Goal: Task Accomplishment & Management: Complete application form

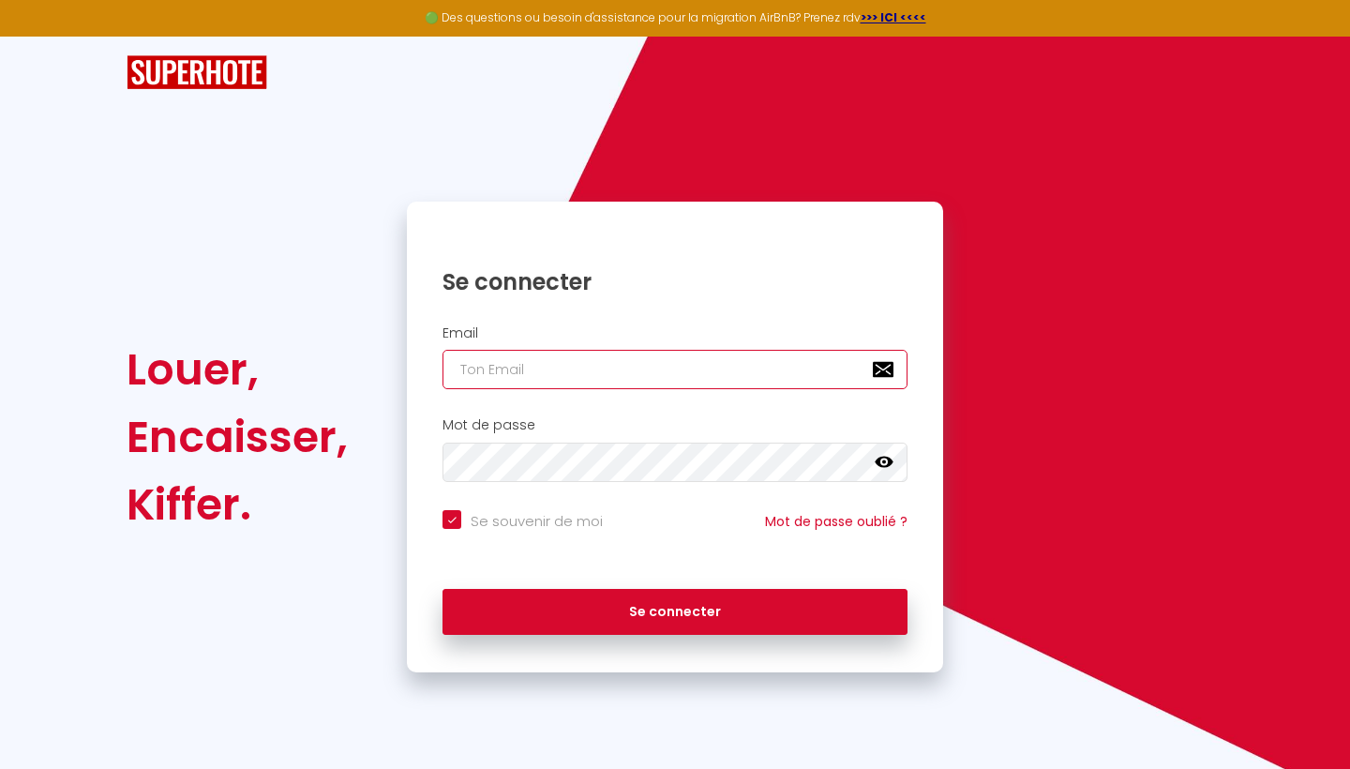
type input "[EMAIL_ADDRESS][DOMAIN_NAME]"
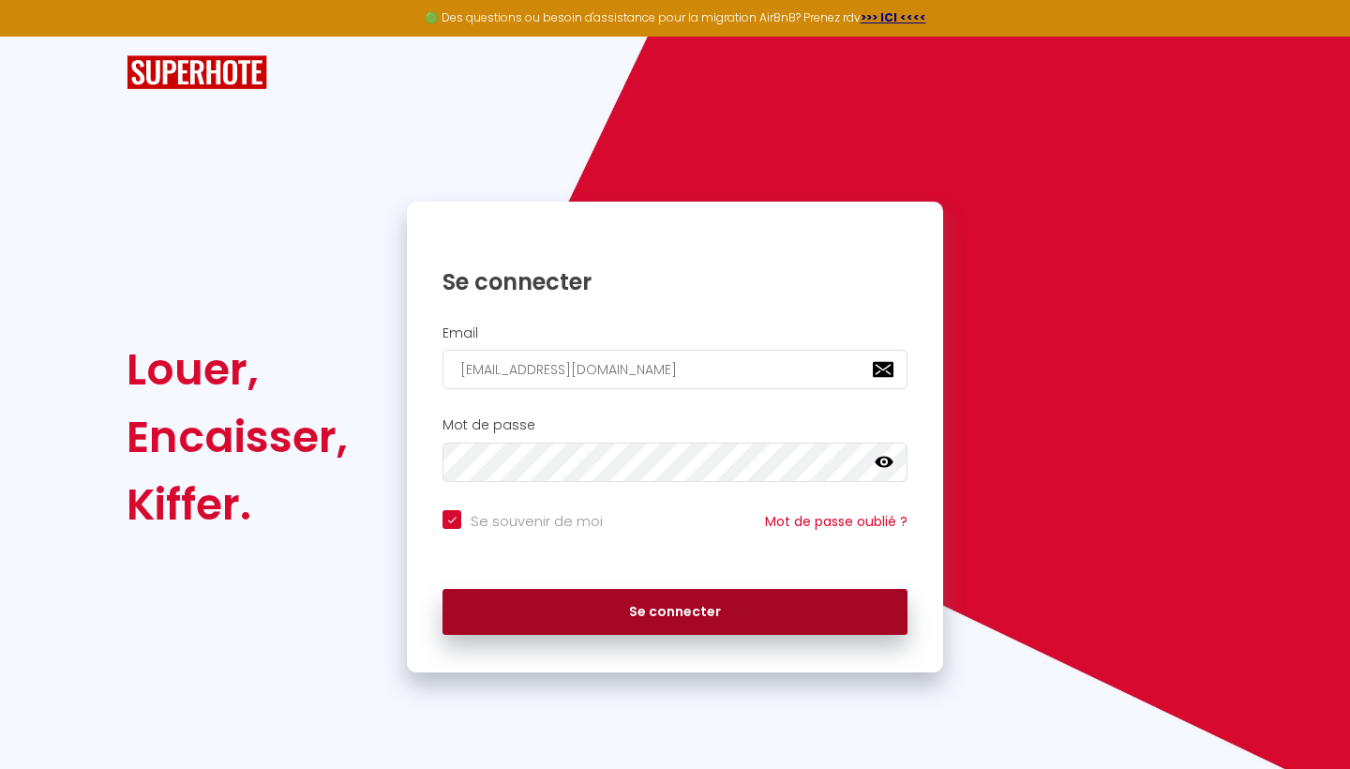
click at [549, 606] on button "Se connecter" at bounding box center [675, 612] width 465 height 47
checkbox input "true"
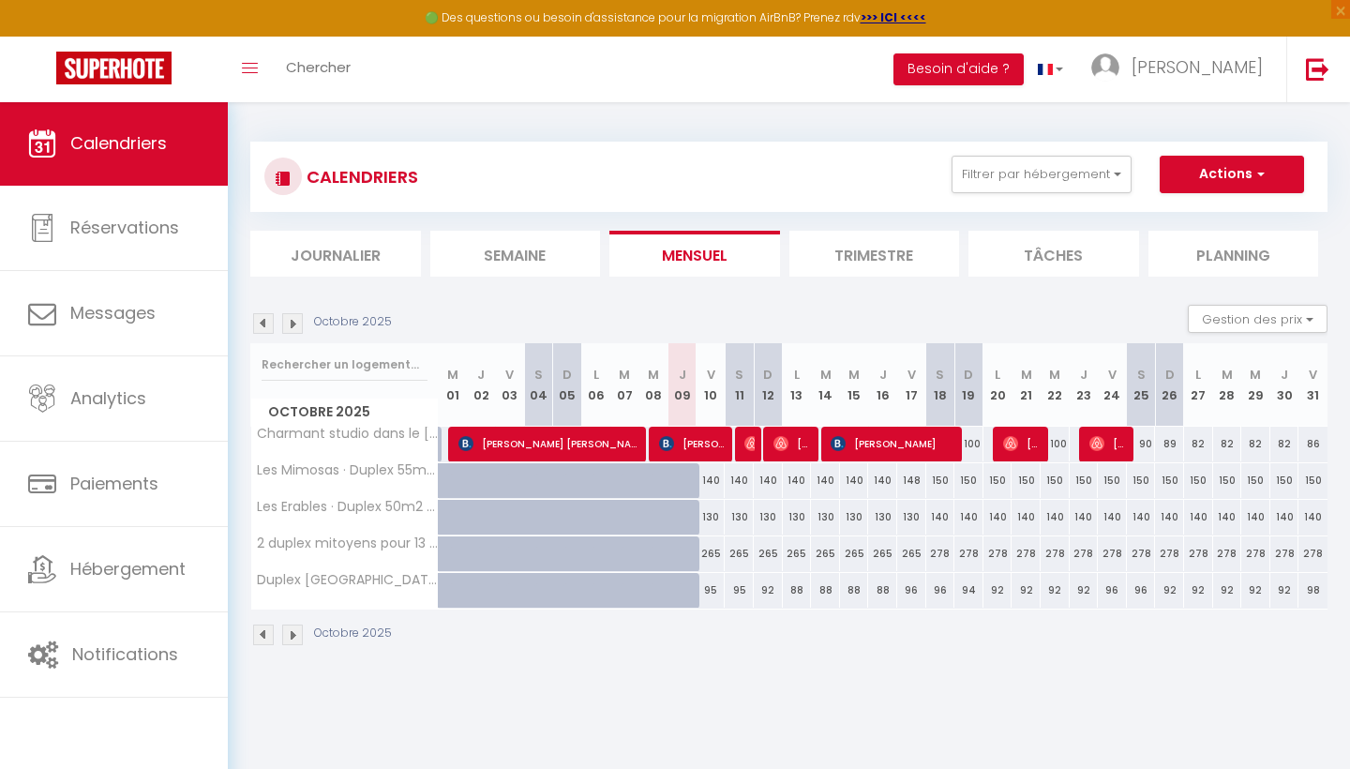
click at [302, 328] on img at bounding box center [292, 323] width 21 height 21
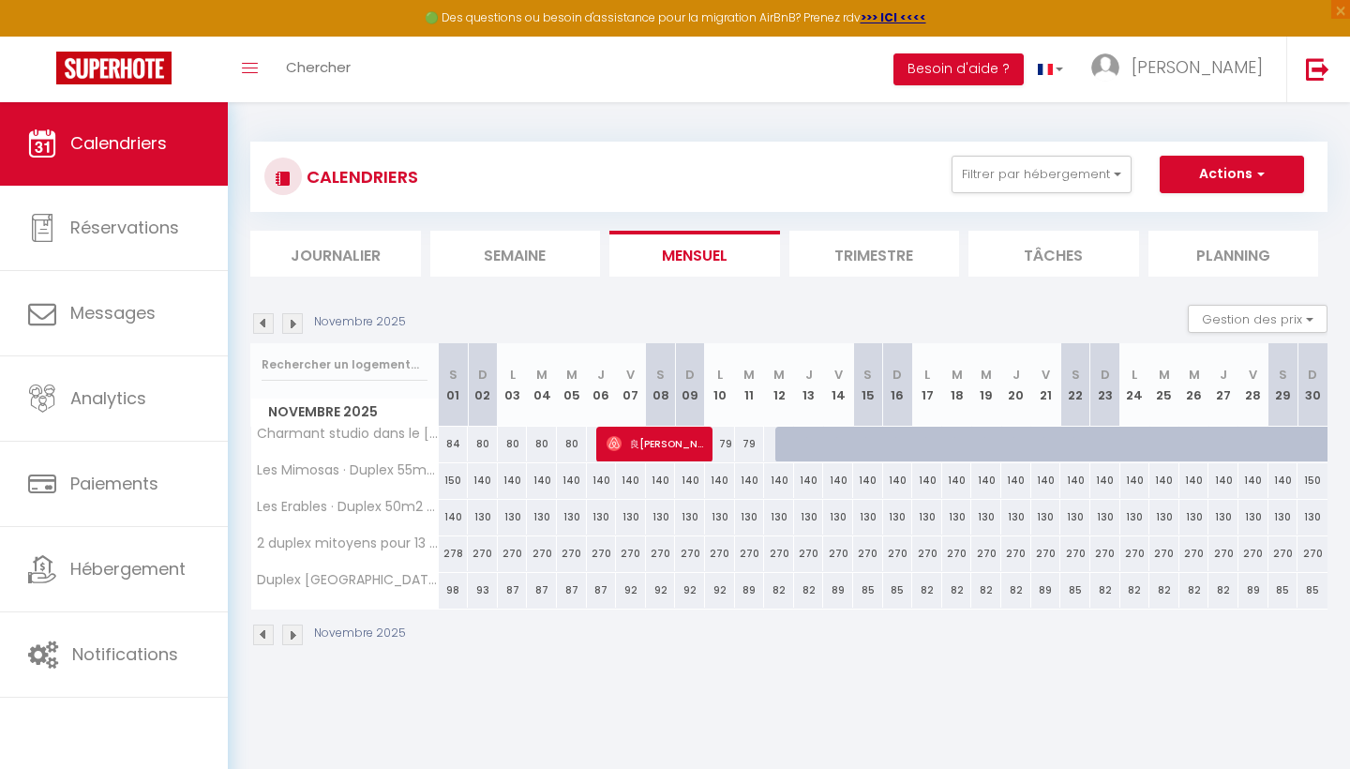
click at [299, 328] on img at bounding box center [292, 323] width 21 height 21
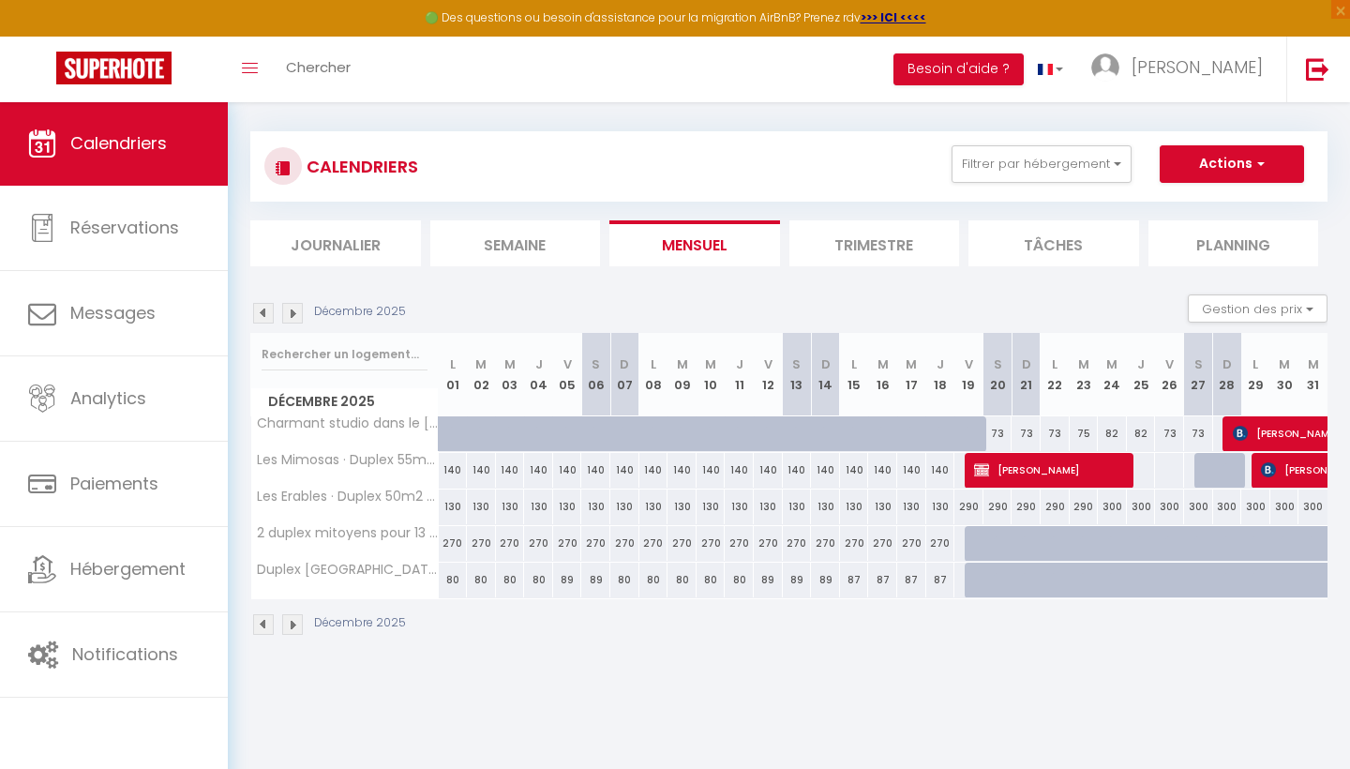
scroll to position [13, 0]
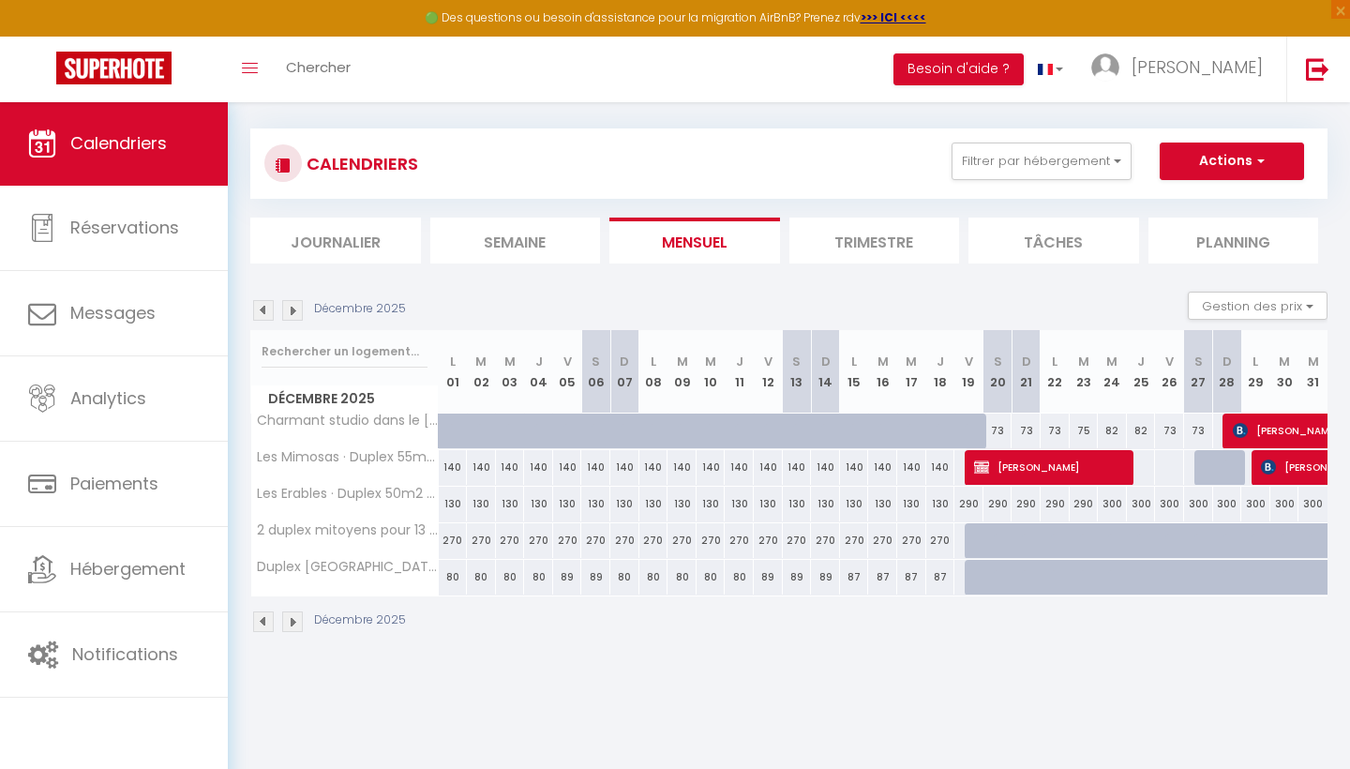
click at [293, 307] on img at bounding box center [292, 310] width 21 height 21
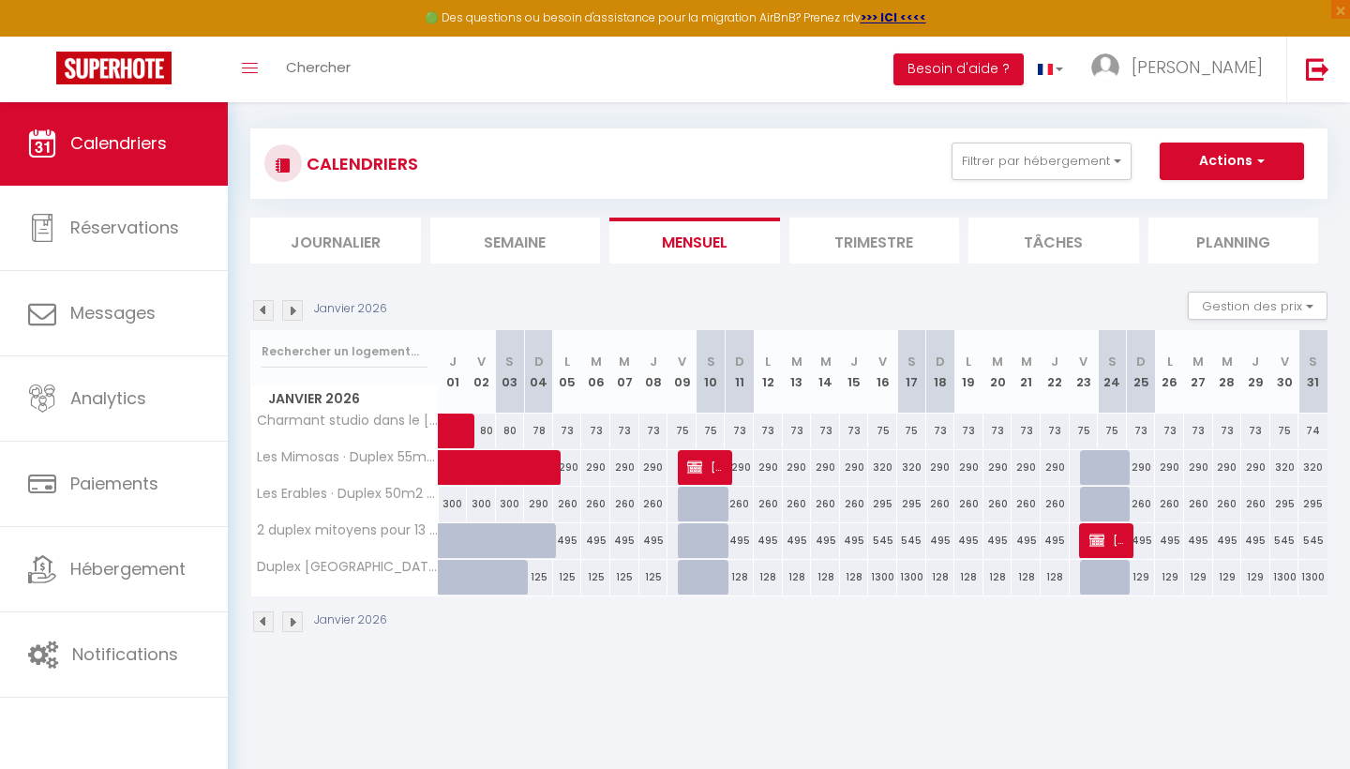
click at [699, 461] on img at bounding box center [694, 466] width 15 height 15
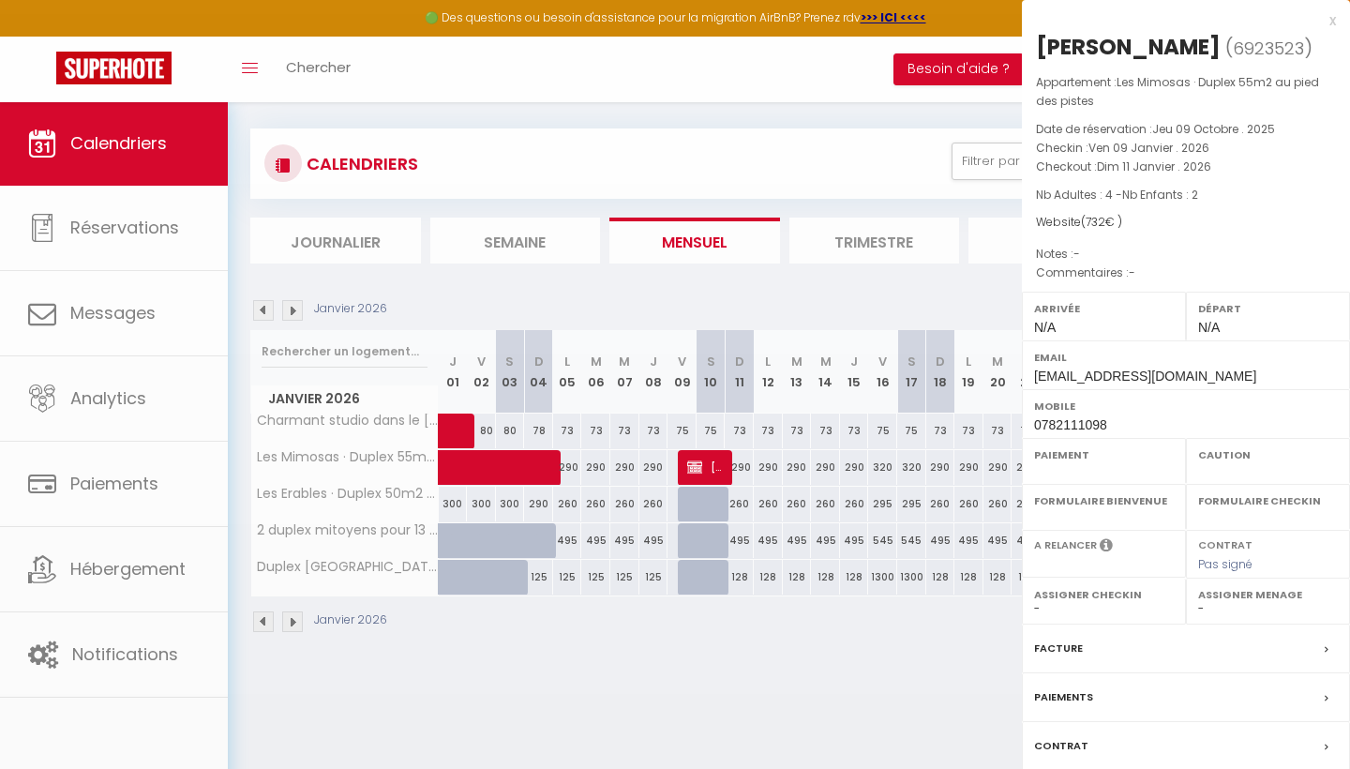
select select "OK"
select select "KO"
select select "0"
select select "1"
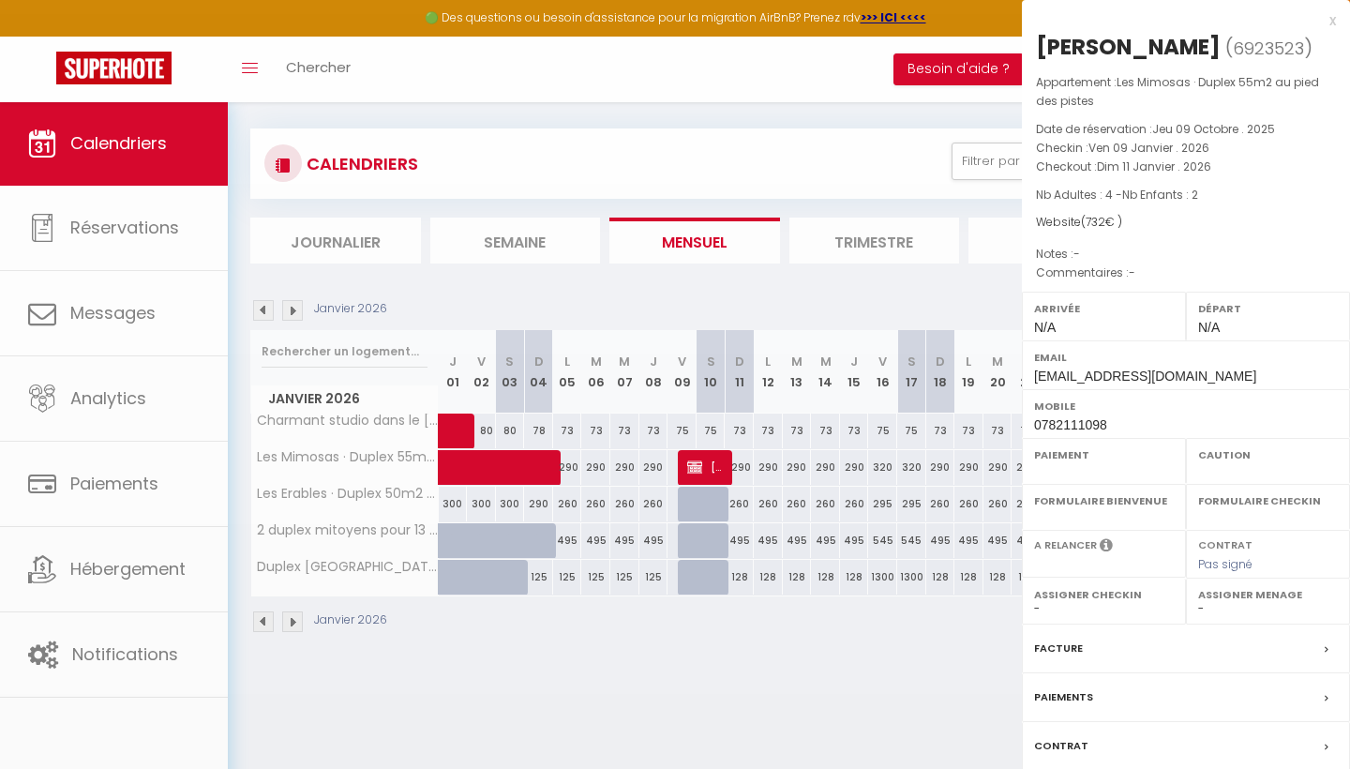
select select "27339"
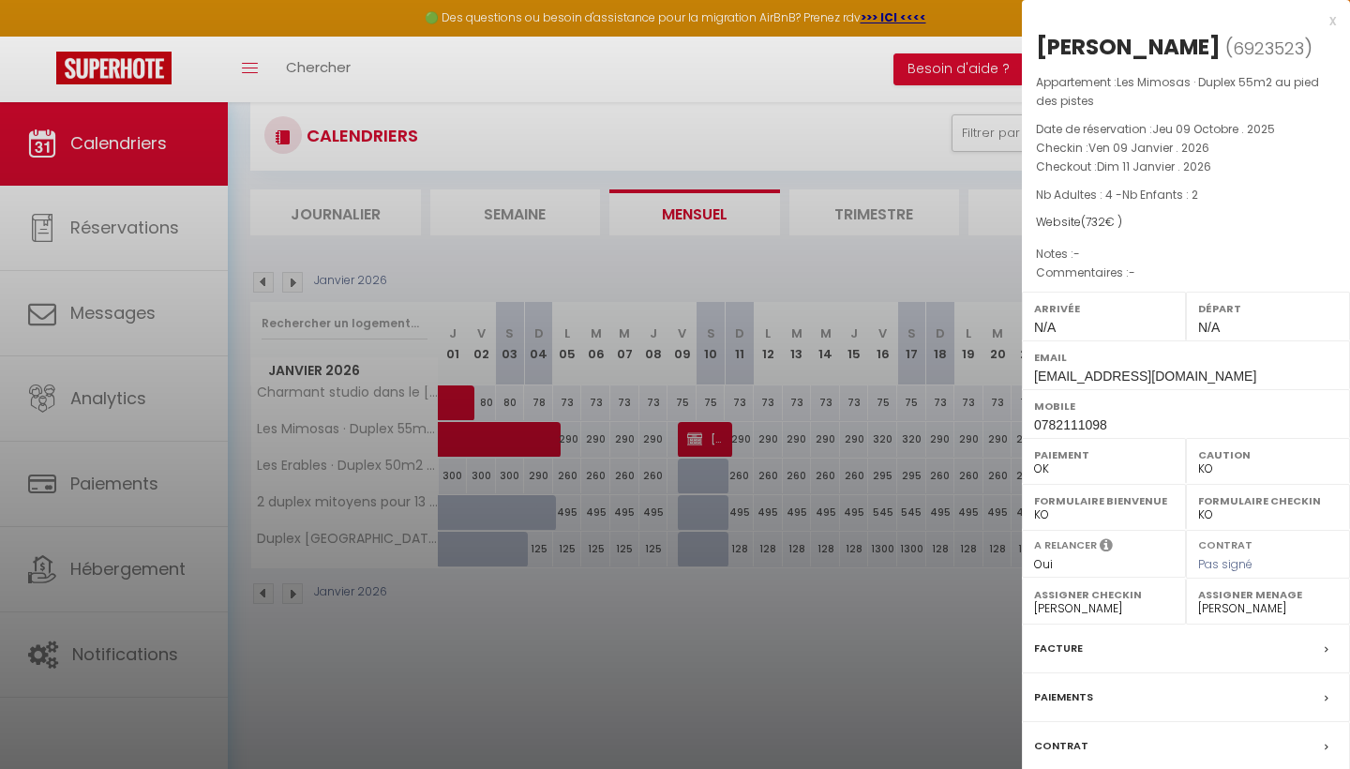
scroll to position [41, 0]
click at [584, 687] on div at bounding box center [675, 384] width 1350 height 769
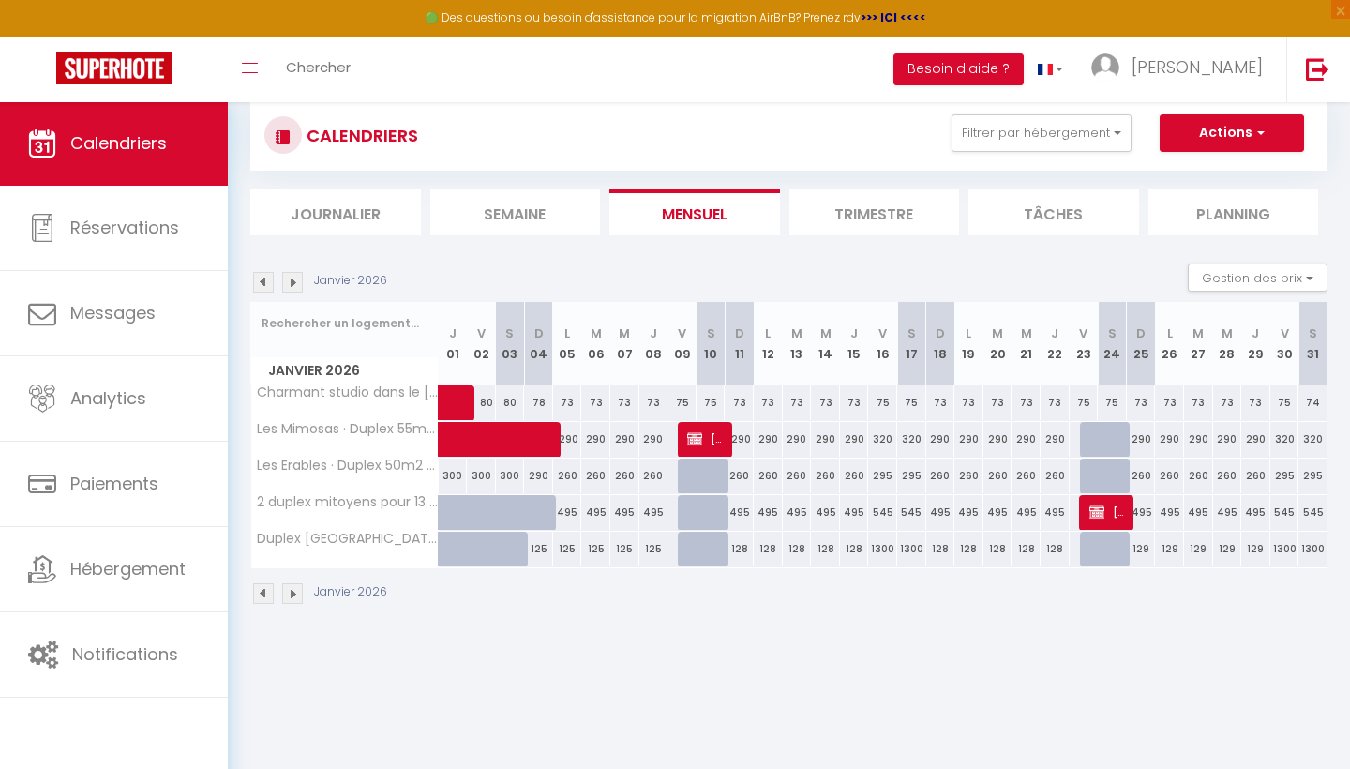
click at [698, 435] on img at bounding box center [694, 438] width 15 height 15
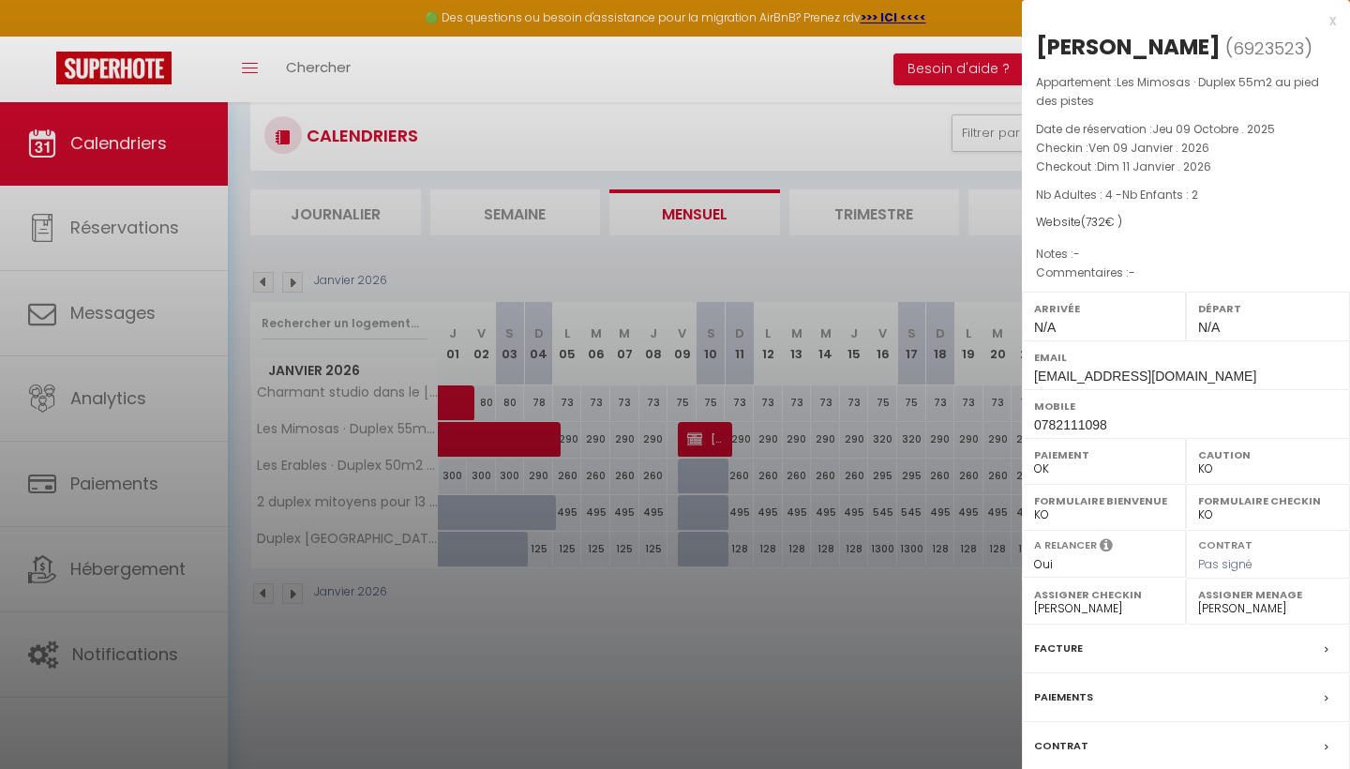
click at [703, 440] on div at bounding box center [675, 384] width 1350 height 769
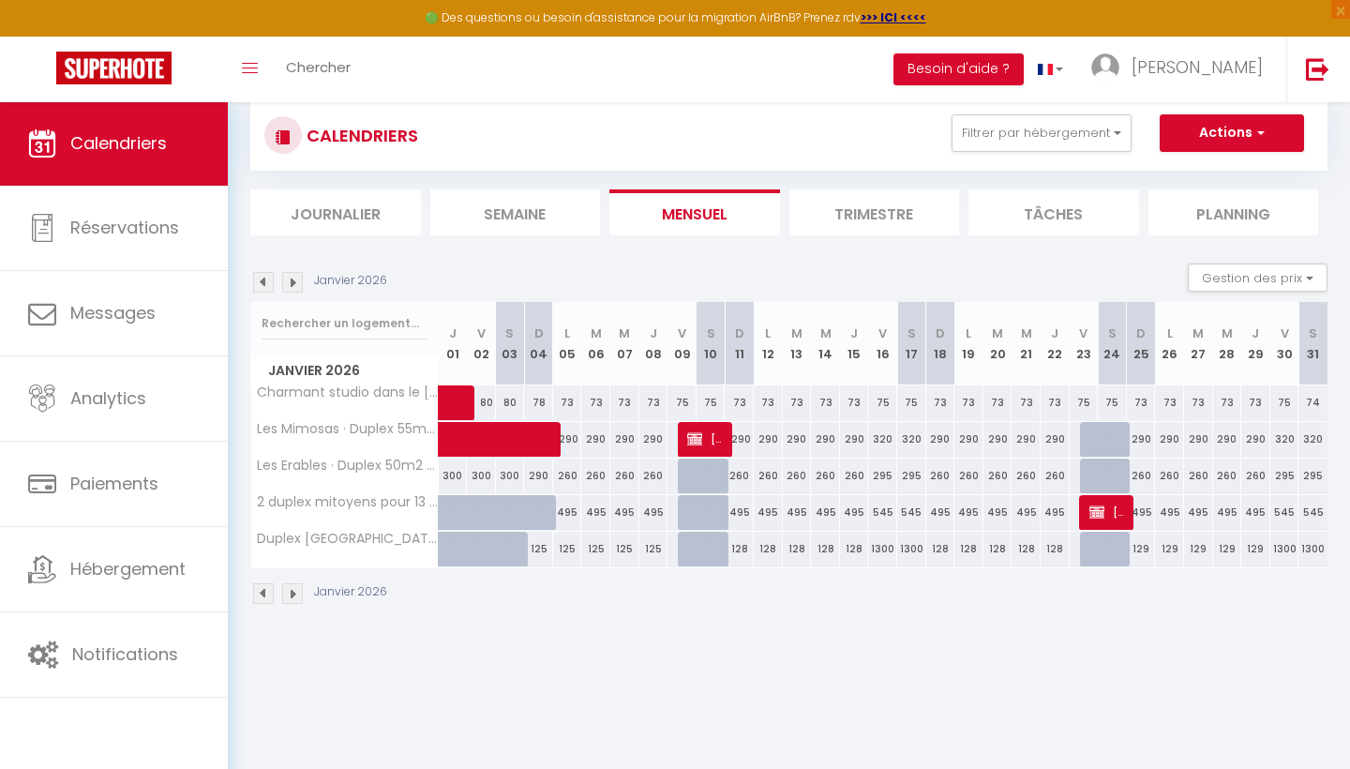
click at [703, 440] on span "florian lochet" at bounding box center [706, 439] width 38 height 36
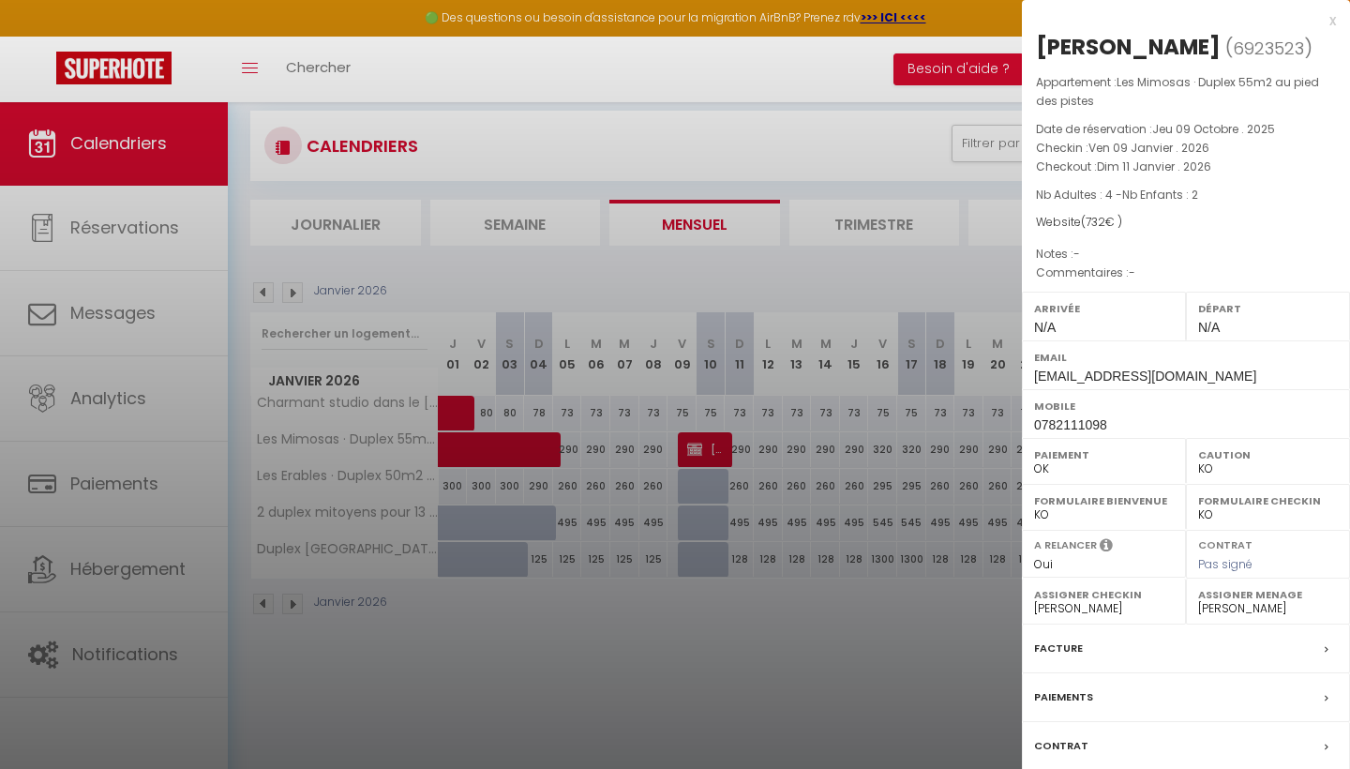
scroll to position [29, 0]
click at [967, 651] on div at bounding box center [675, 384] width 1350 height 769
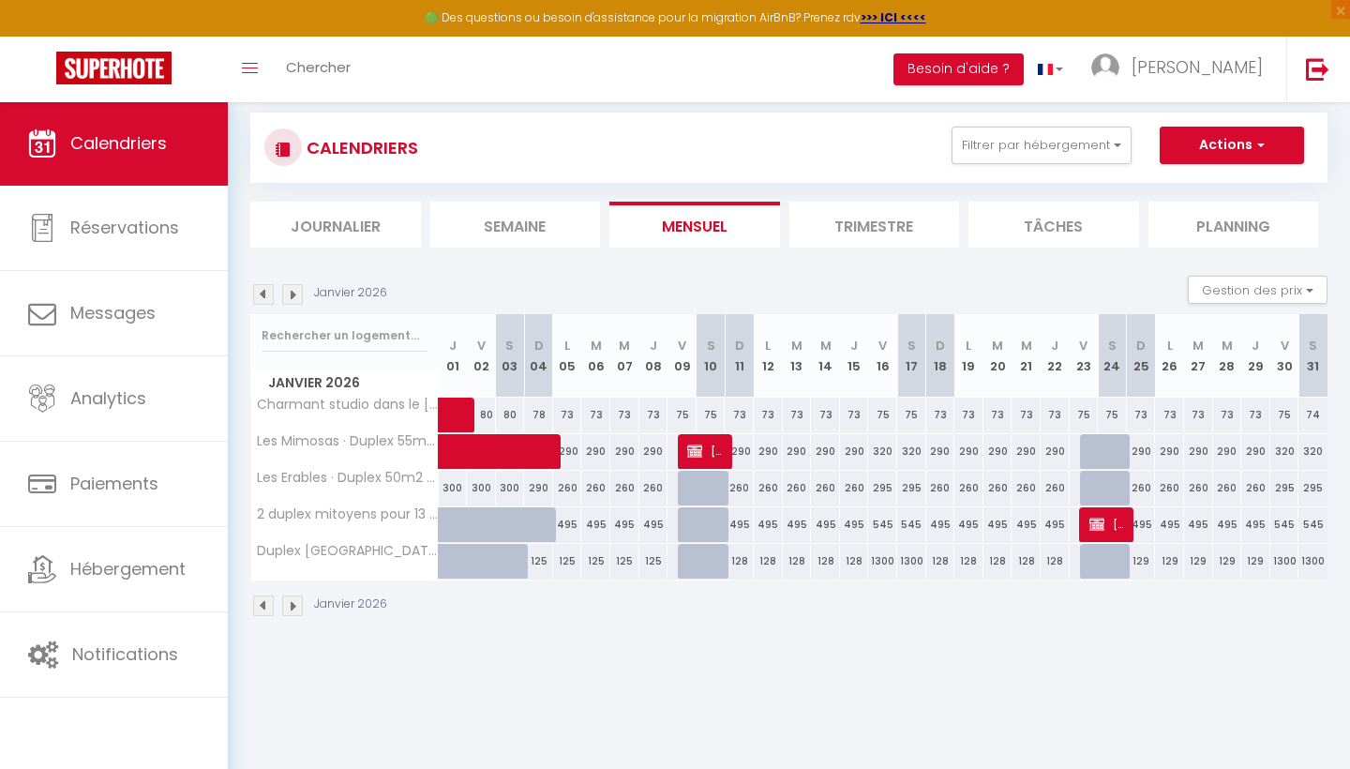
click at [715, 453] on span "florian lochet" at bounding box center [706, 451] width 38 height 36
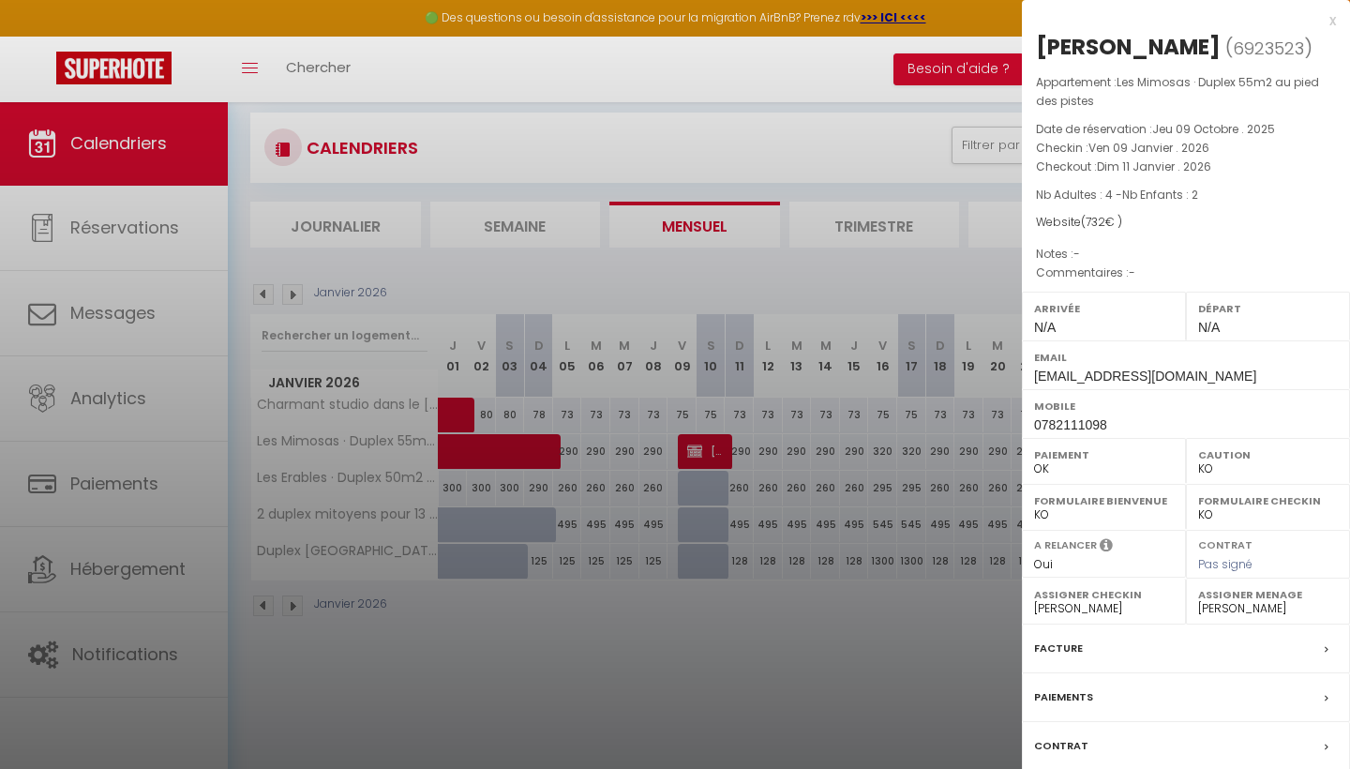
click at [169, 217] on div at bounding box center [675, 384] width 1350 height 769
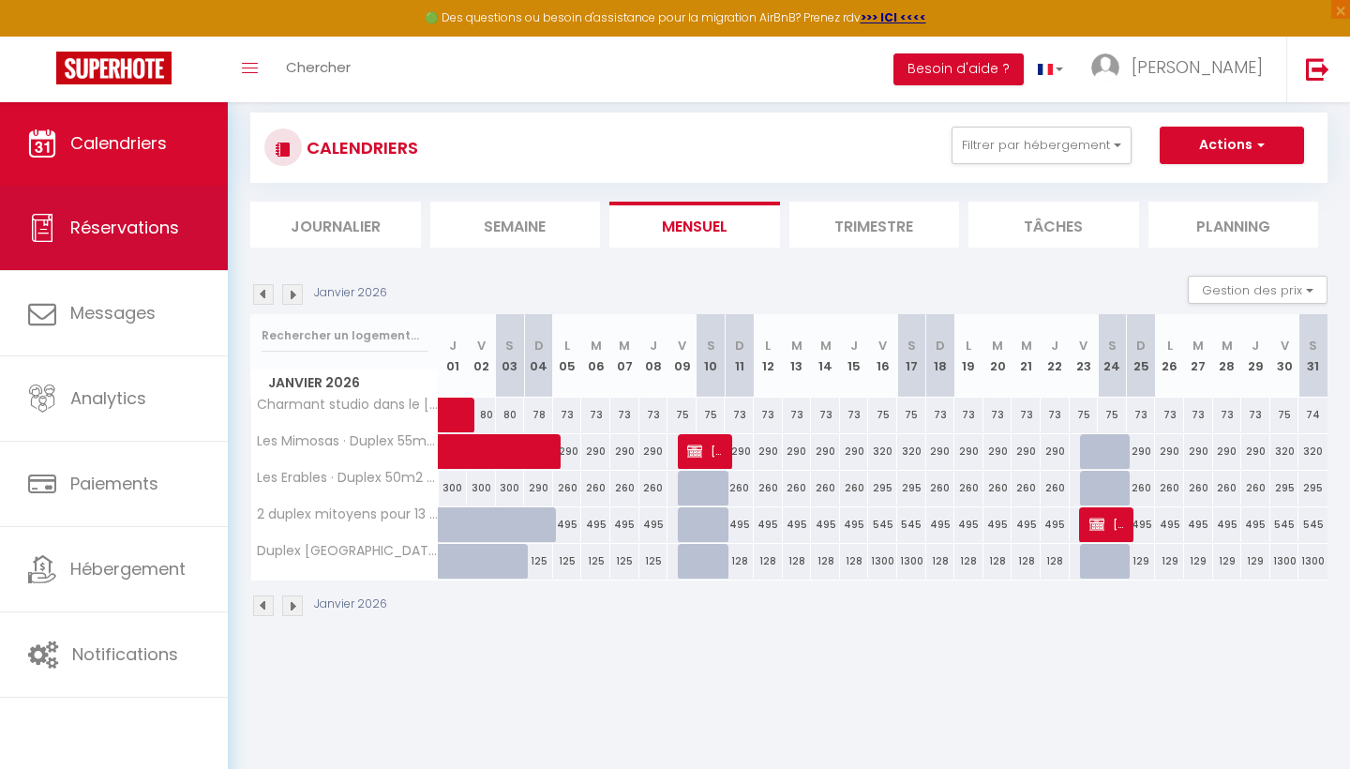
click at [152, 233] on span "Réservations" at bounding box center [124, 227] width 109 height 23
select select "not_cancelled"
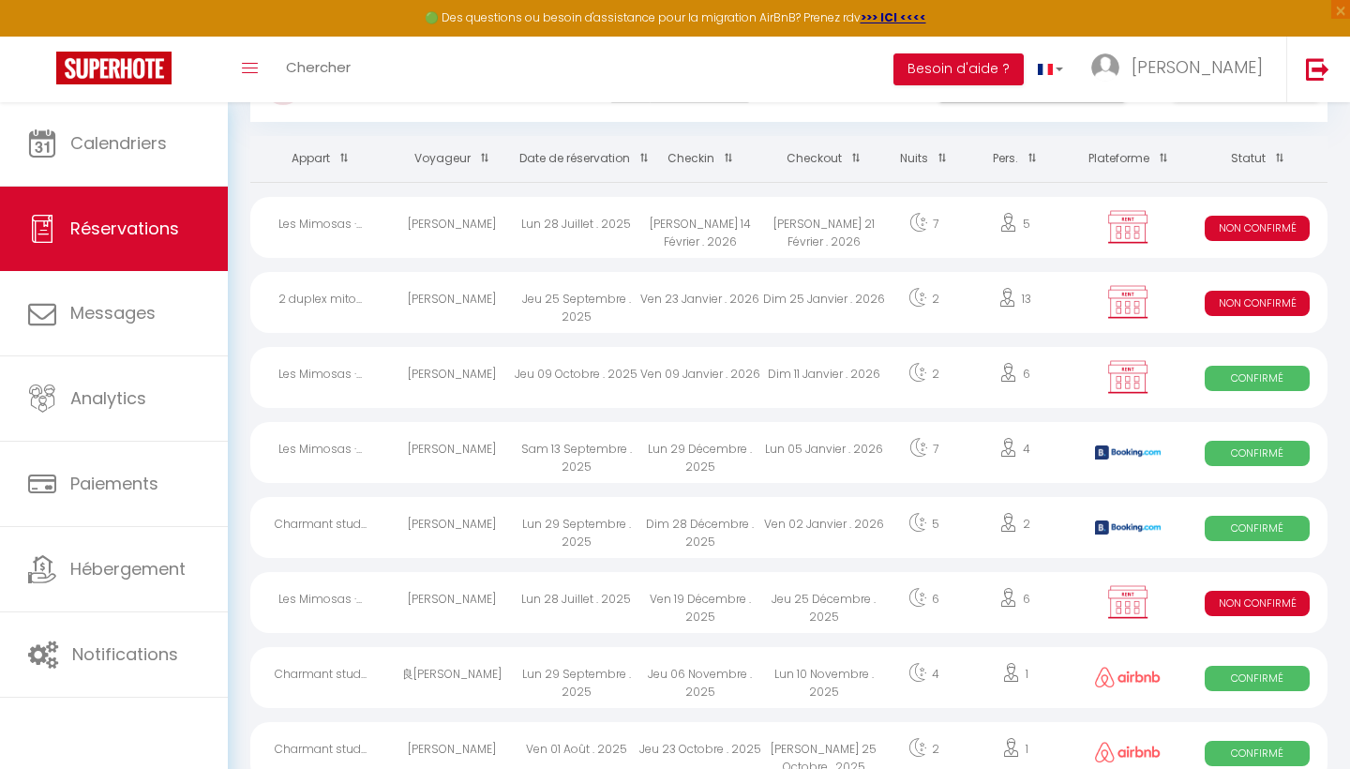
scroll to position [90, 0]
click at [624, 232] on div "Lun 28 Juillet . 2025" at bounding box center [577, 227] width 124 height 61
select select "KO"
select select "0"
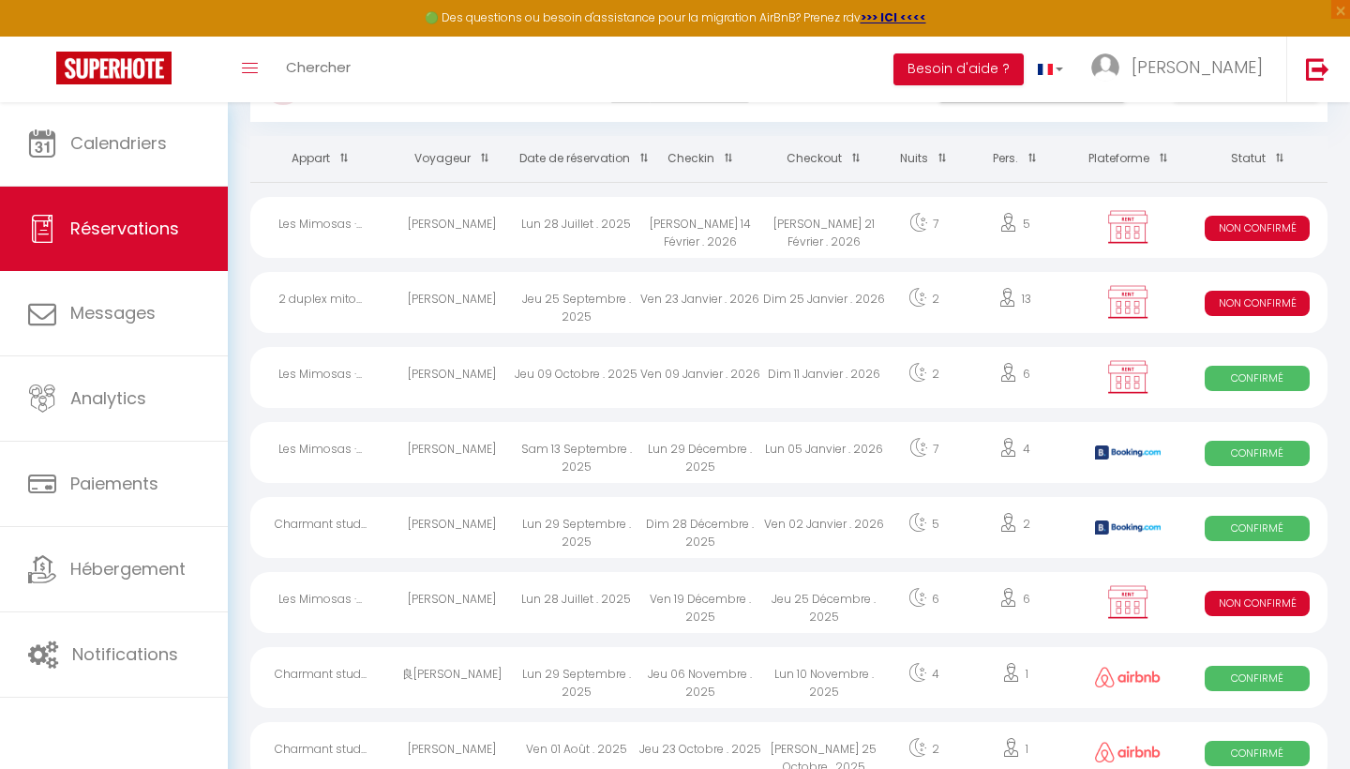
select select "0"
select select "1"
select select "27339"
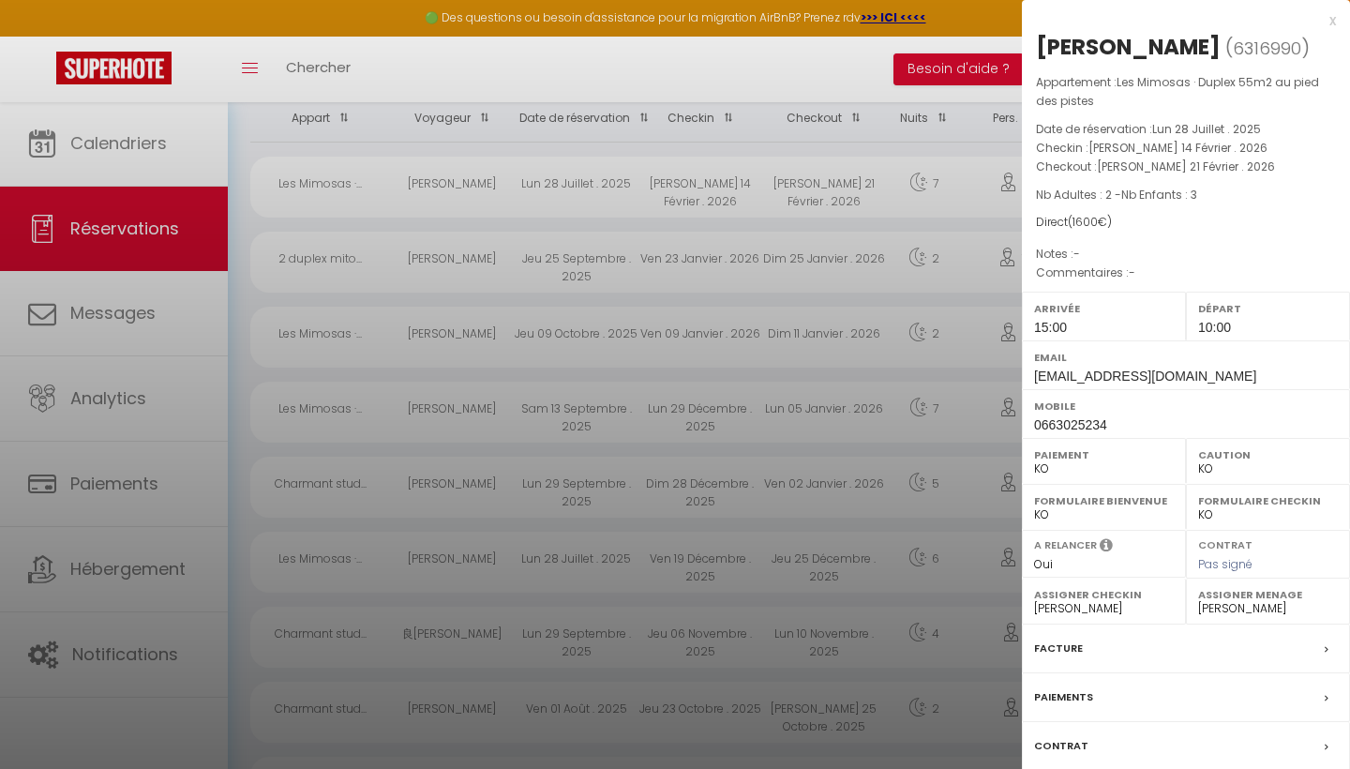
scroll to position [112, 0]
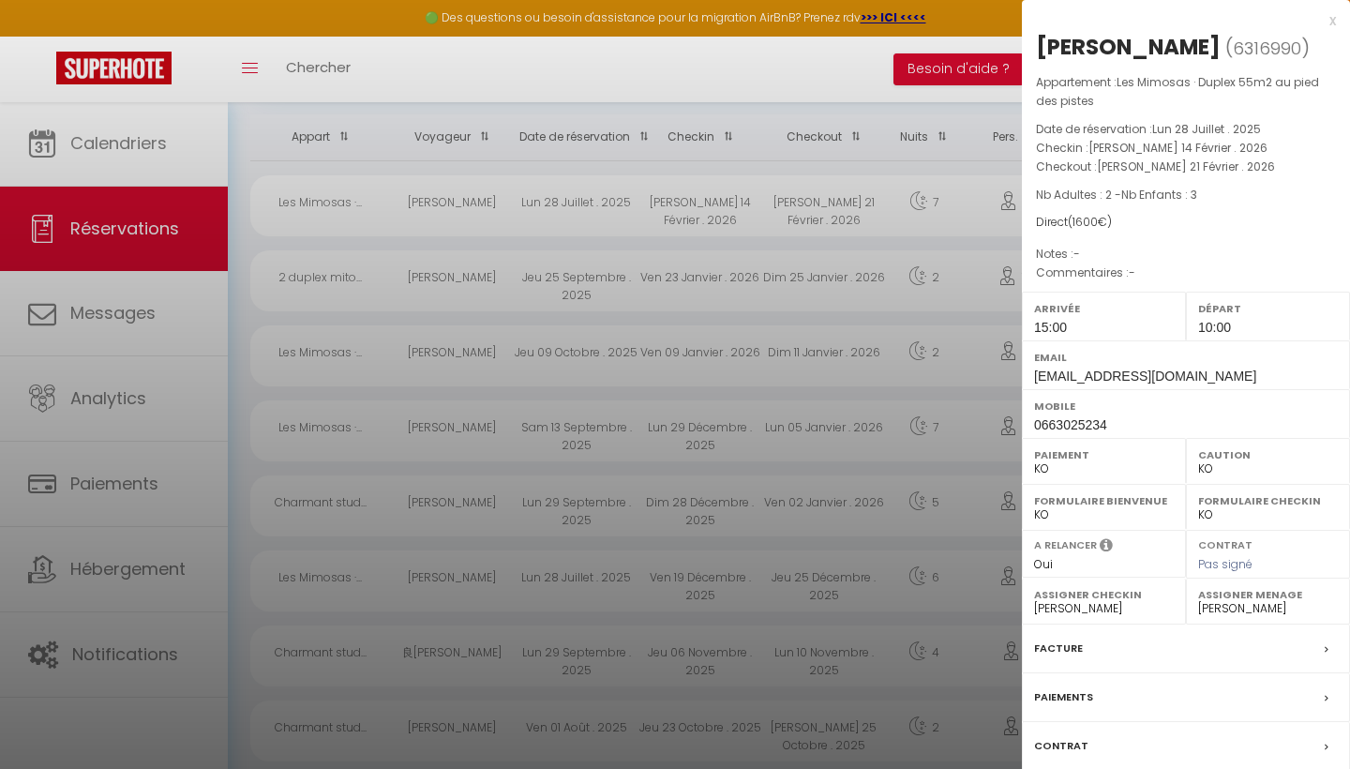
click at [1330, 22] on div "x" at bounding box center [1179, 20] width 314 height 23
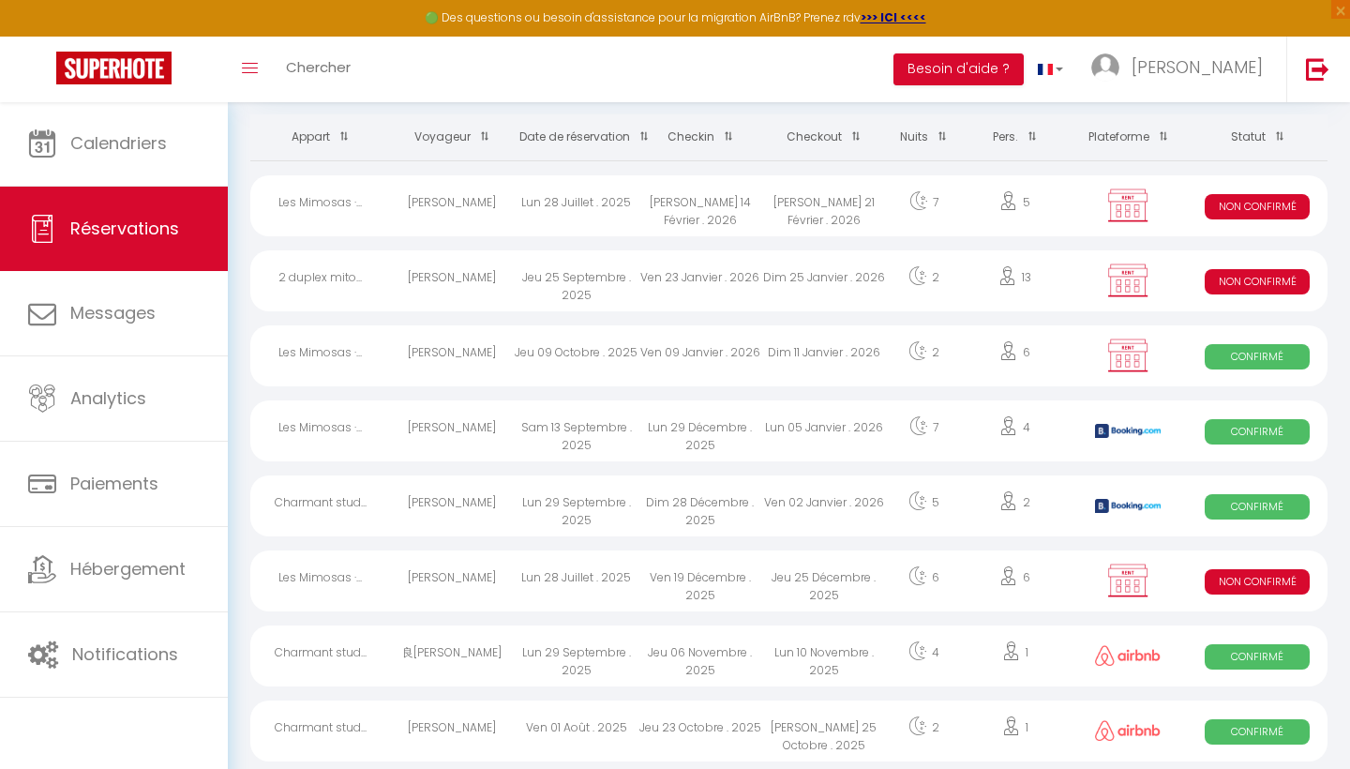
click at [332, 206] on div "Les Mimosas ·..." at bounding box center [320, 205] width 140 height 61
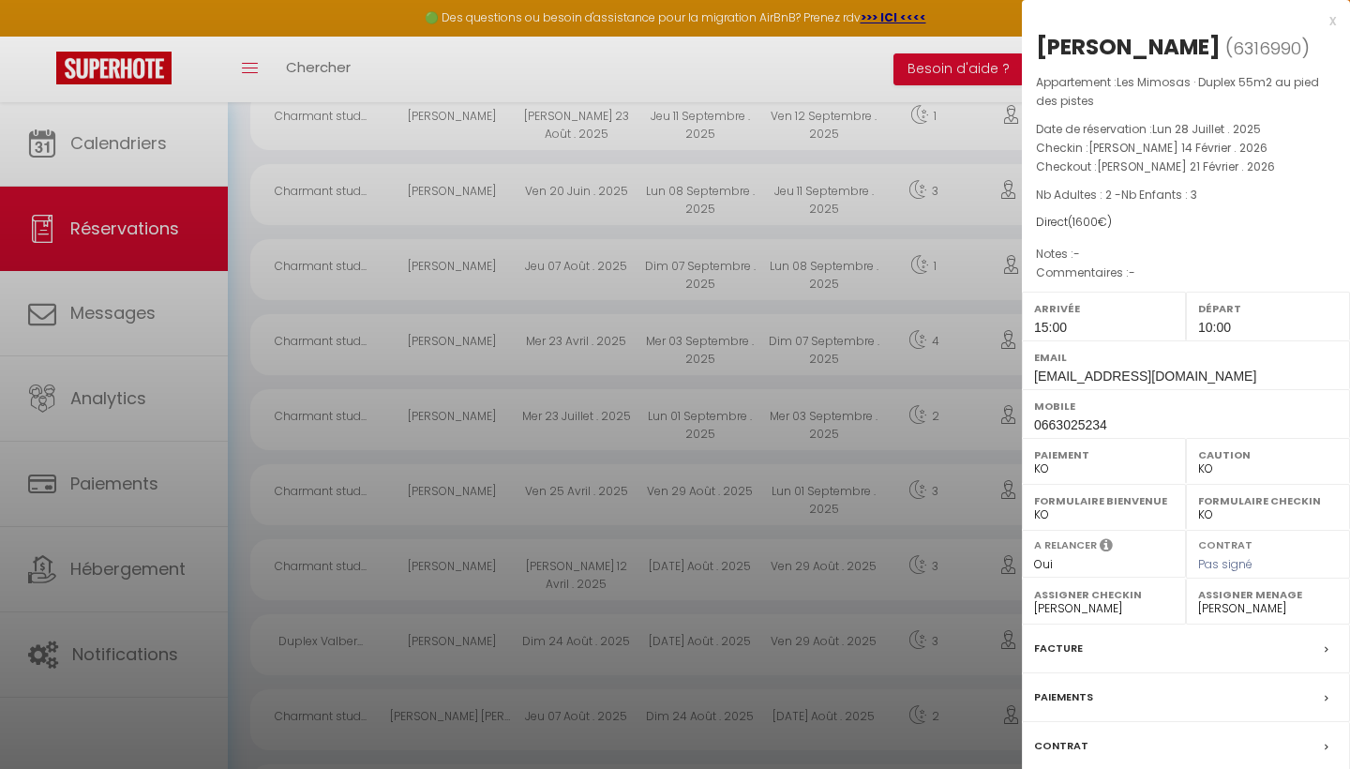
scroll to position [1812, 0]
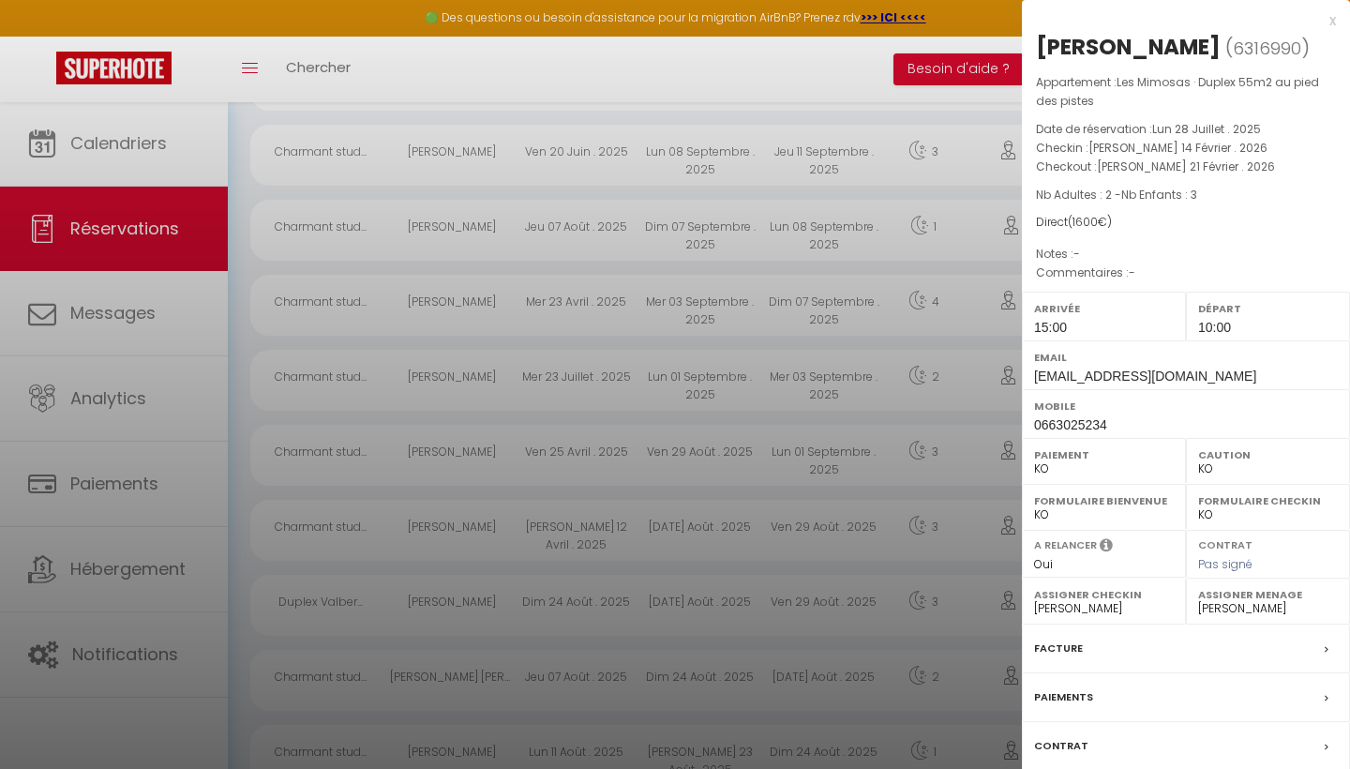
click at [1105, 697] on div "Paiements" at bounding box center [1186, 697] width 328 height 49
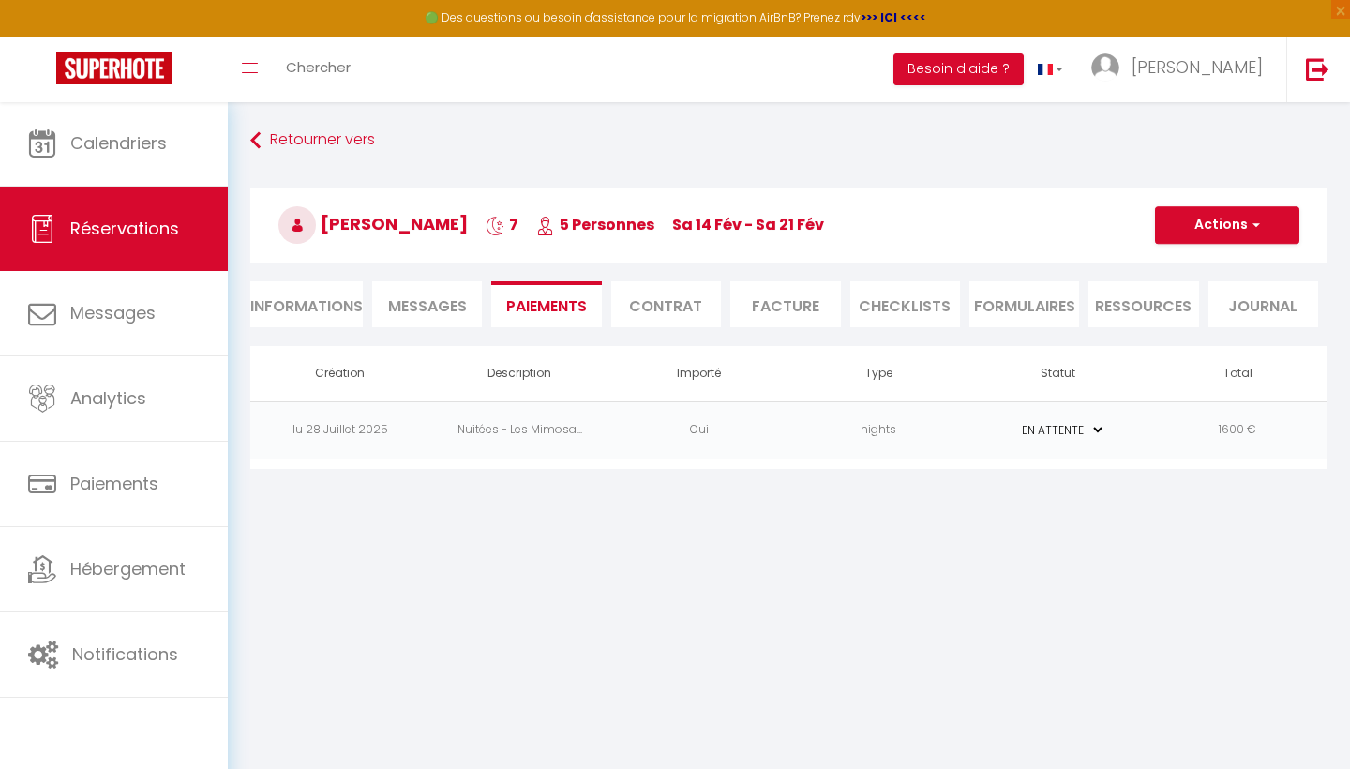
click at [320, 308] on li "Informations" at bounding box center [306, 304] width 113 height 46
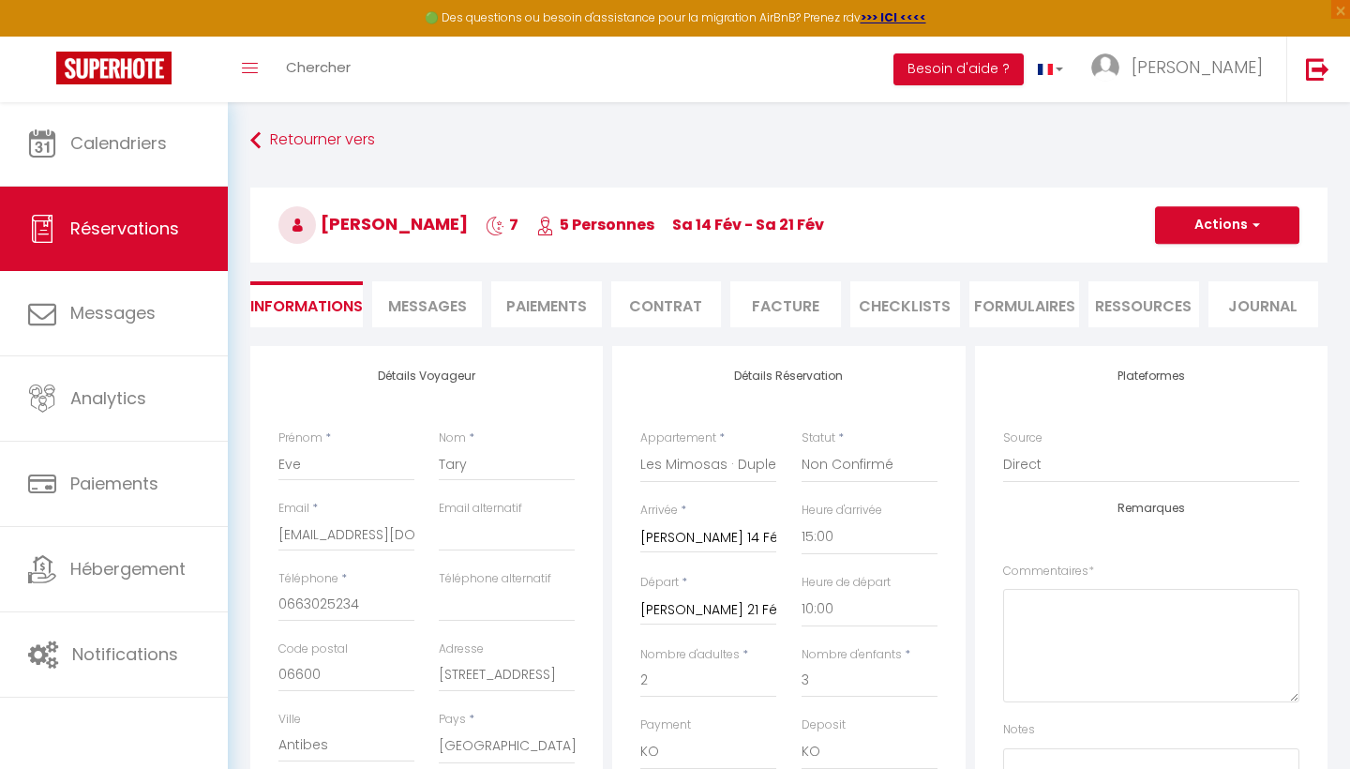
click at [1198, 220] on button "Actions" at bounding box center [1227, 225] width 144 height 38
click at [1039, 233] on h3 "Eve Tary 7 5 Personnes sa 14 Fév - sa 21 Fév" at bounding box center [788, 225] width 1077 height 75
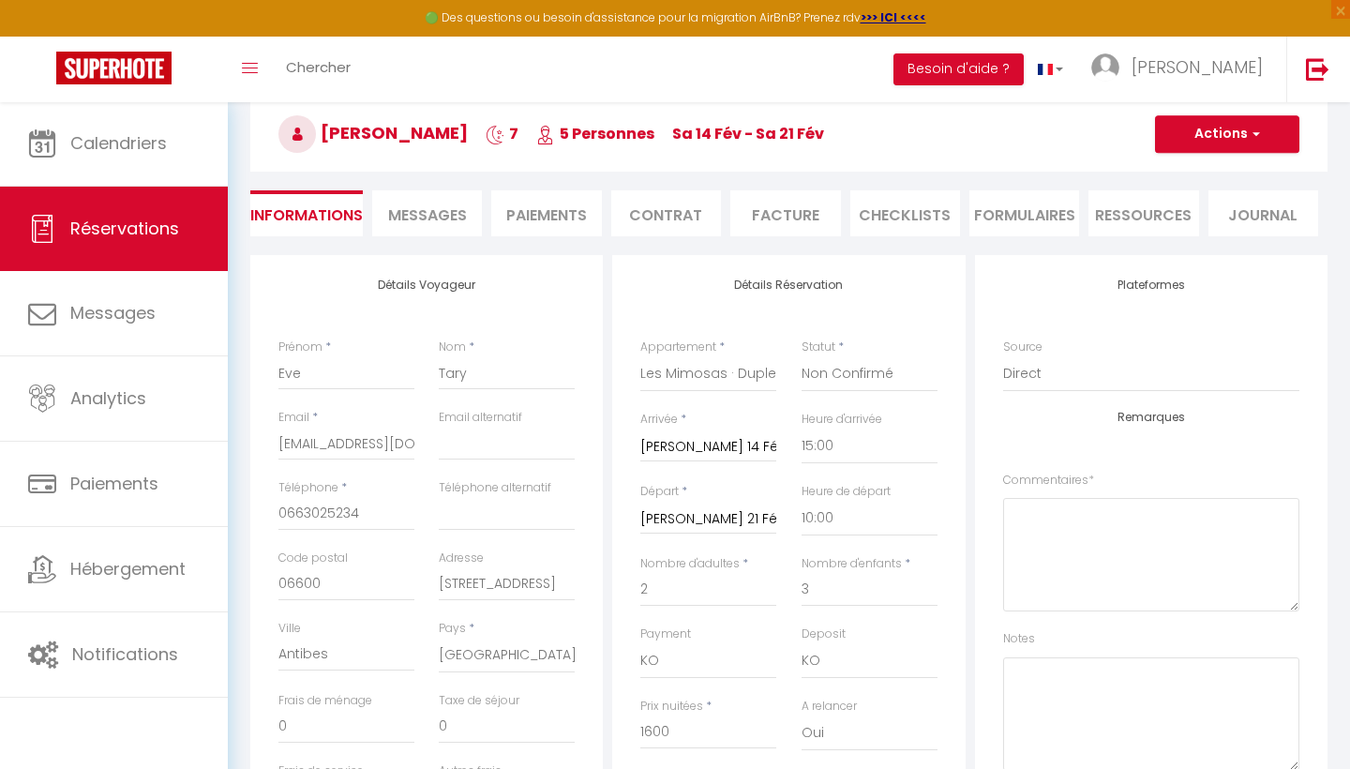
scroll to position [66, 0]
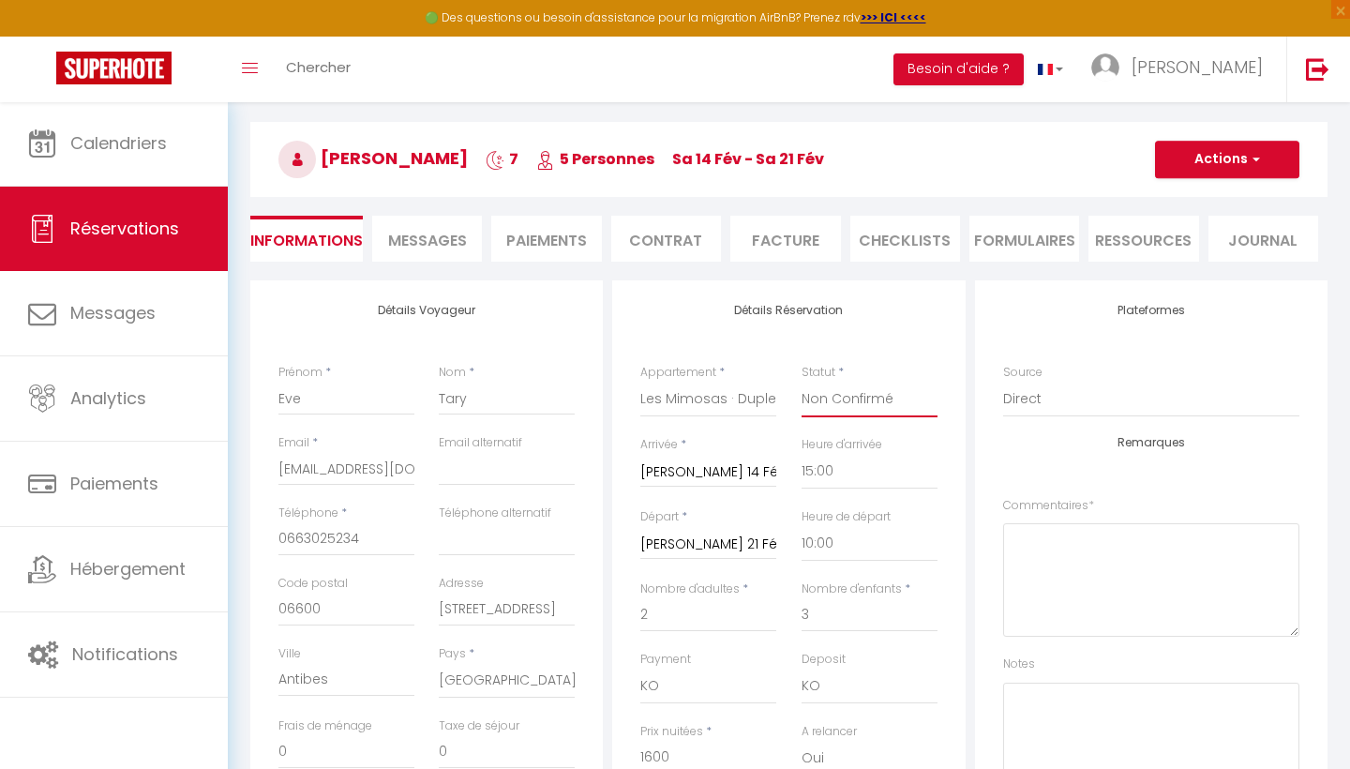
select select "0"
checkbox input "false"
select select "5"
checkbox input "false"
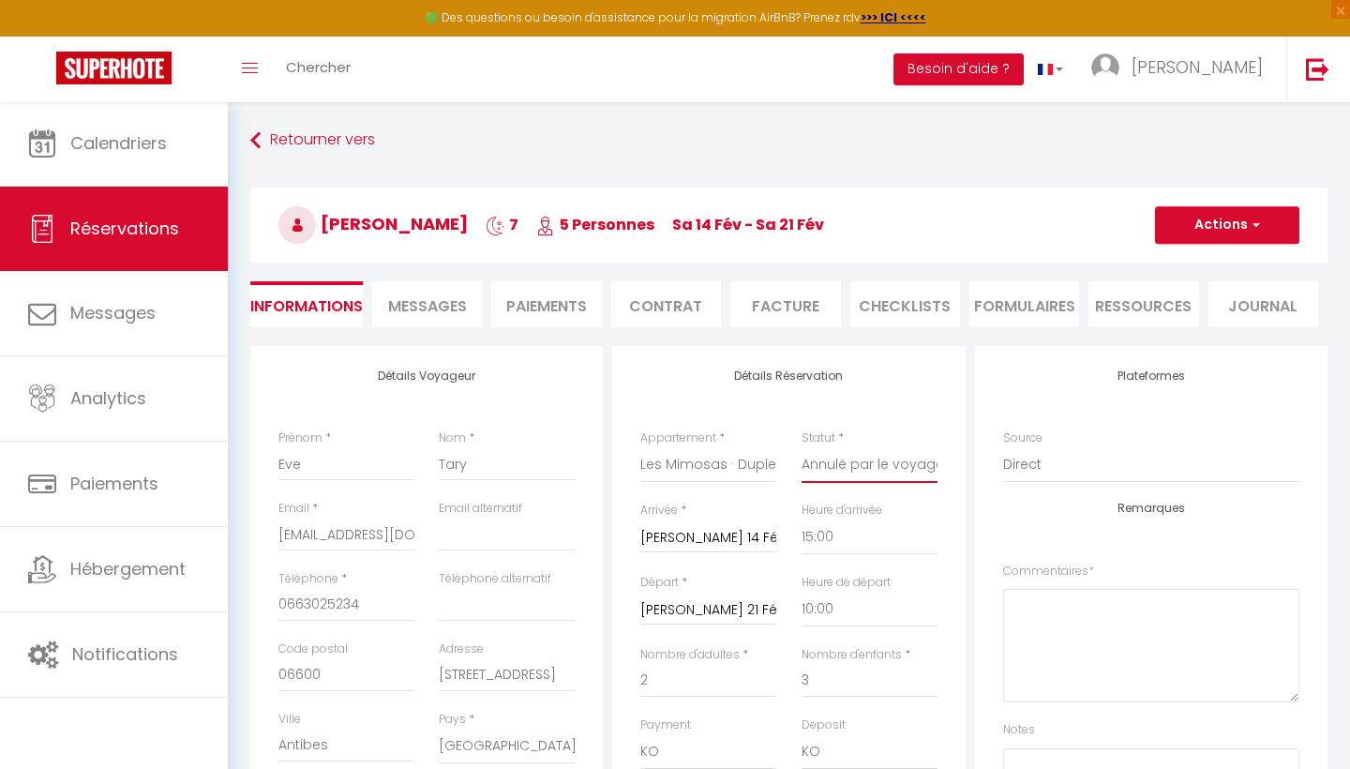
scroll to position [0, 0]
click at [1216, 220] on button "Actions" at bounding box center [1227, 225] width 144 height 38
click at [1200, 259] on link "Enregistrer" at bounding box center [1209, 266] width 148 height 24
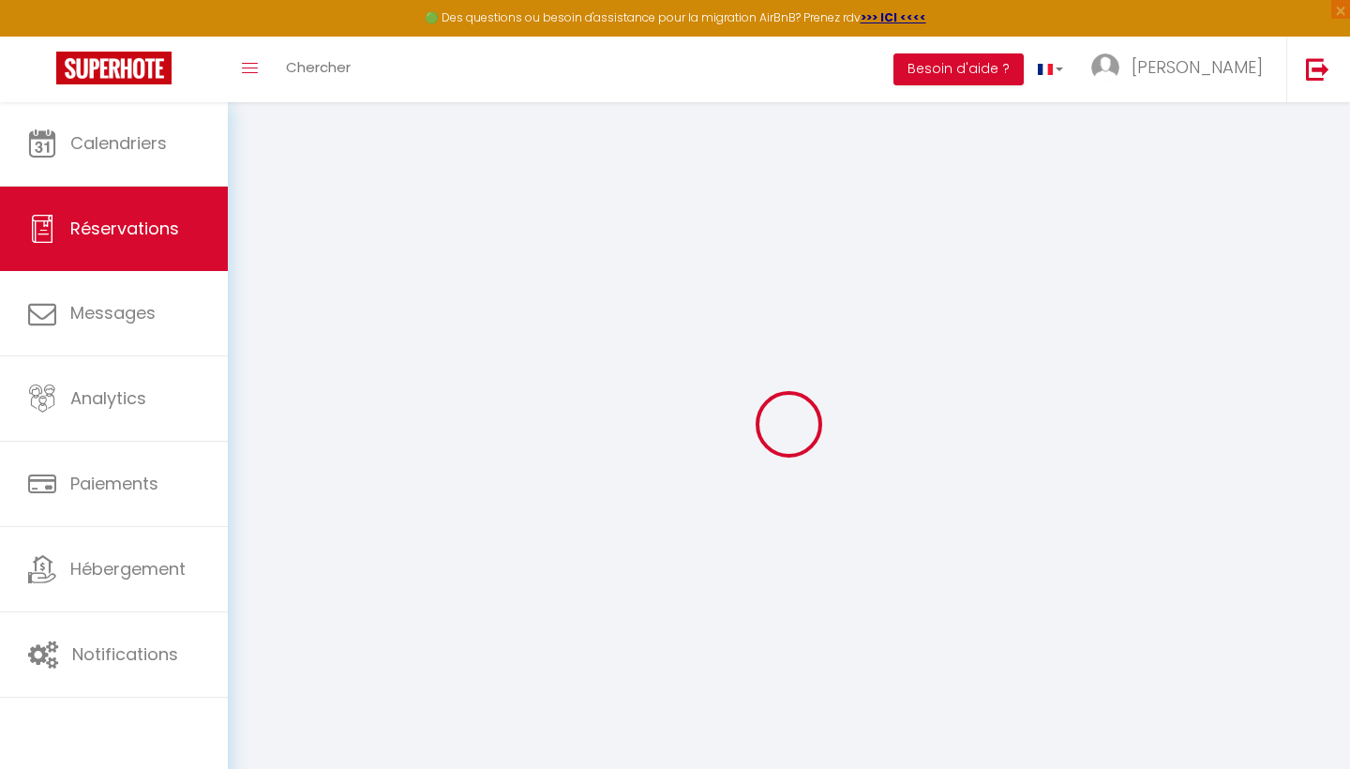
select select "not_cancelled"
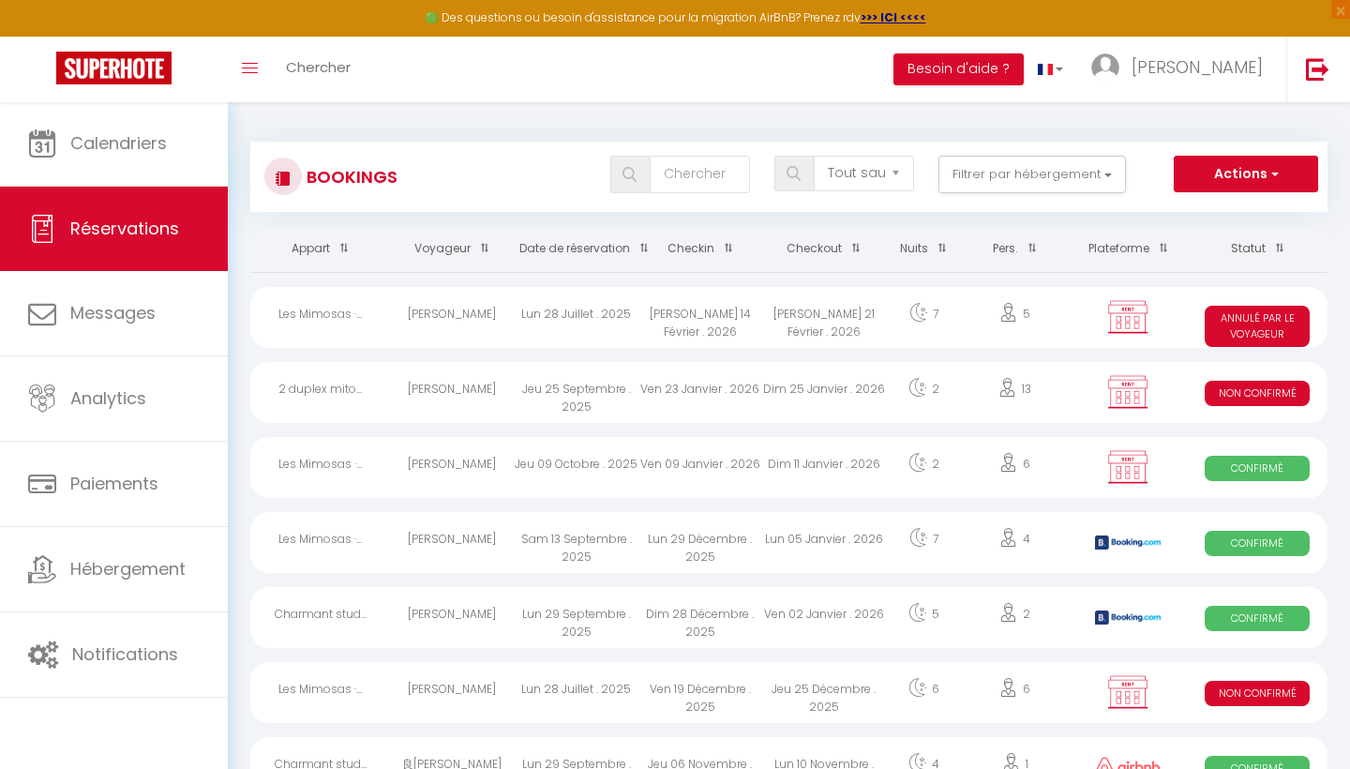
click at [775, 380] on div "Dim 25 Janvier . 2026" at bounding box center [824, 392] width 124 height 61
select select "KO"
select select "0"
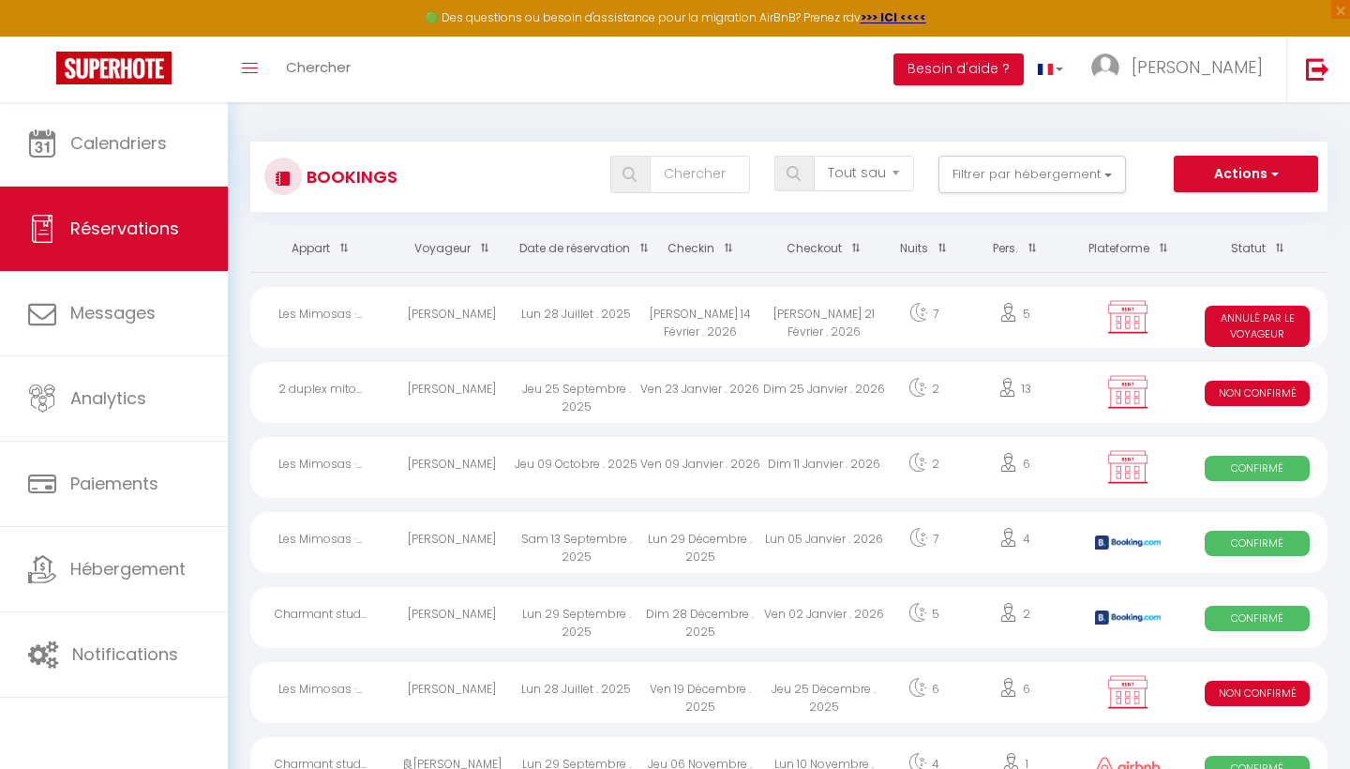
select select "1"
select select
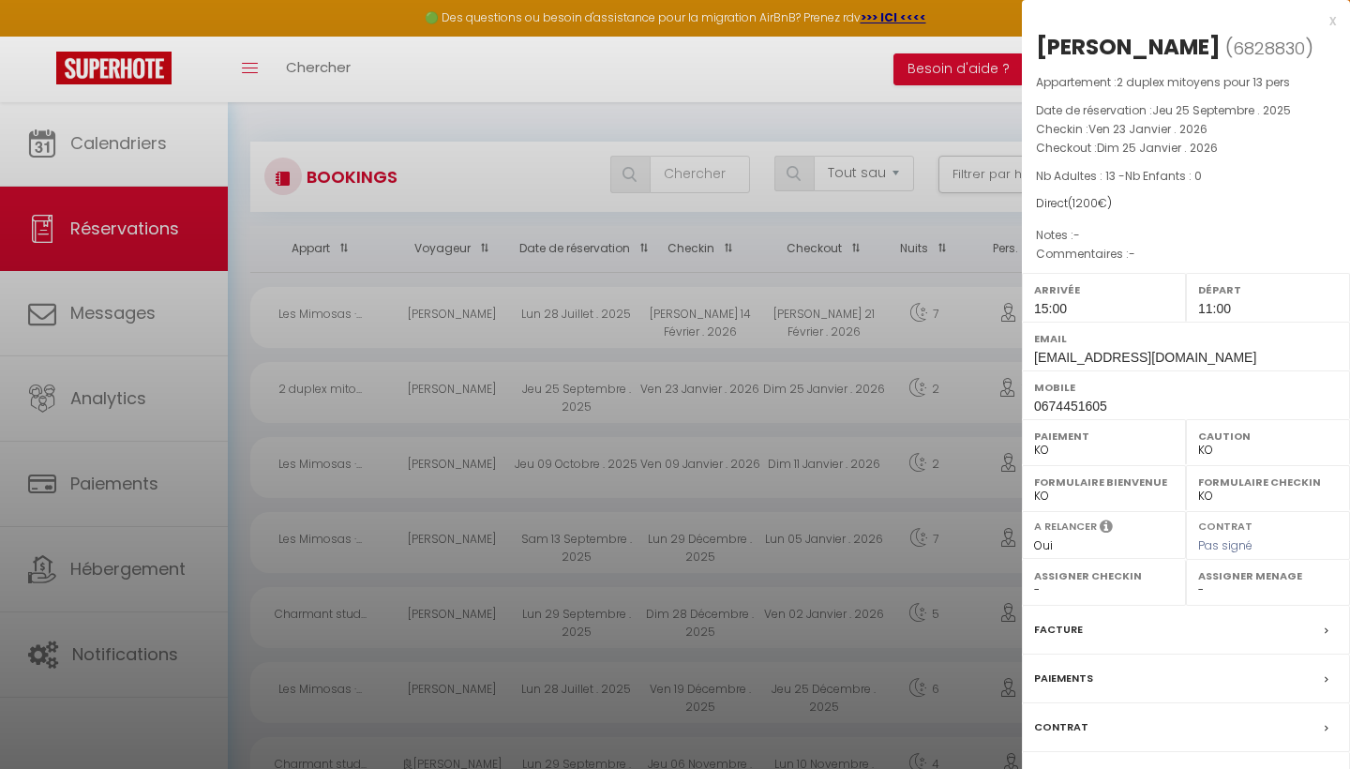
scroll to position [5, 0]
click at [1075, 639] on label "Facture" at bounding box center [1058, 630] width 49 height 20
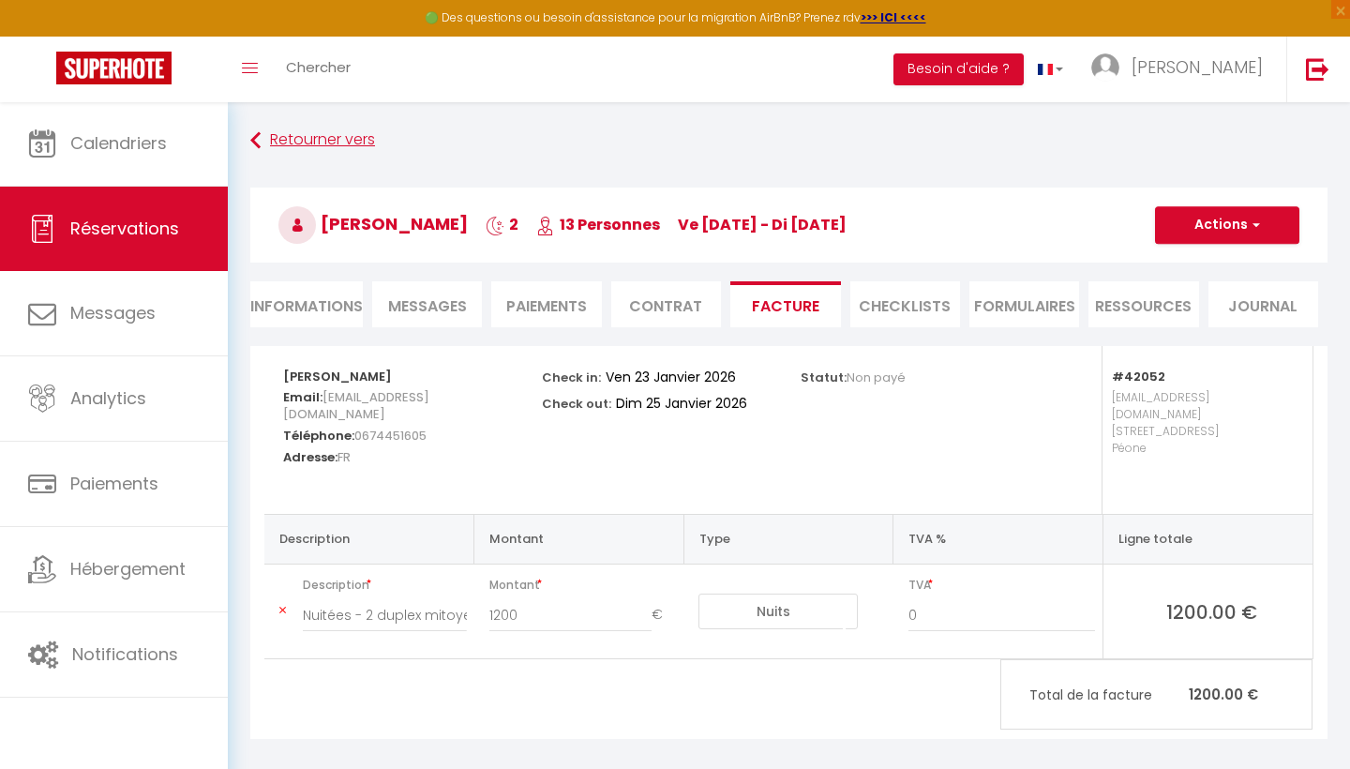
click at [285, 150] on link "Retourner vers" at bounding box center [788, 141] width 1077 height 34
select select "not_cancelled"
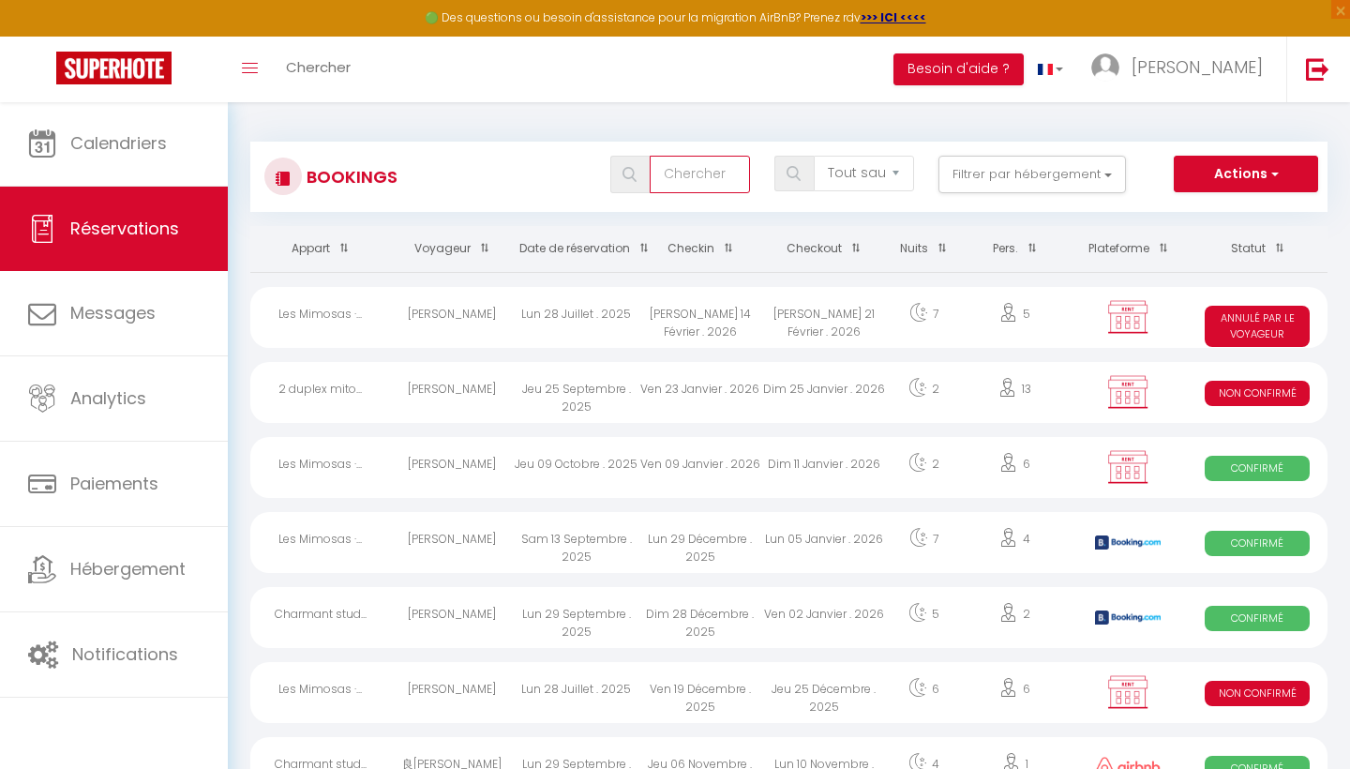
click at [720, 179] on input "text" at bounding box center [700, 175] width 100 height 38
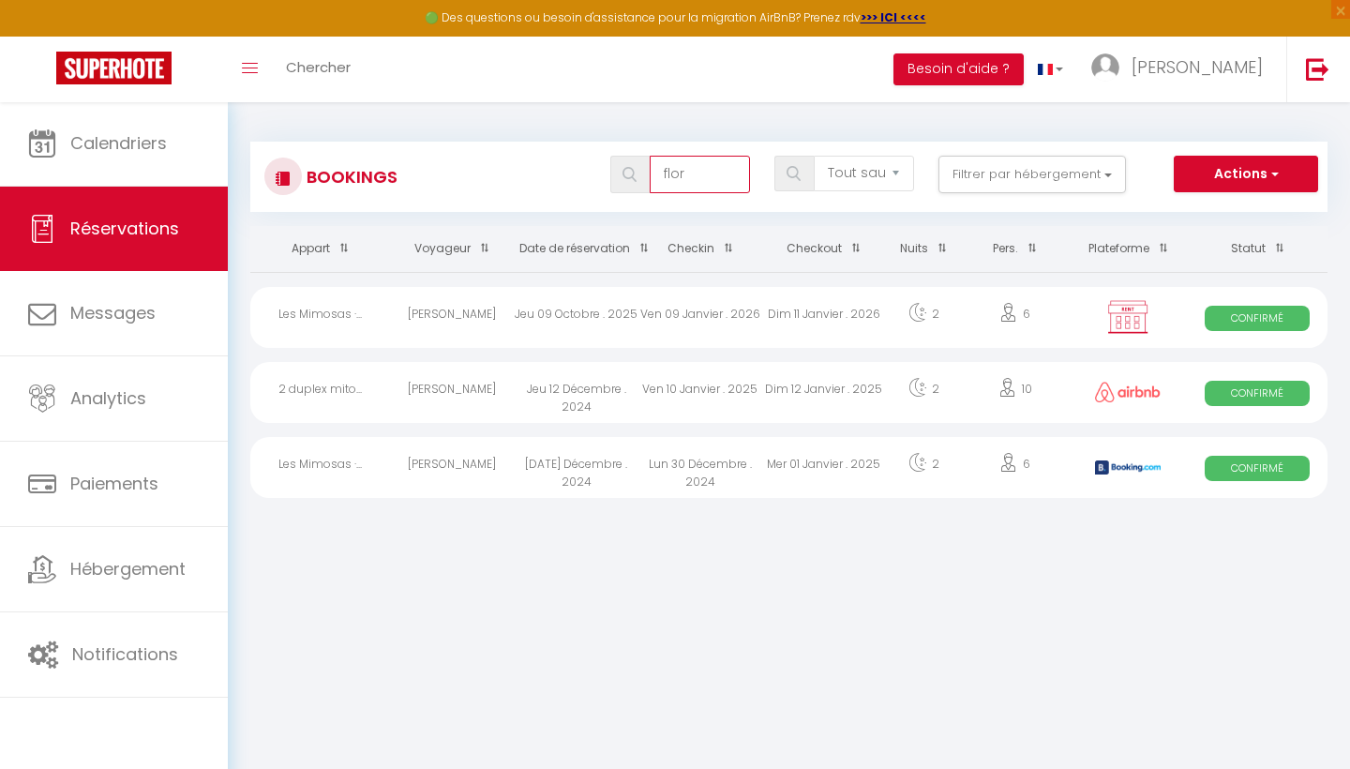
type input "flor"
click at [880, 309] on div "Dim 11 Janvier . 2026" at bounding box center [824, 317] width 124 height 61
select select "OK"
select select "KO"
select select "0"
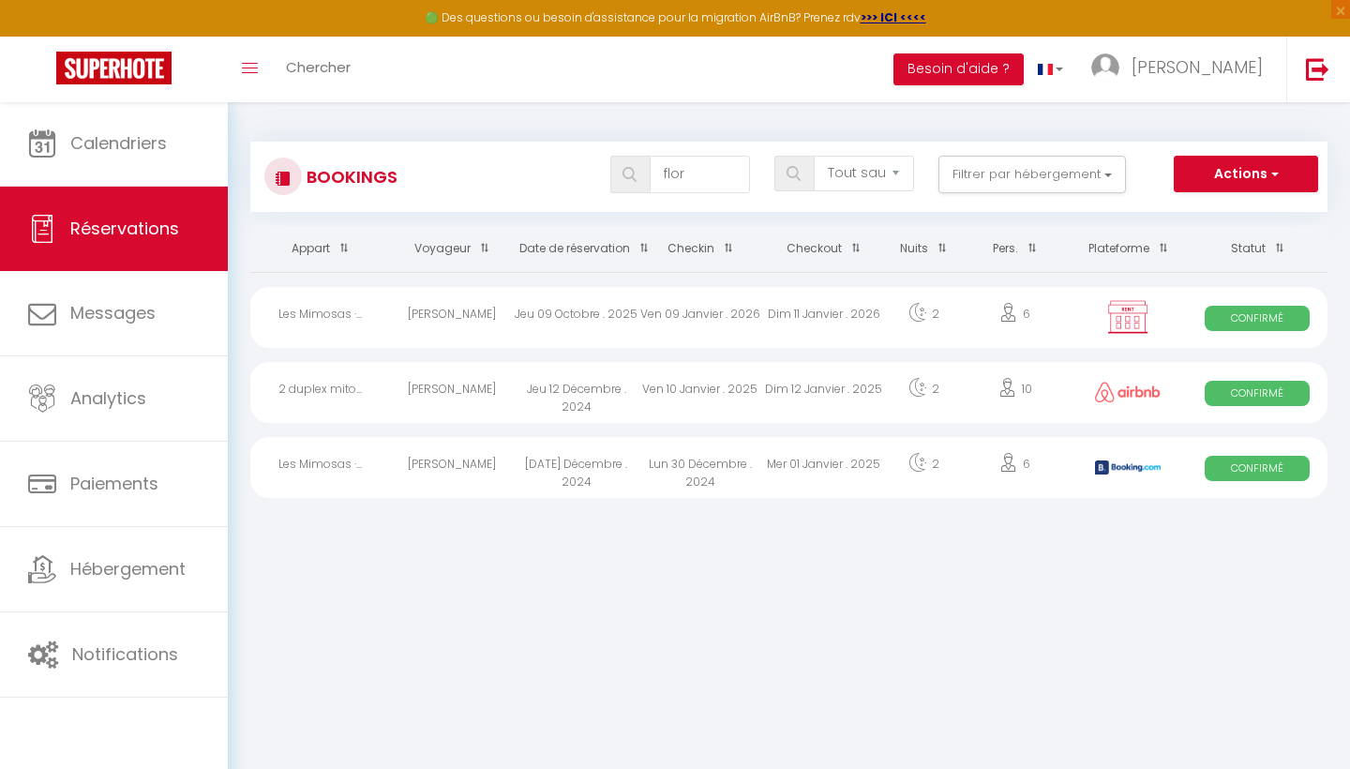
select select "0"
select select "1"
select select
select select "27339"
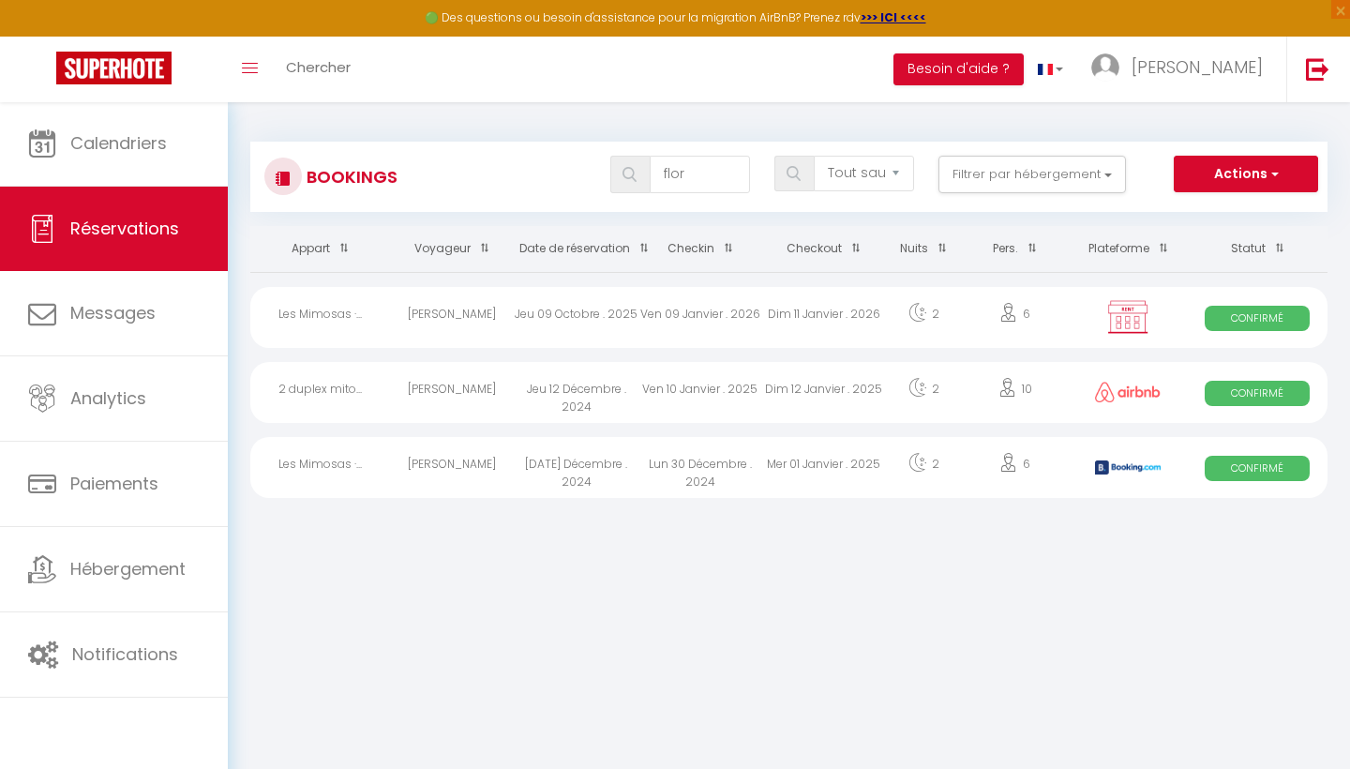
select select "27339"
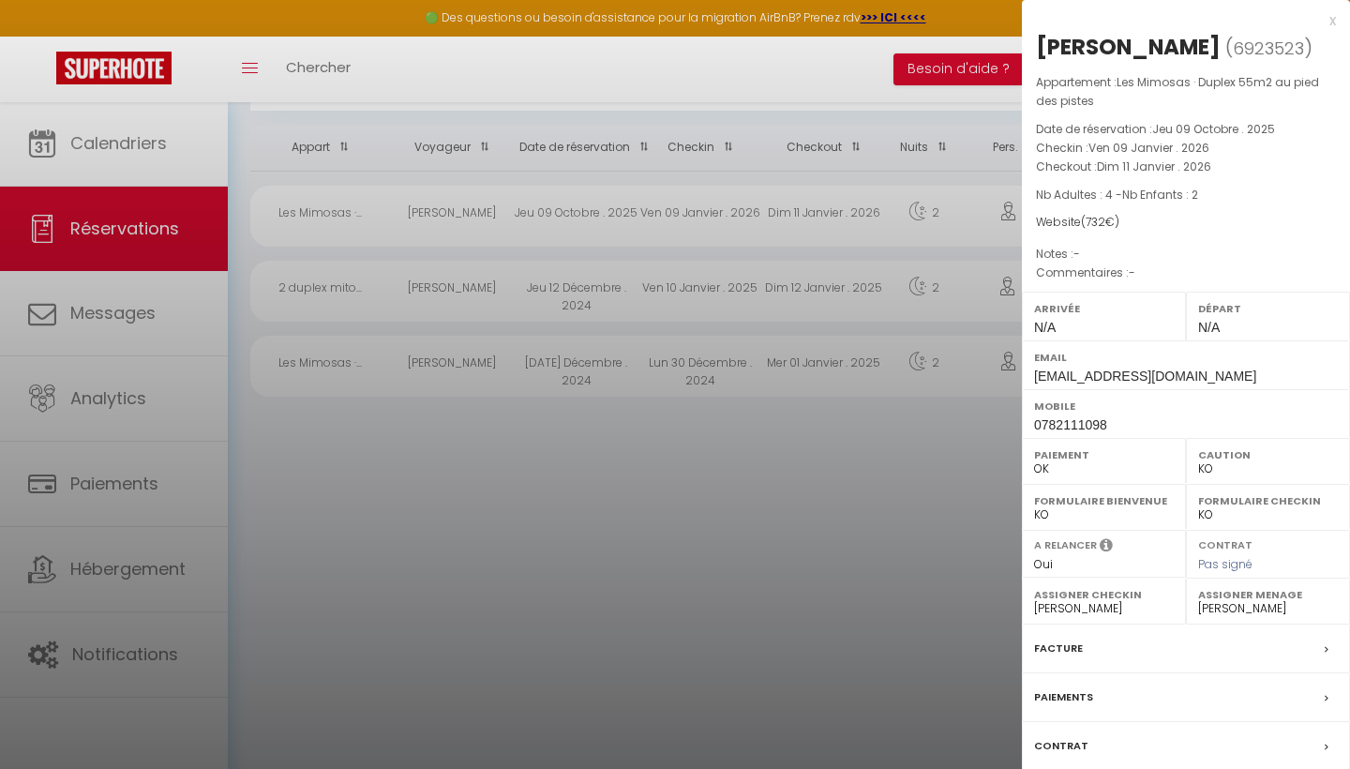
scroll to position [101, 0]
click at [1075, 741] on label "Contrat" at bounding box center [1061, 746] width 54 height 20
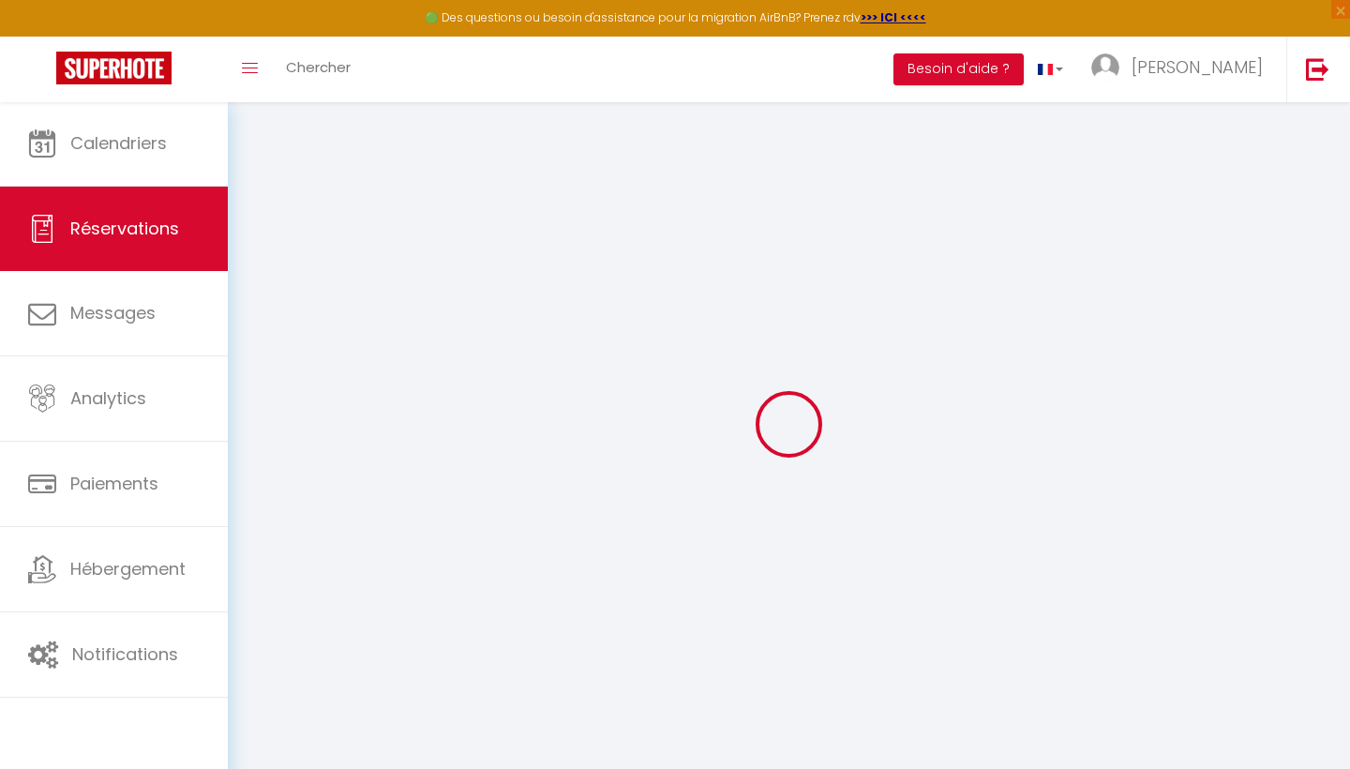
select select
checkbox input "false"
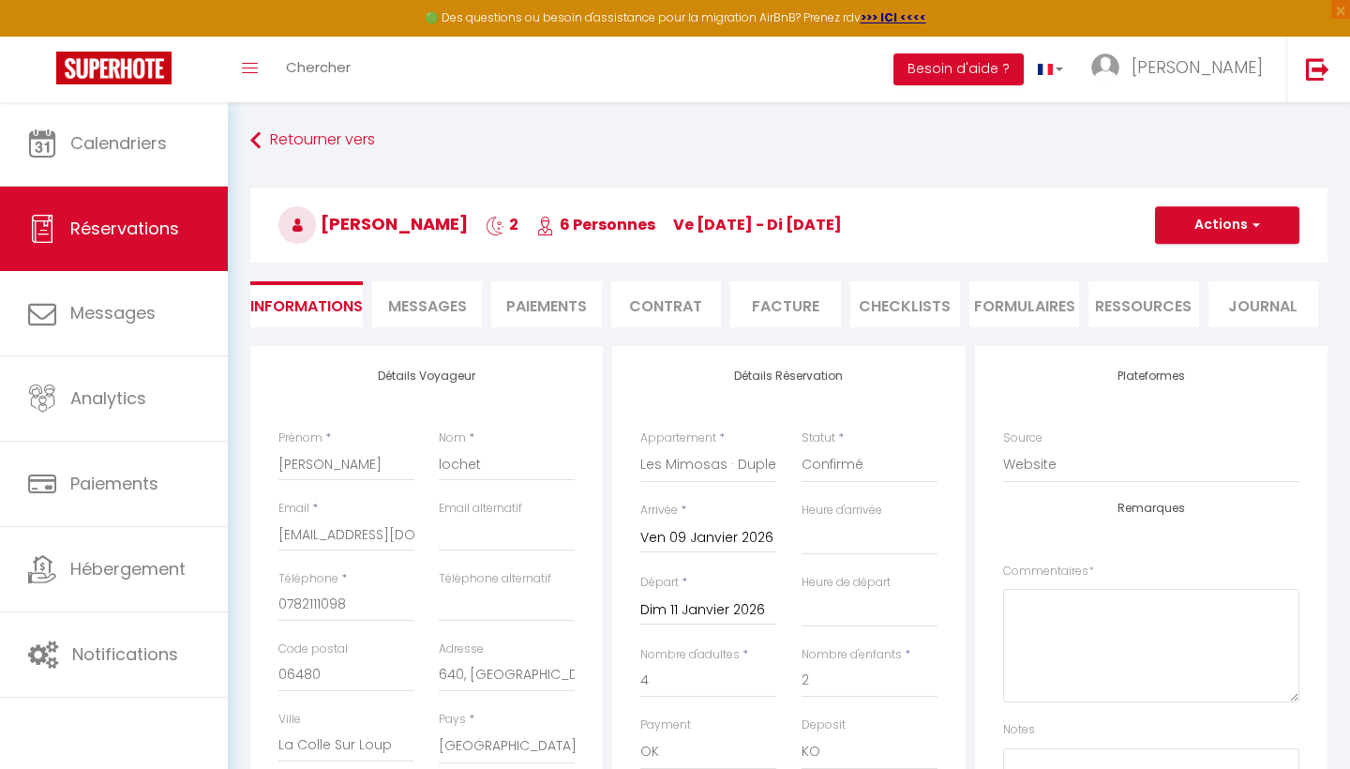
type input "60"
select select
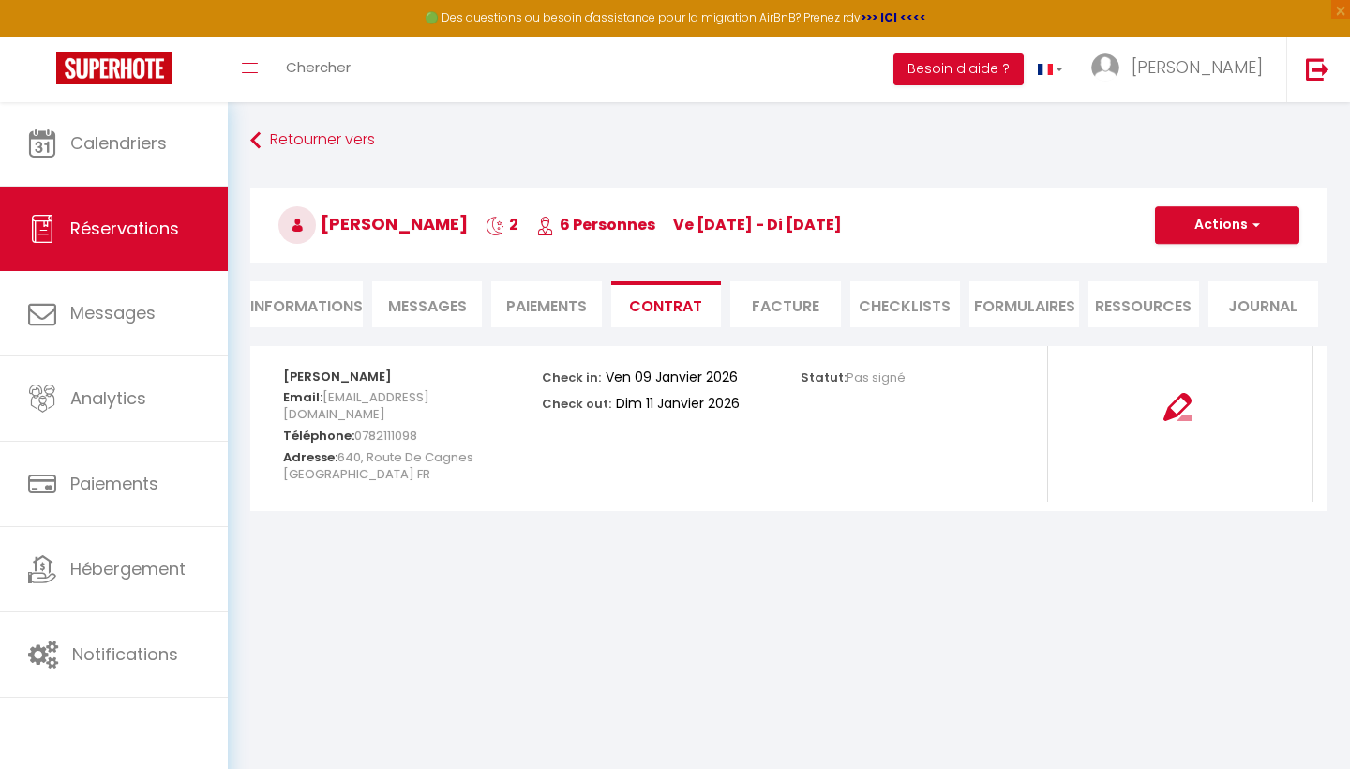
click at [317, 308] on li "Informations" at bounding box center [306, 304] width 113 height 46
select select
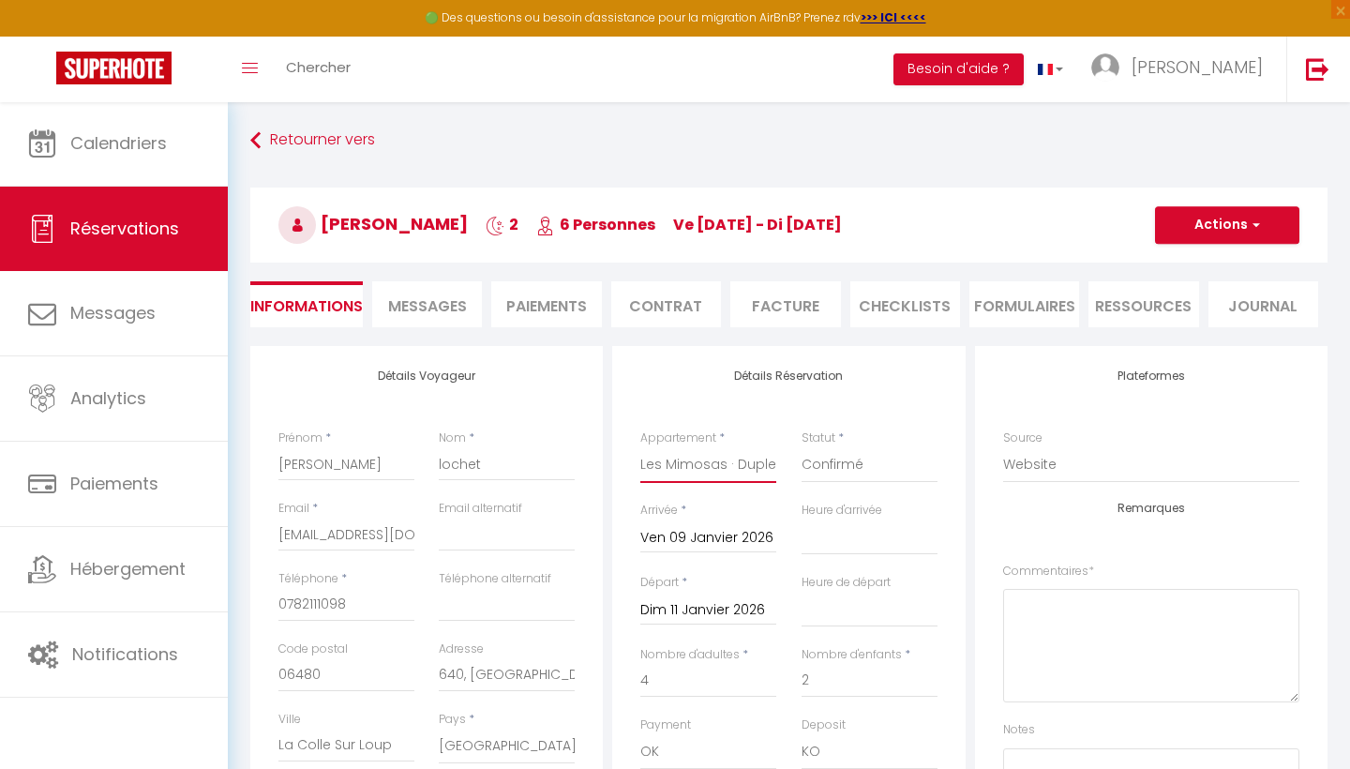
select select "42052"
select select
checkbox input "false"
select select
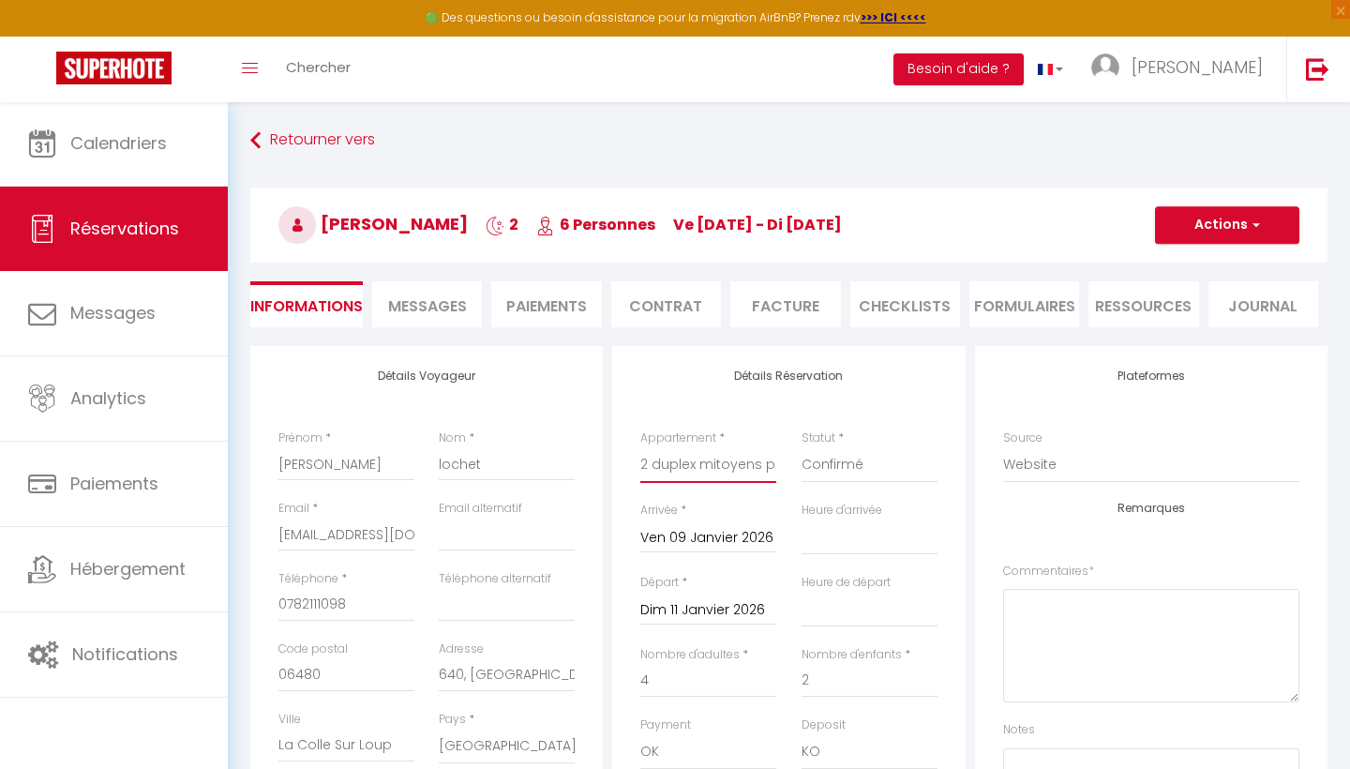
select select
checkbox input "false"
type input "100"
select select
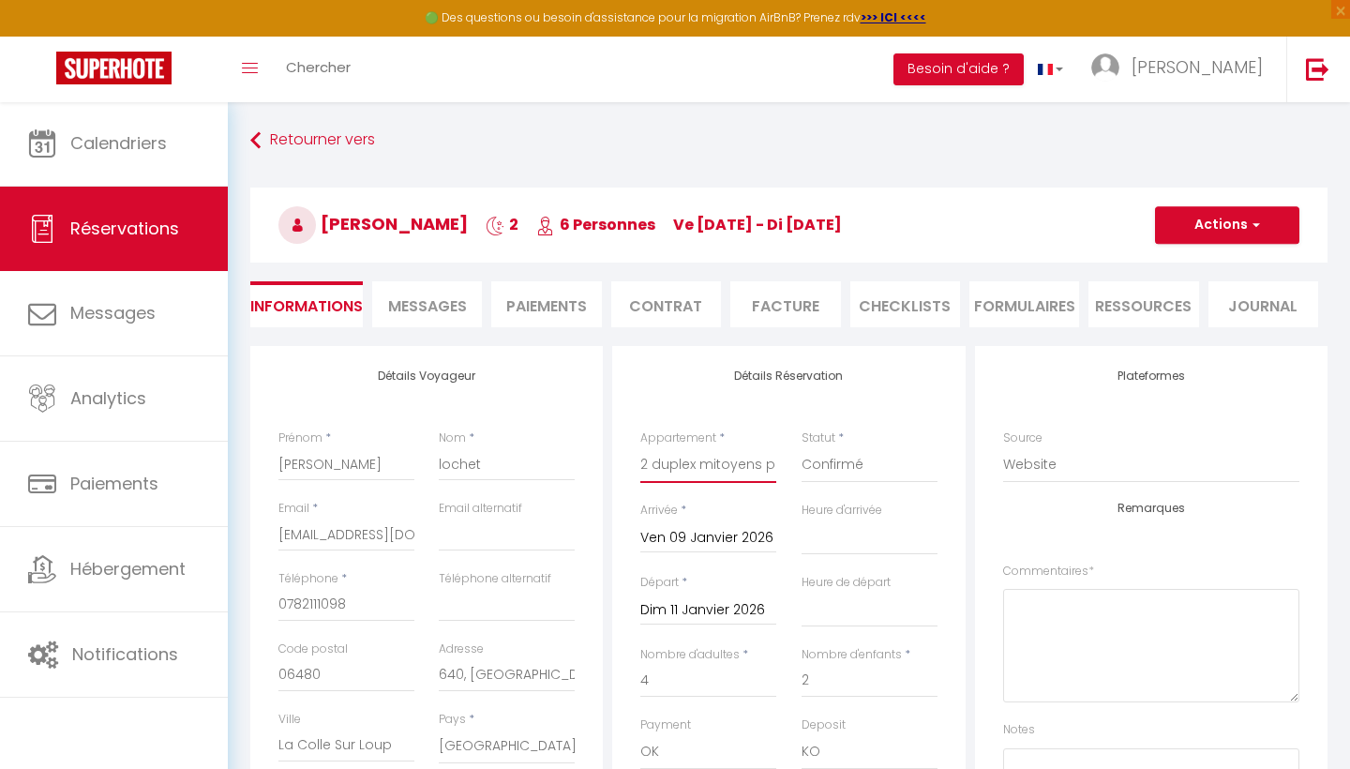
type input "1090"
checkbox input "false"
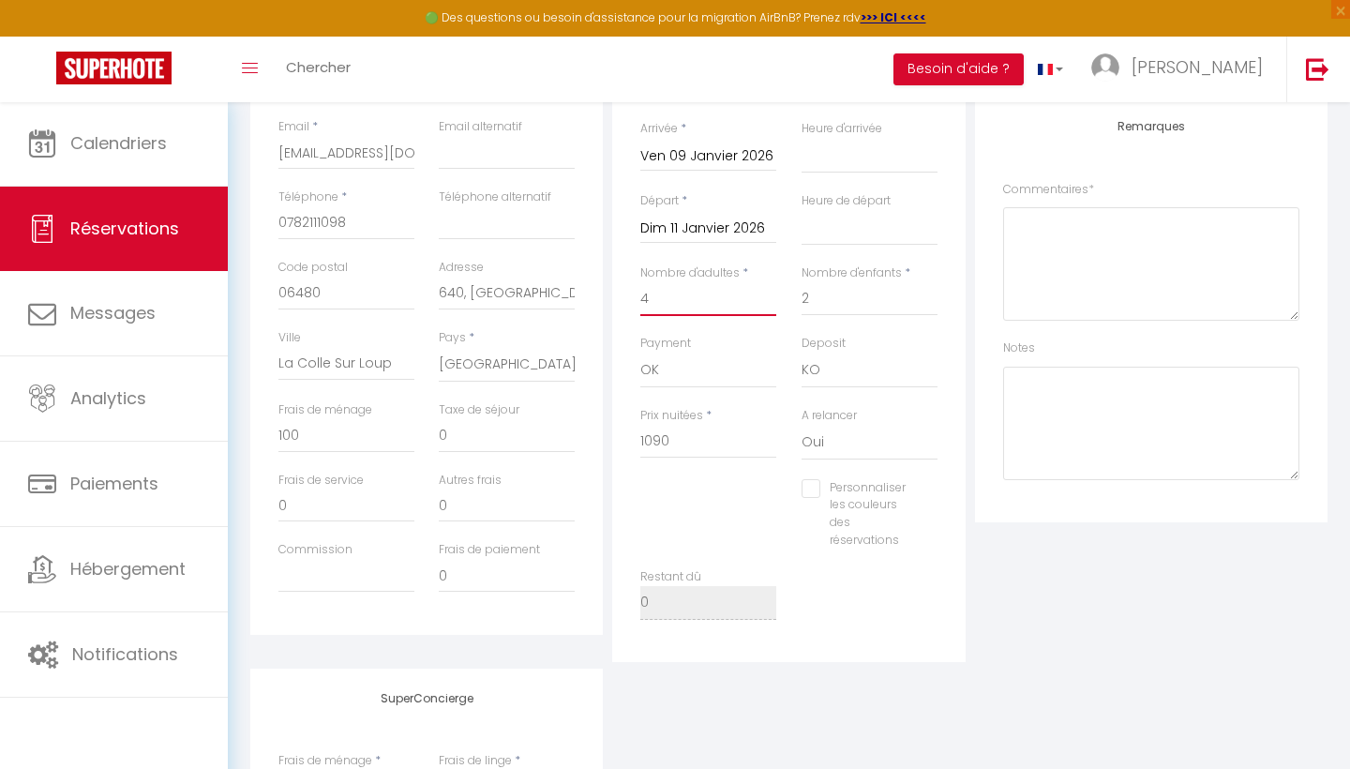
click at [688, 302] on input "4" at bounding box center [708, 299] width 136 height 34
type input "6"
select select
checkbox input "false"
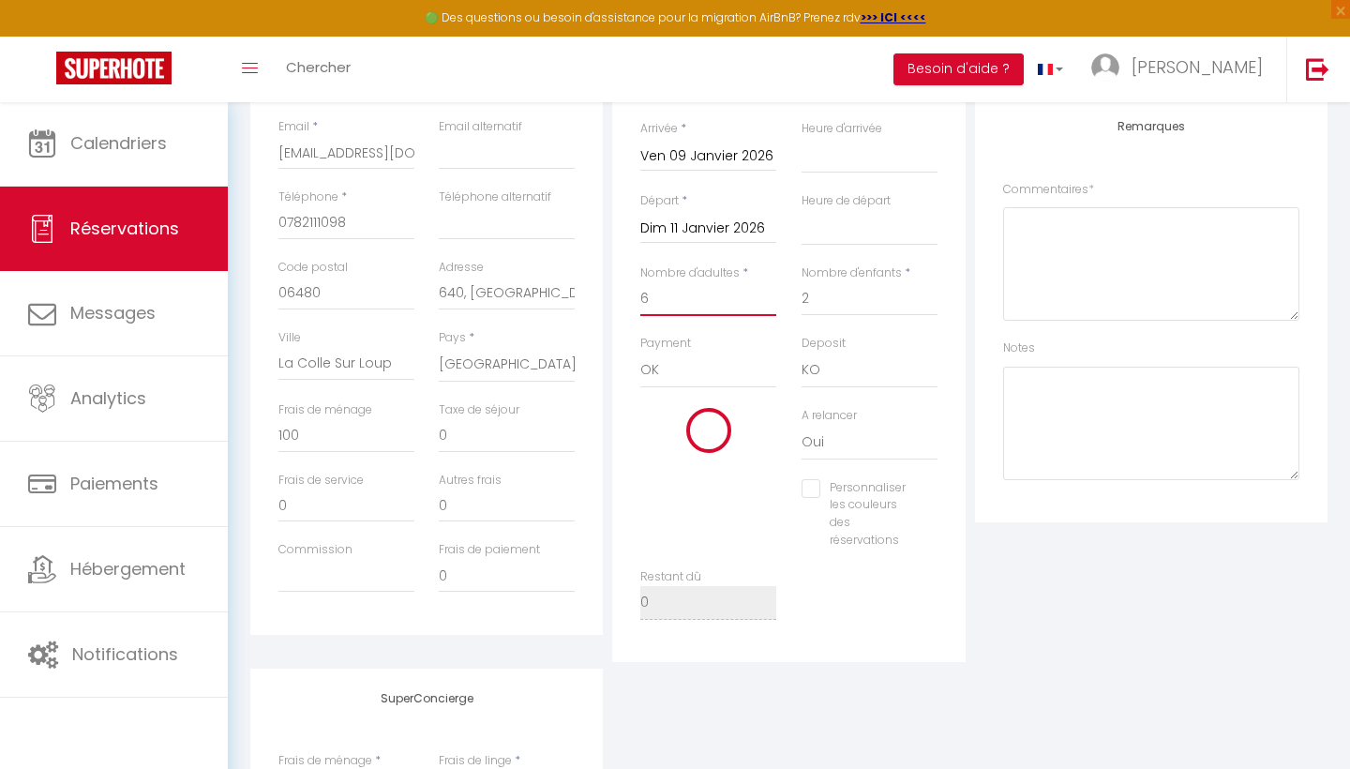
select select
checkbox input "false"
type input "6"
select select
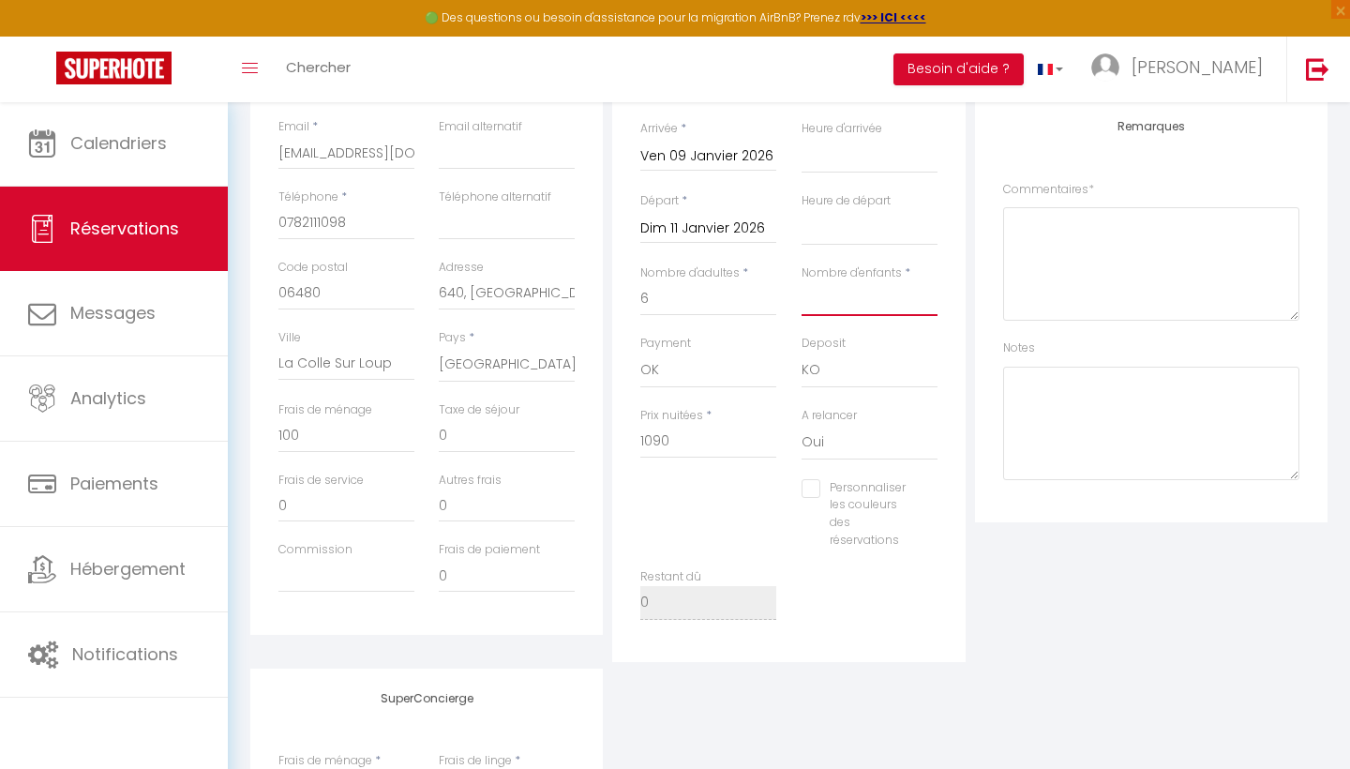
select select
checkbox input "false"
type input "4"
select select
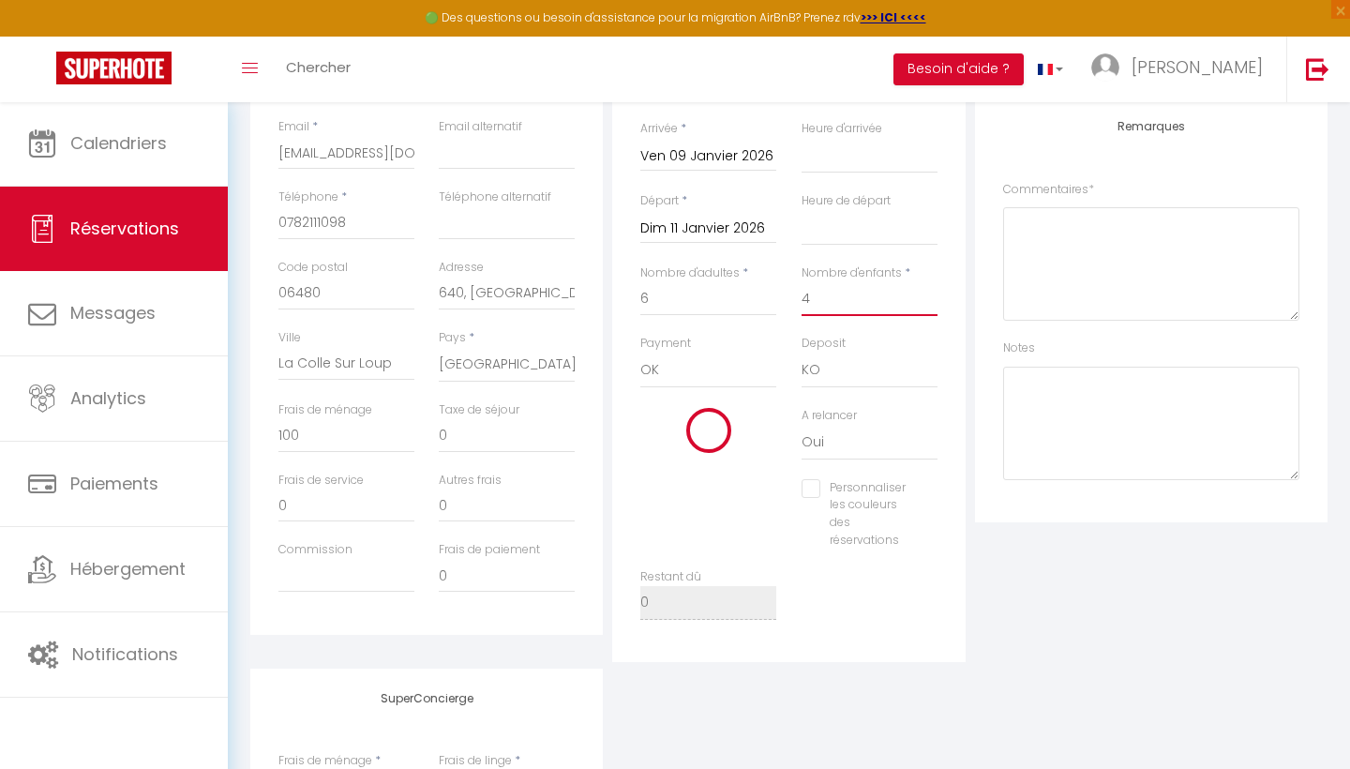
checkbox input "false"
type input "4"
click at [691, 438] on input "1090" at bounding box center [708, 442] width 136 height 34
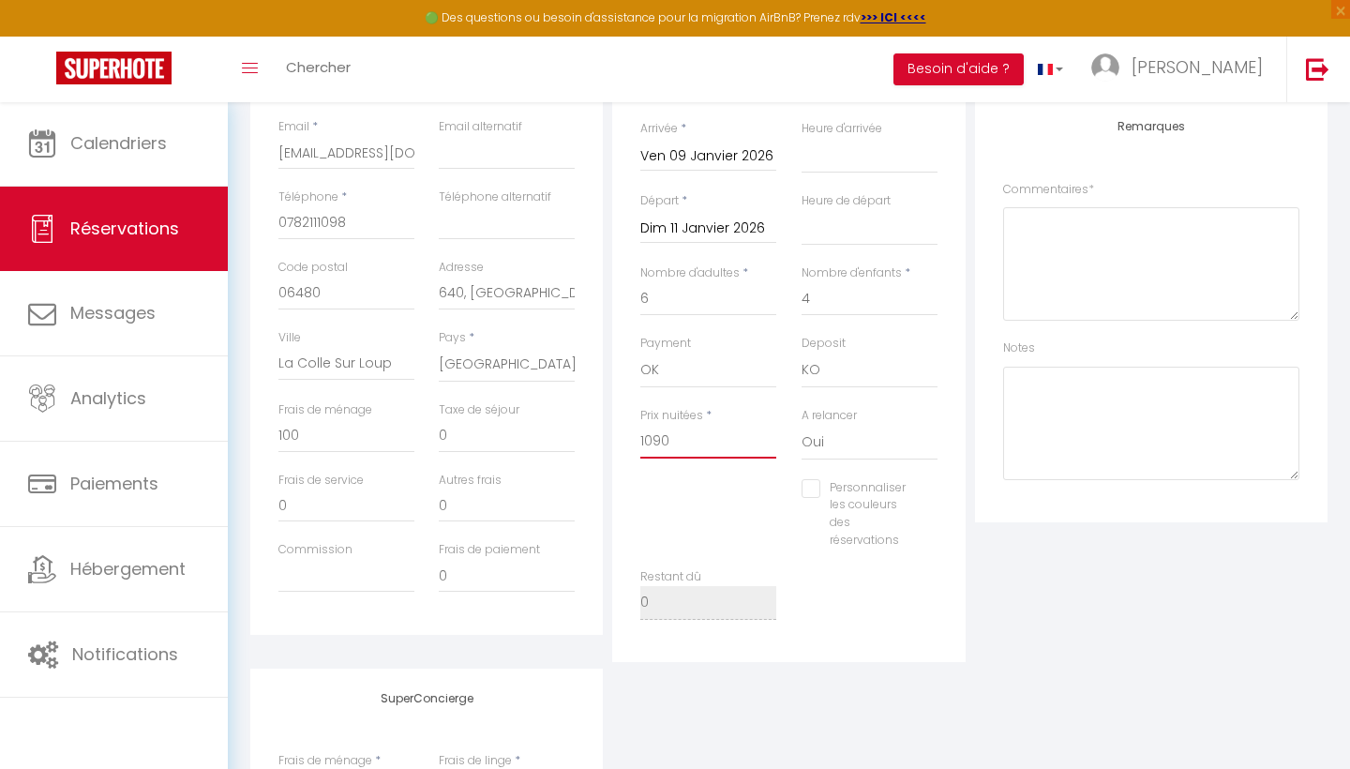
type input "1"
select select
checkbox input "false"
type input "12"
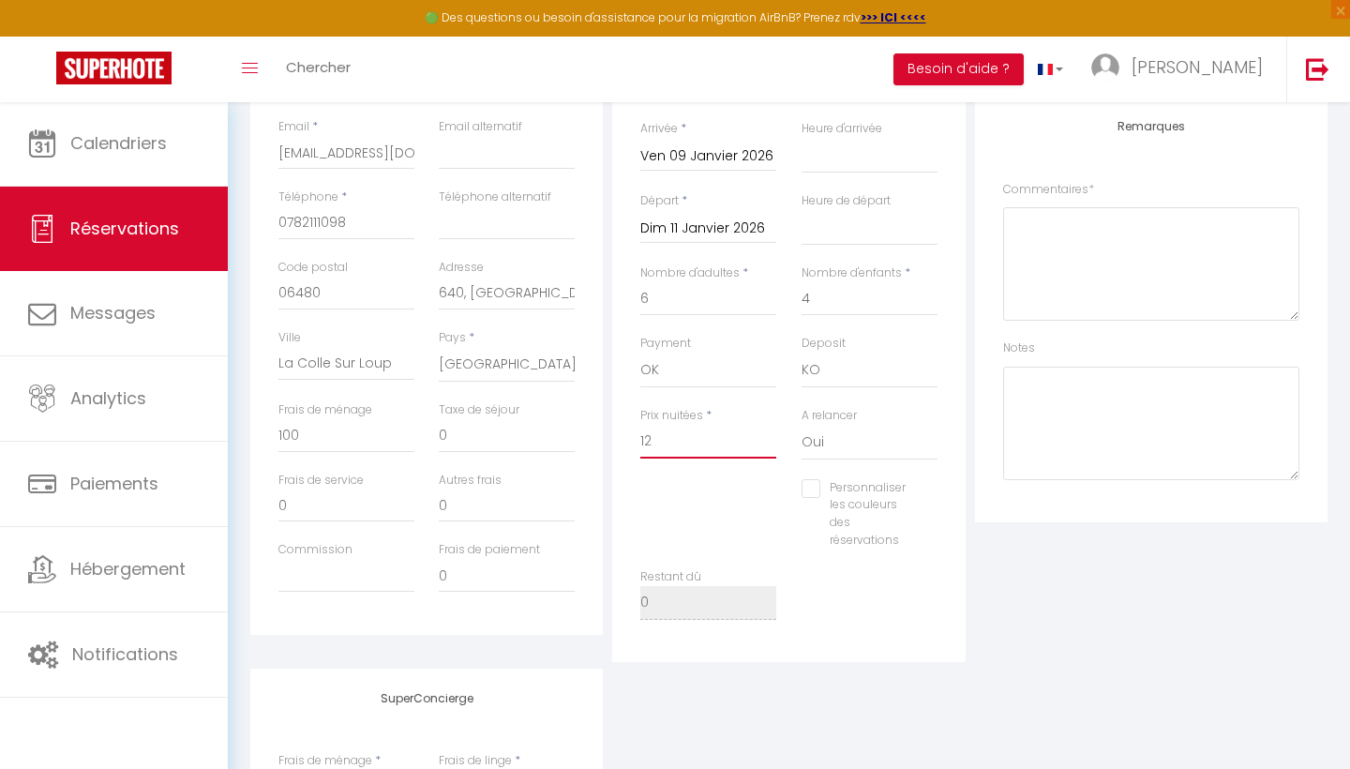
select select
checkbox input "false"
type input "120"
select select
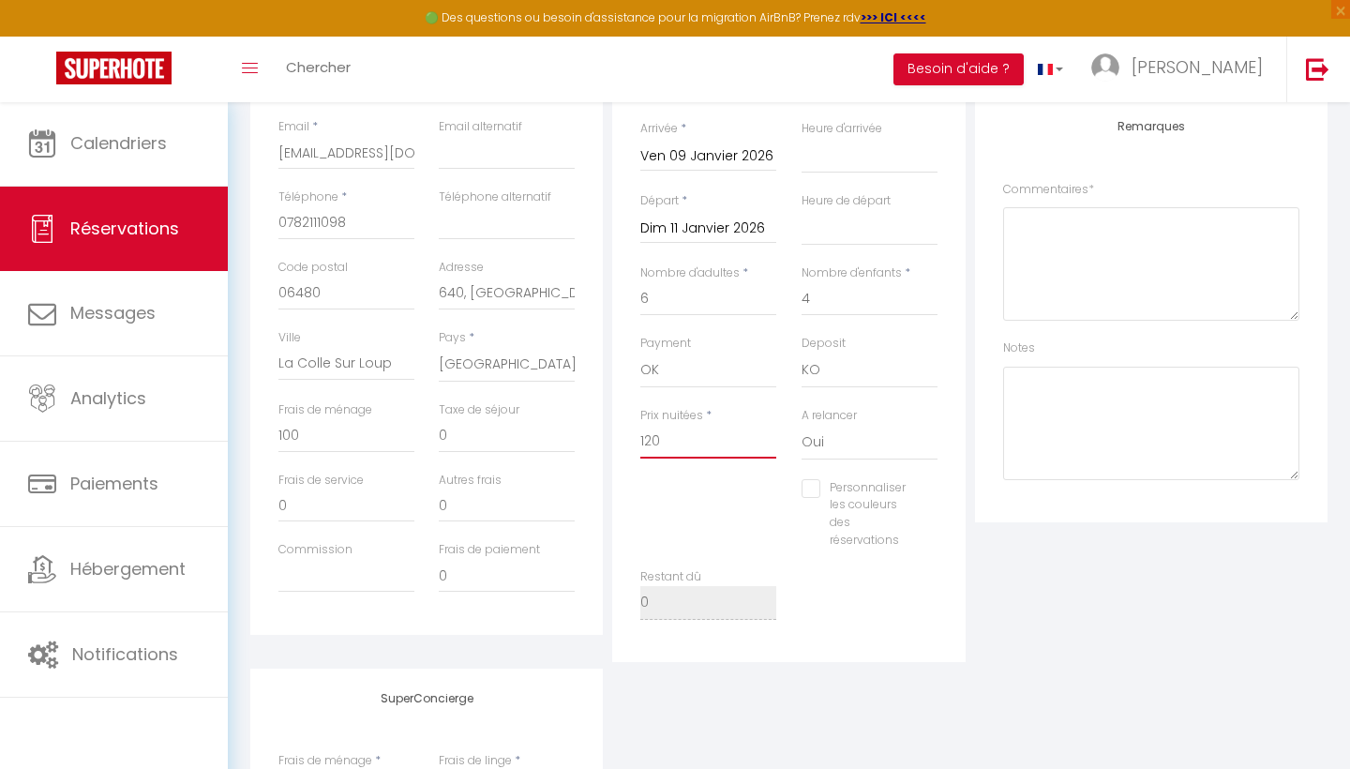
select select
checkbox input "false"
type input "1200"
select select
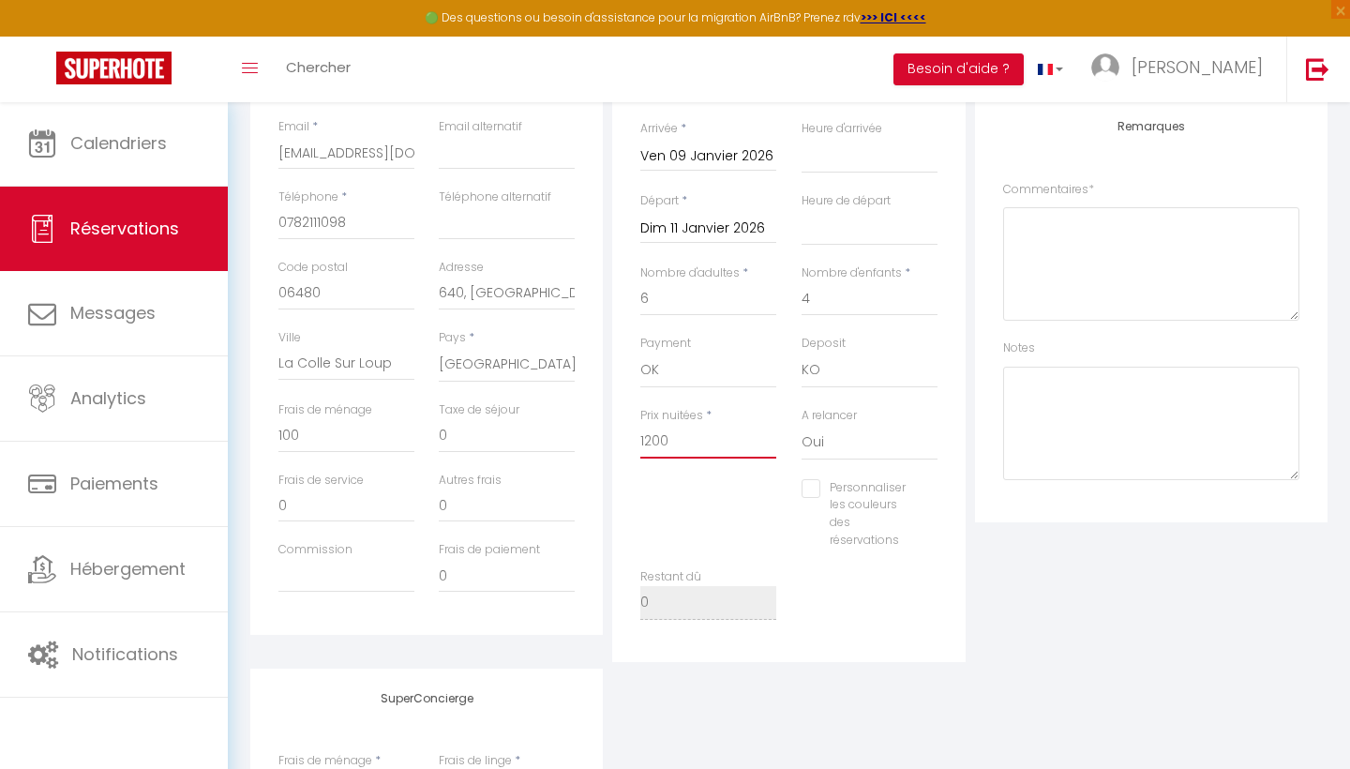
checkbox input "false"
type input "1200"
type input "0"
select select
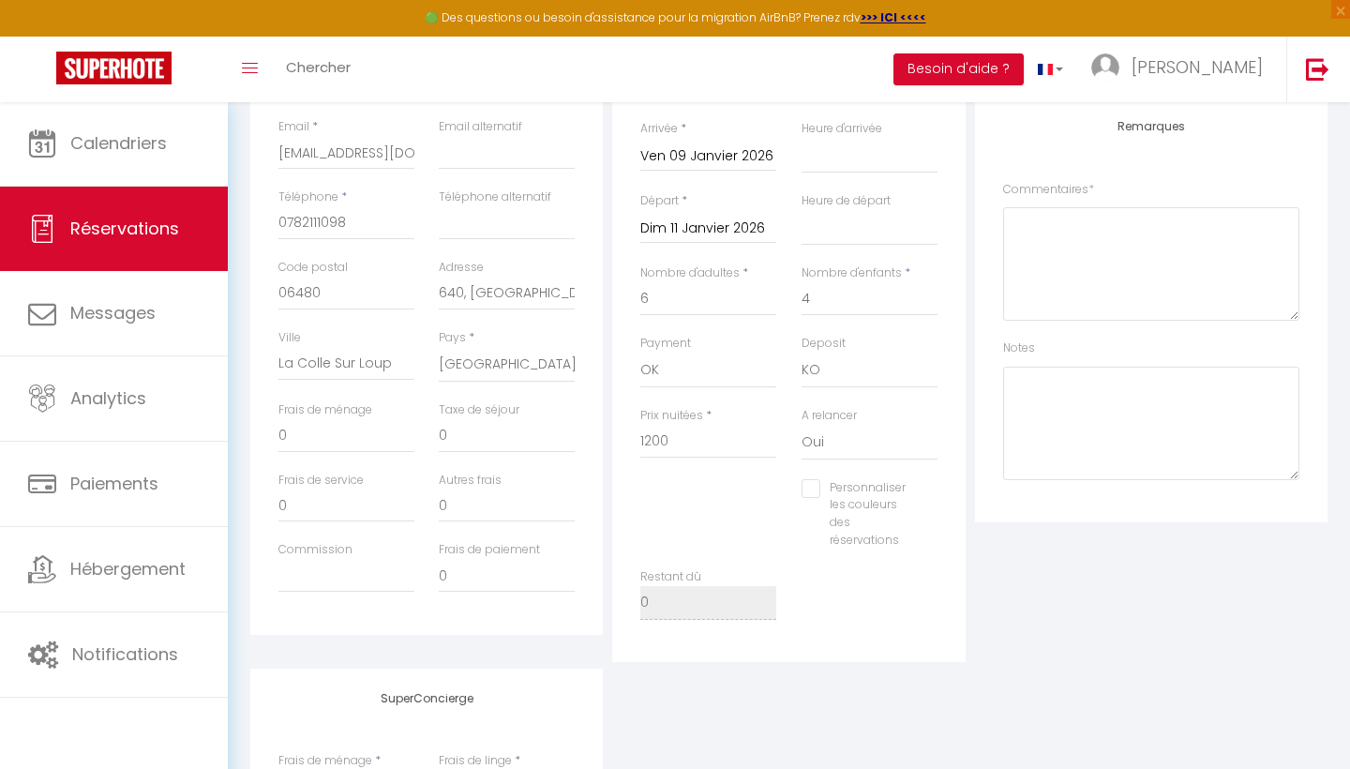
checkbox input "false"
select select "15"
select select
checkbox input "false"
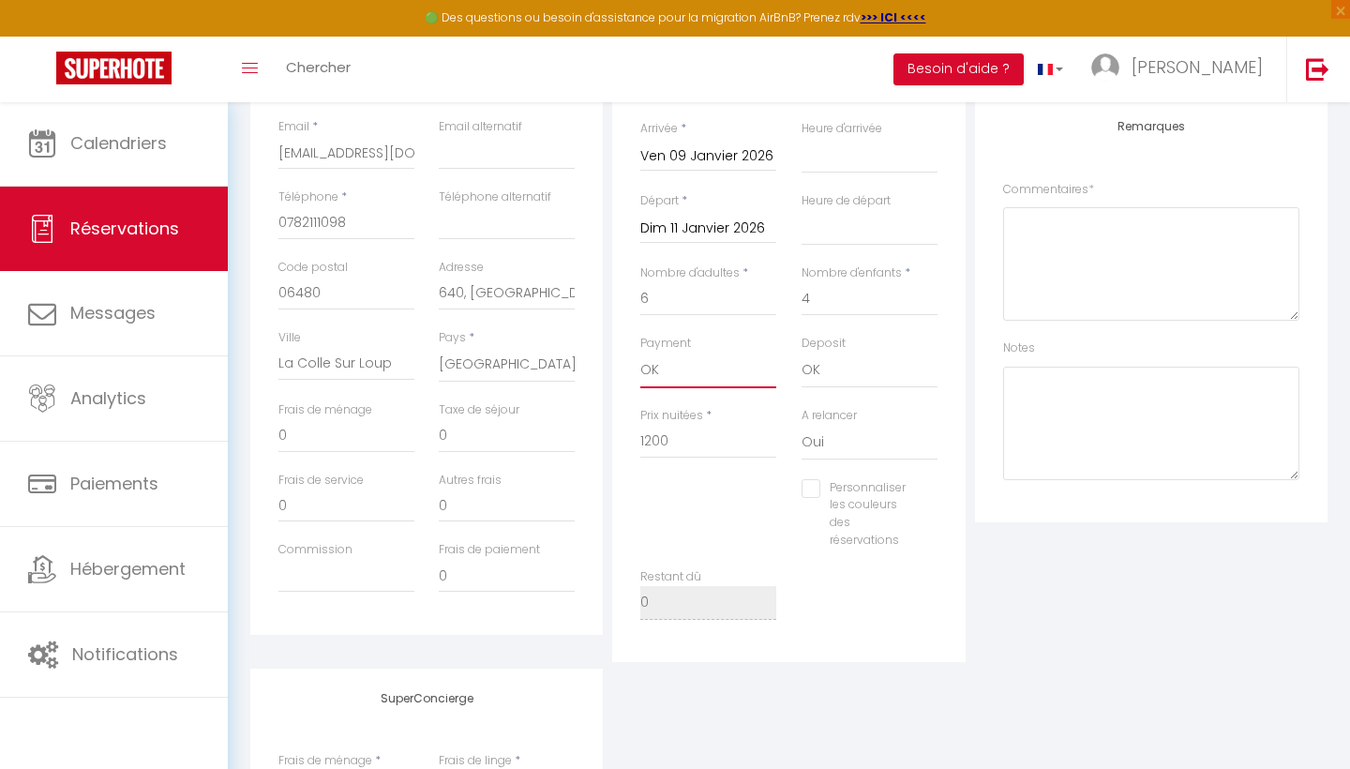
select select "10"
select select
checkbox input "false"
click at [1071, 398] on textarea at bounding box center [1151, 423] width 296 height 113
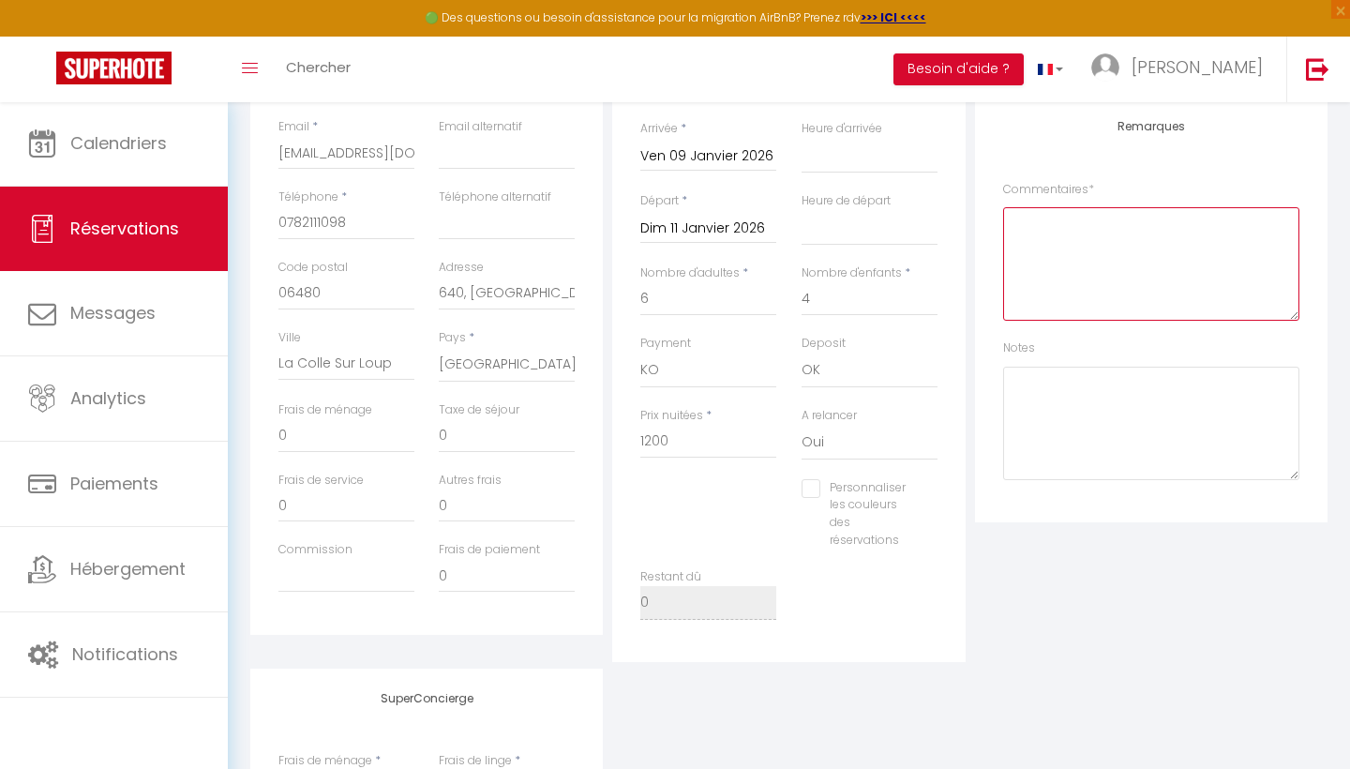
click at [1101, 275] on textarea at bounding box center [1151, 263] width 296 height 113
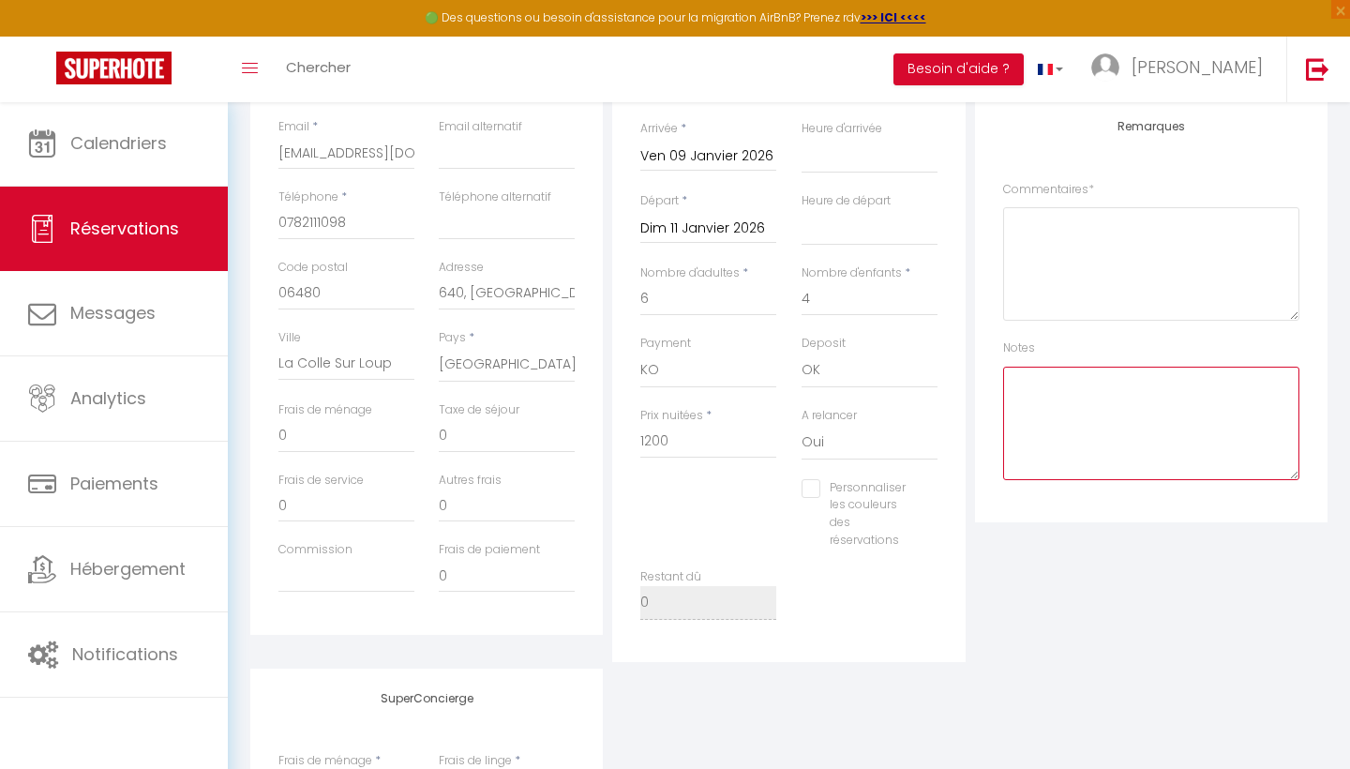
click at [1077, 420] on textarea at bounding box center [1151, 423] width 296 height 113
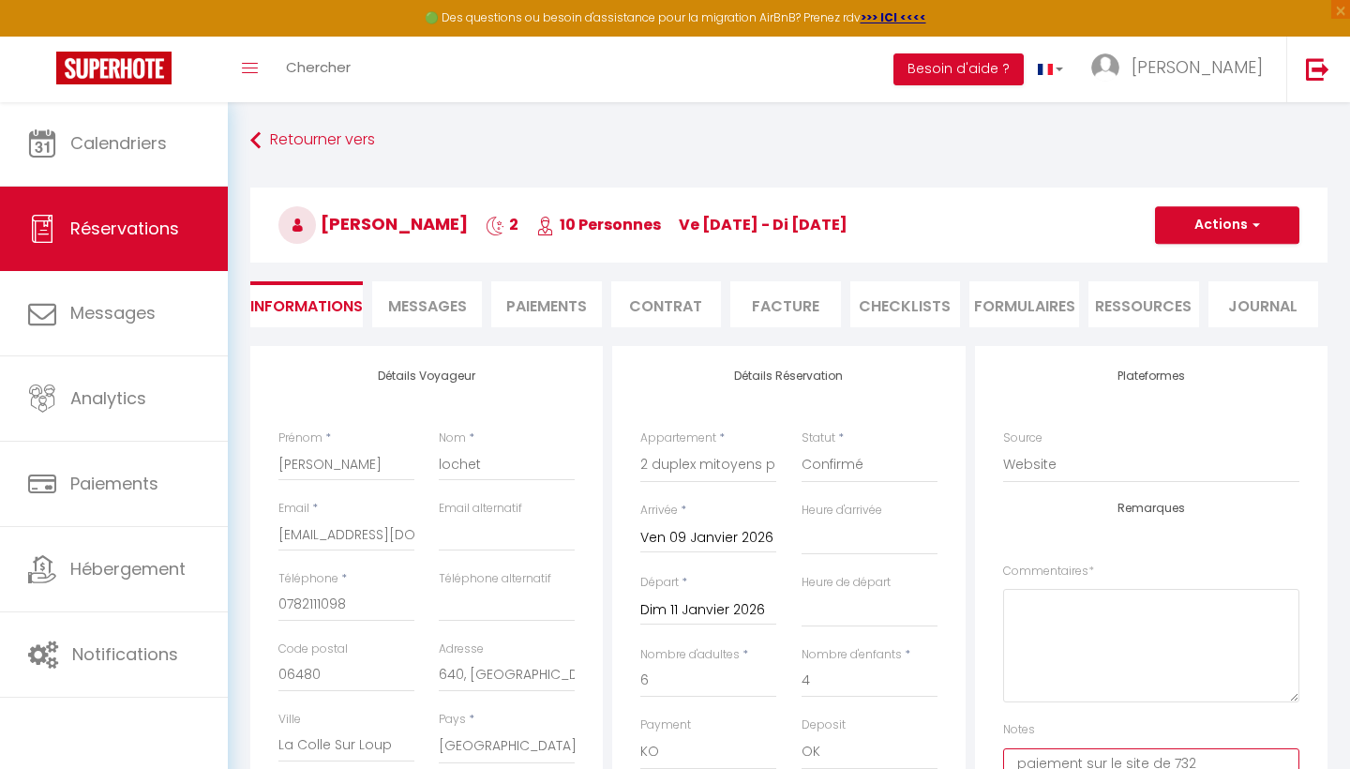
scroll to position [0, 0]
type textarea "paiement sur le site de 732"
click at [1205, 230] on button "Actions" at bounding box center [1227, 225] width 144 height 38
click at [1079, 198] on h3 "florian lochet 2 10 Personnes ve 09 Jan - di 11 Jan" at bounding box center [788, 225] width 1077 height 75
click at [332, 136] on link "Retourner vers" at bounding box center [788, 141] width 1077 height 34
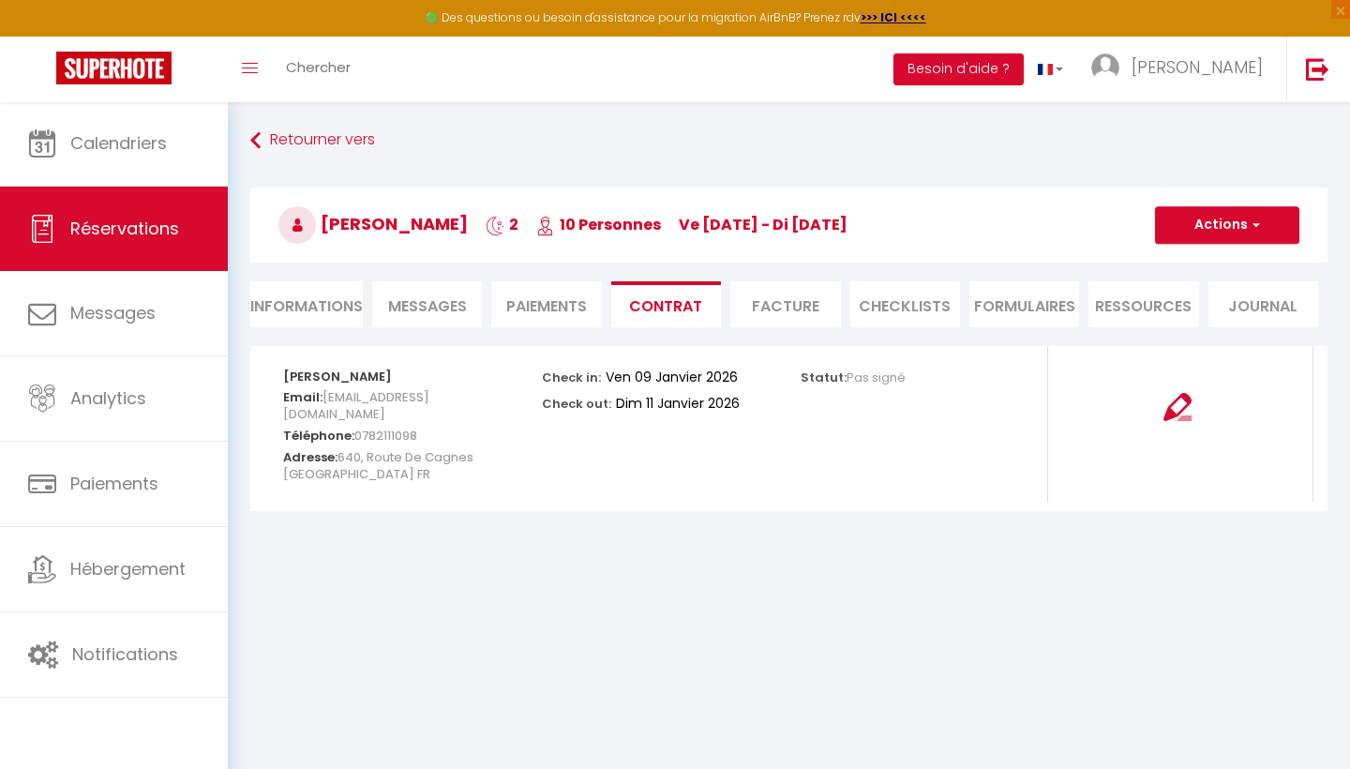
click at [323, 307] on li "Informations" at bounding box center [306, 304] width 113 height 46
select select
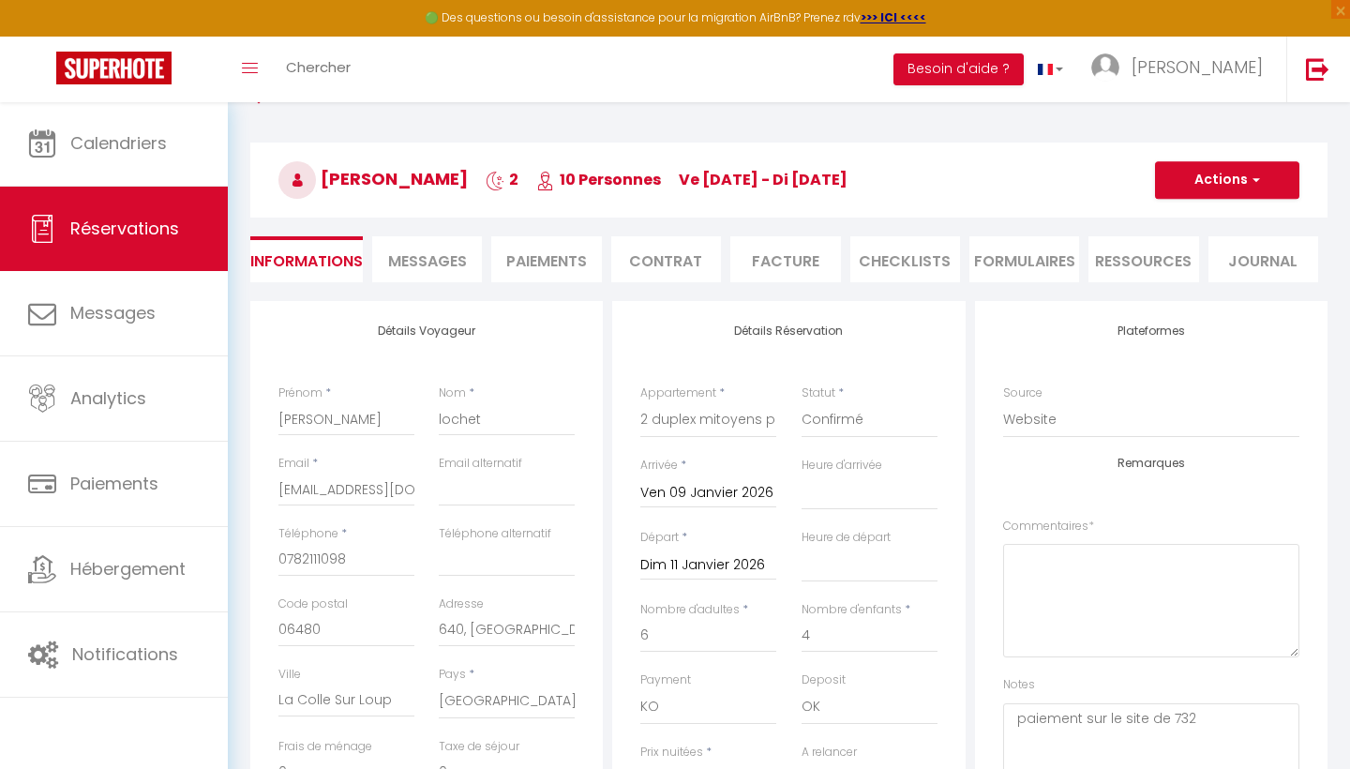
scroll to position [70, 0]
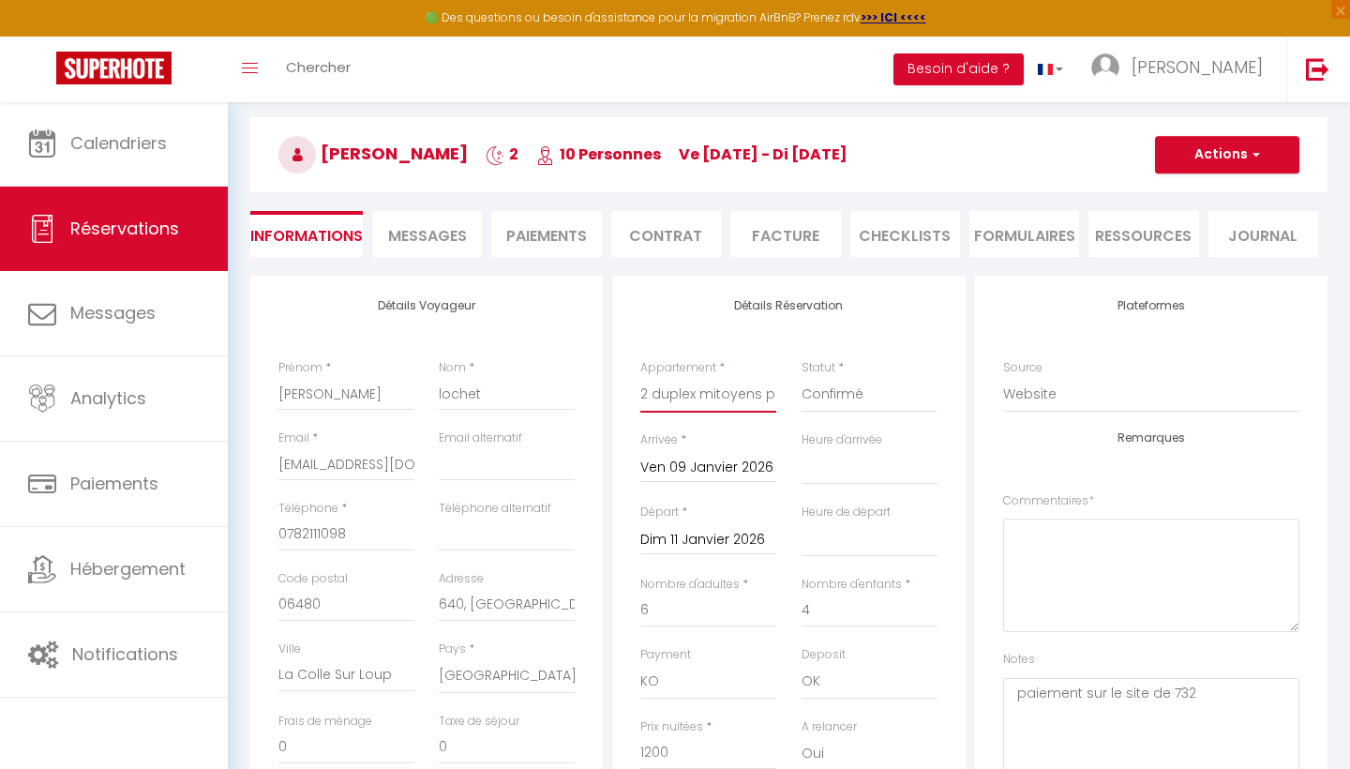
select select "41248"
select select
checkbox input "false"
click at [298, 87] on link "Retourner vers" at bounding box center [788, 70] width 1077 height 34
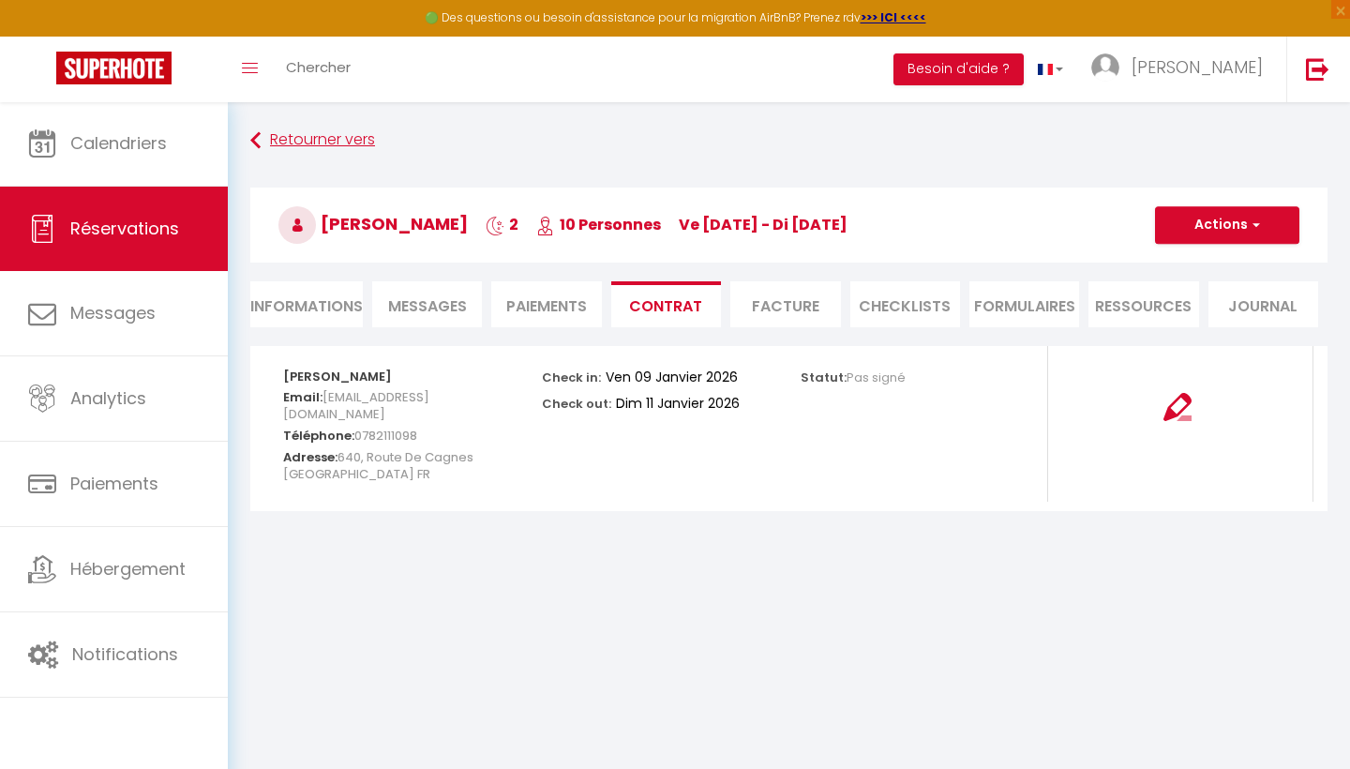
click at [298, 139] on link "Retourner vers" at bounding box center [788, 141] width 1077 height 34
select select "not_cancelled"
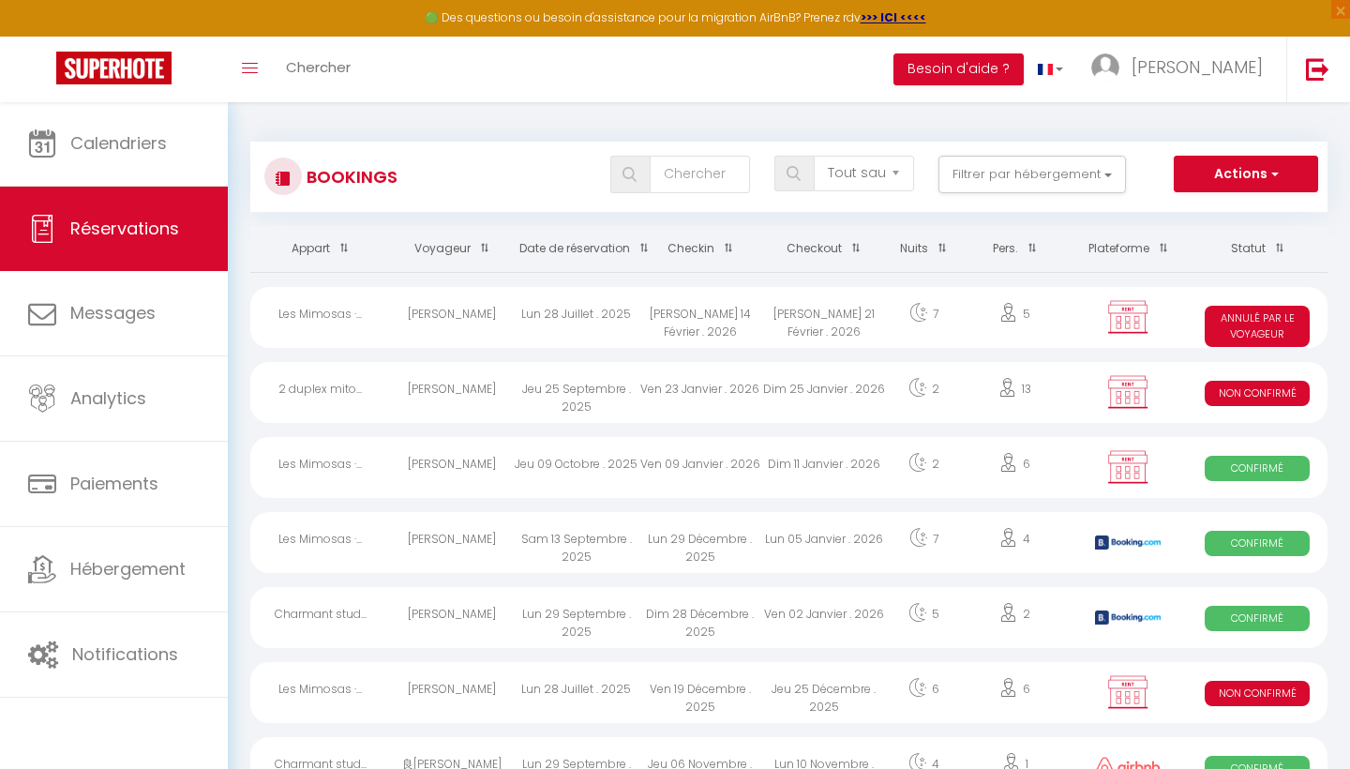
scroll to position [0, 0]
click at [683, 181] on input "text" at bounding box center [700, 175] width 100 height 38
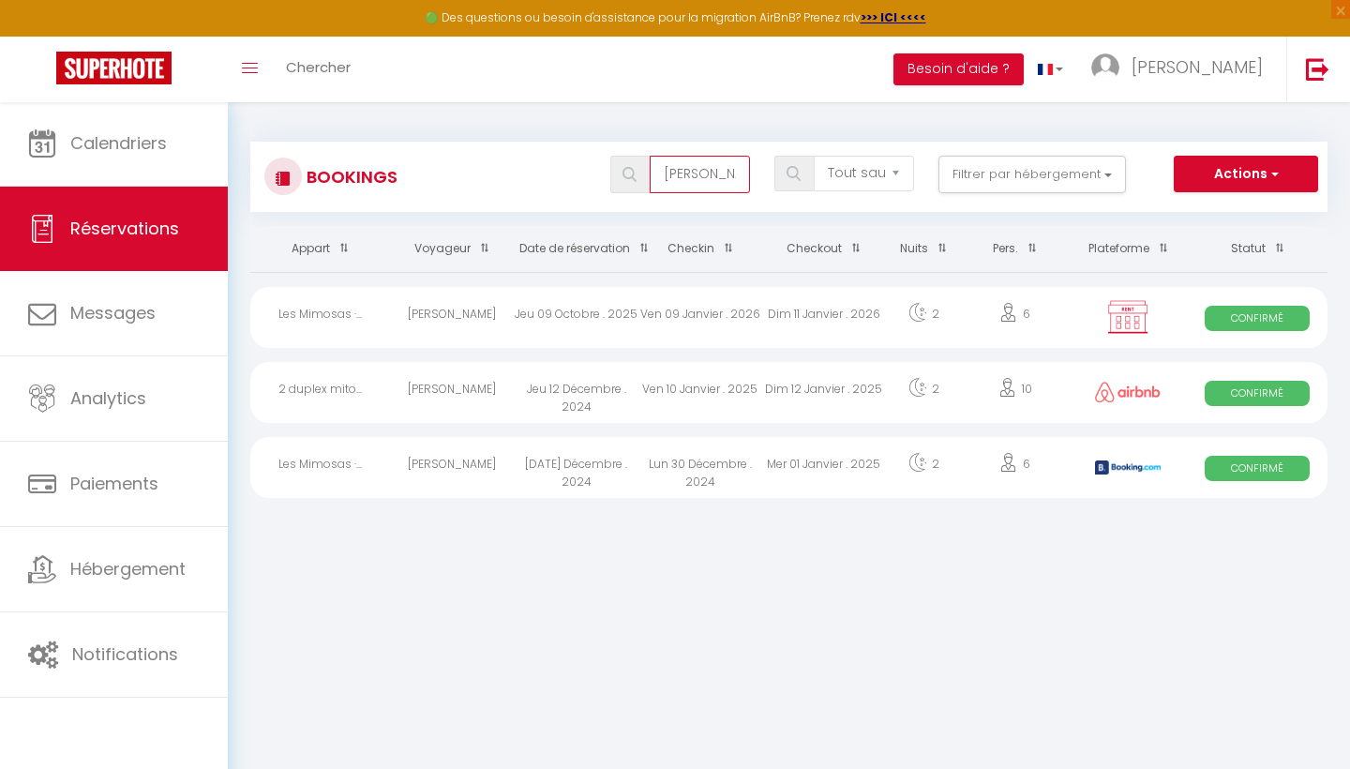
type input "florian"
click at [1122, 318] on img at bounding box center [1128, 317] width 47 height 36
select select "OK"
select select "KO"
select select "0"
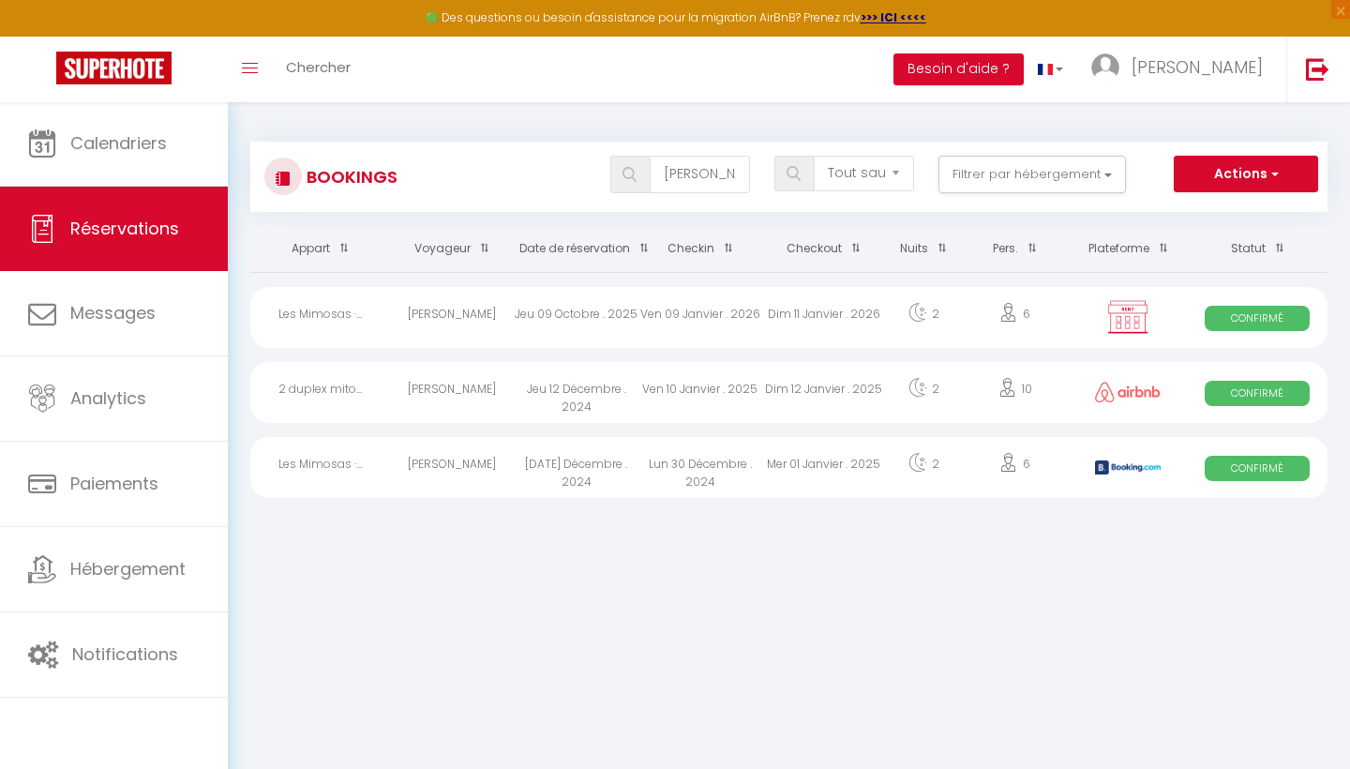
select select "0"
select select "1"
select select
select select "27339"
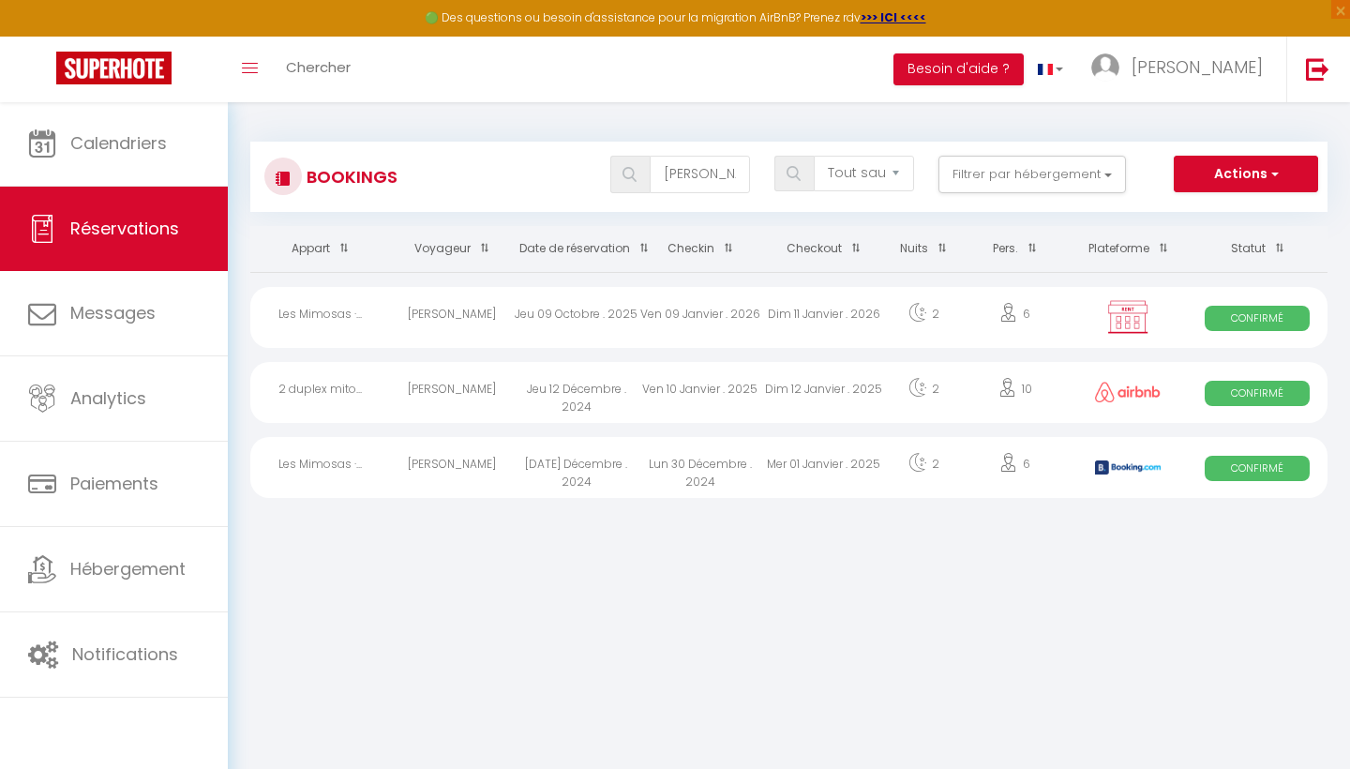
select select "27339"
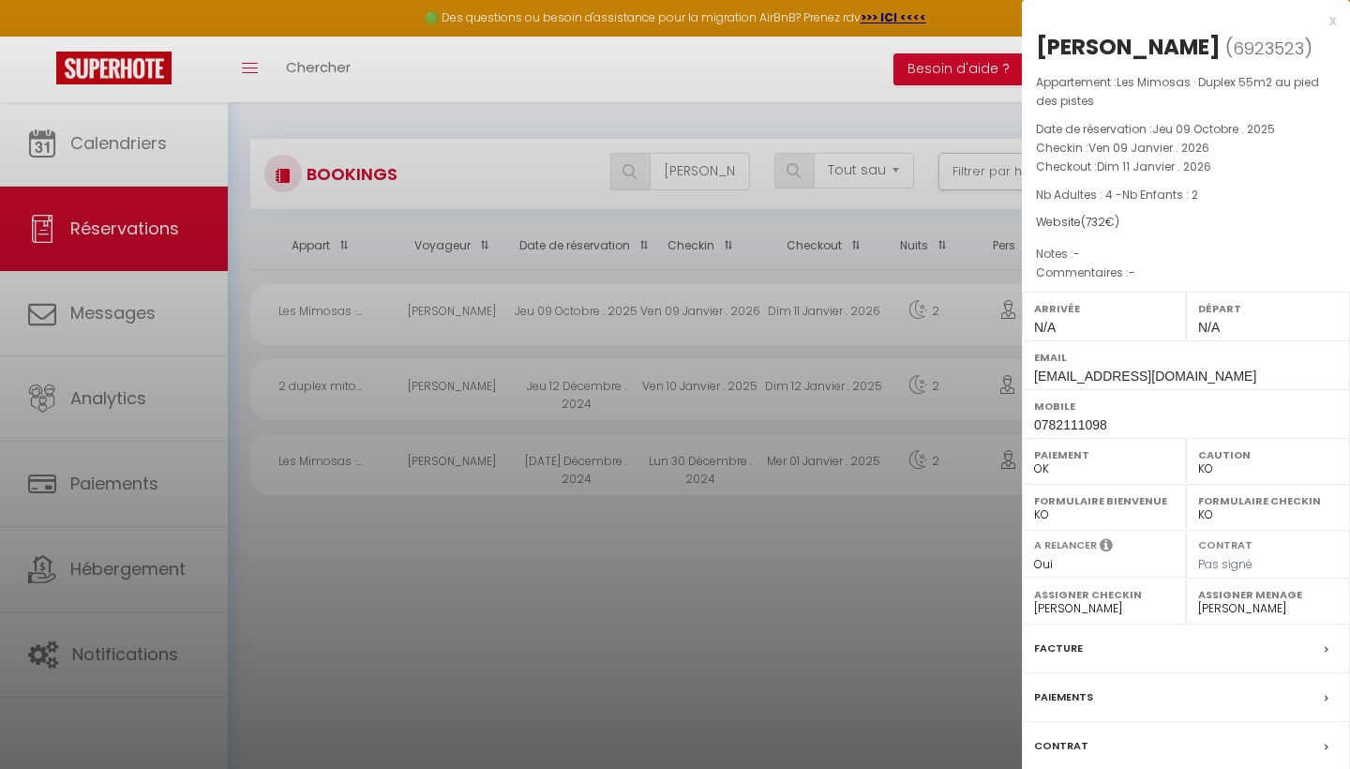
scroll to position [2, 0]
click at [646, 637] on div at bounding box center [675, 384] width 1350 height 769
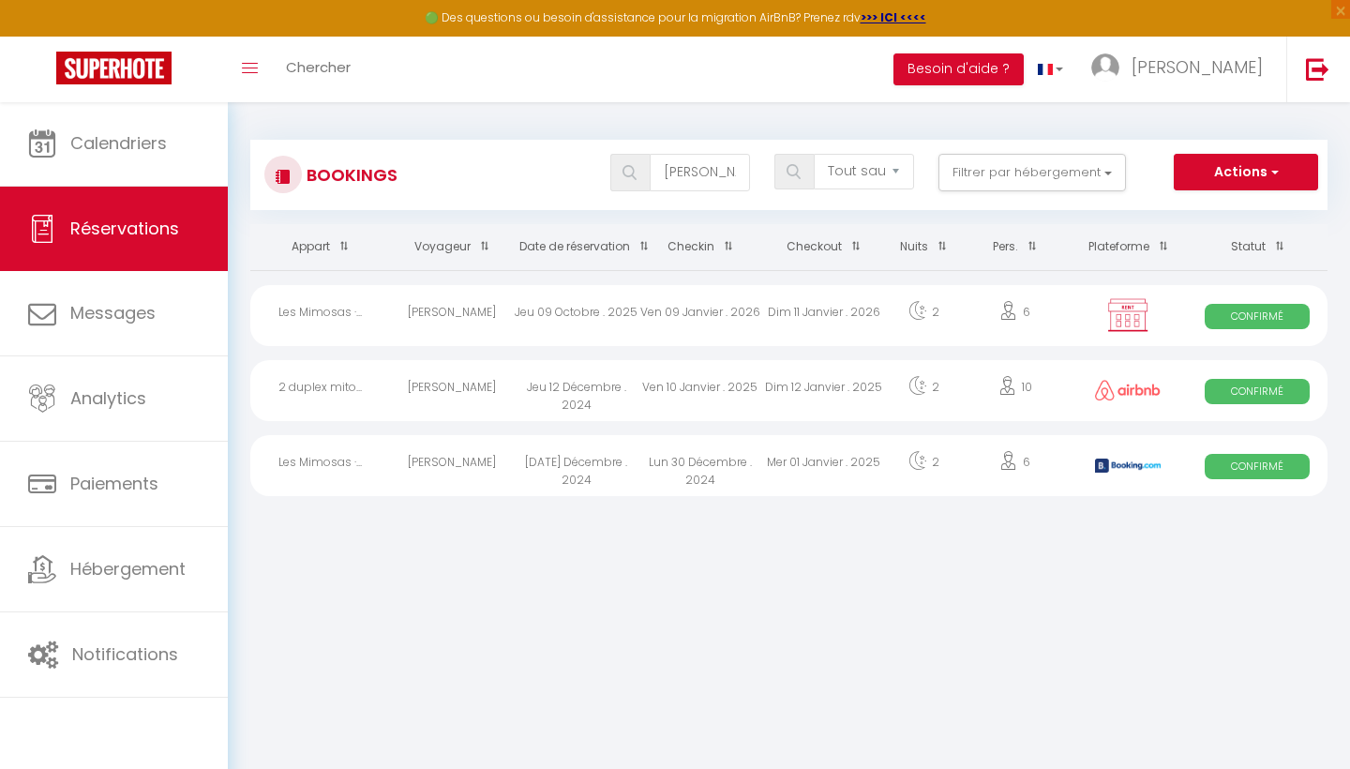
click at [1255, 192] on div "florian Tous les statuts Annulé Confirmé Non Confirmé Tout sauf annulé No Show …" at bounding box center [833, 175] width 985 height 42
click at [1254, 173] on button "Actions" at bounding box center [1246, 173] width 144 height 38
click at [1238, 203] on link "Nouvelle Réservation" at bounding box center [1217, 213] width 201 height 24
select select
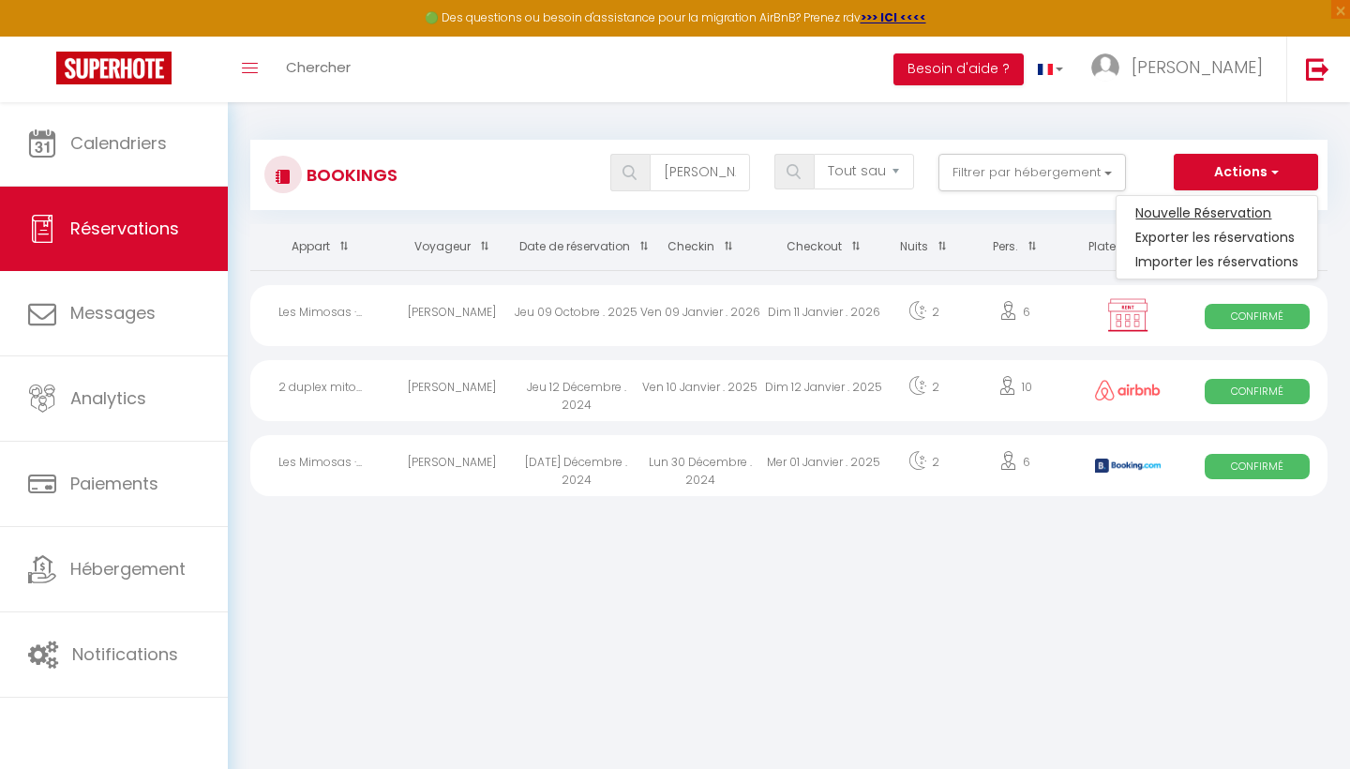
select select
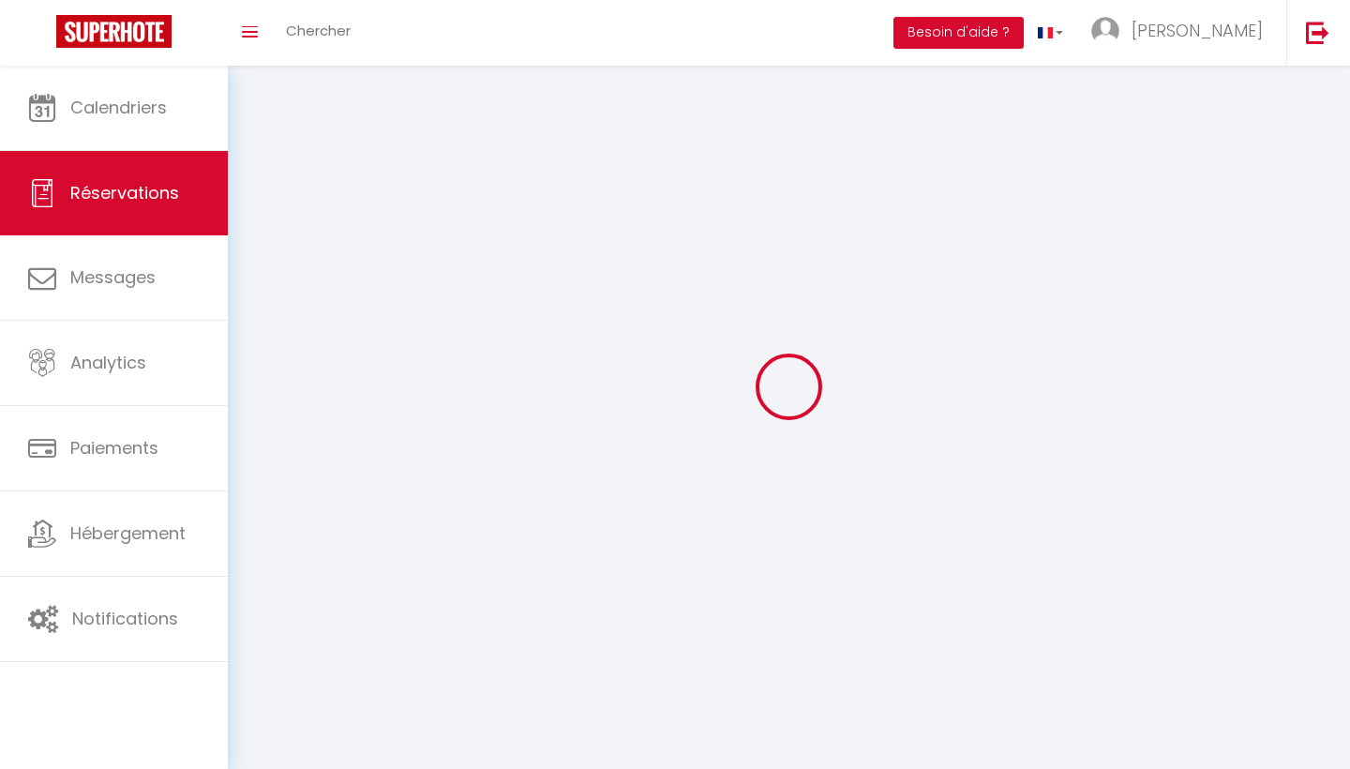
select select
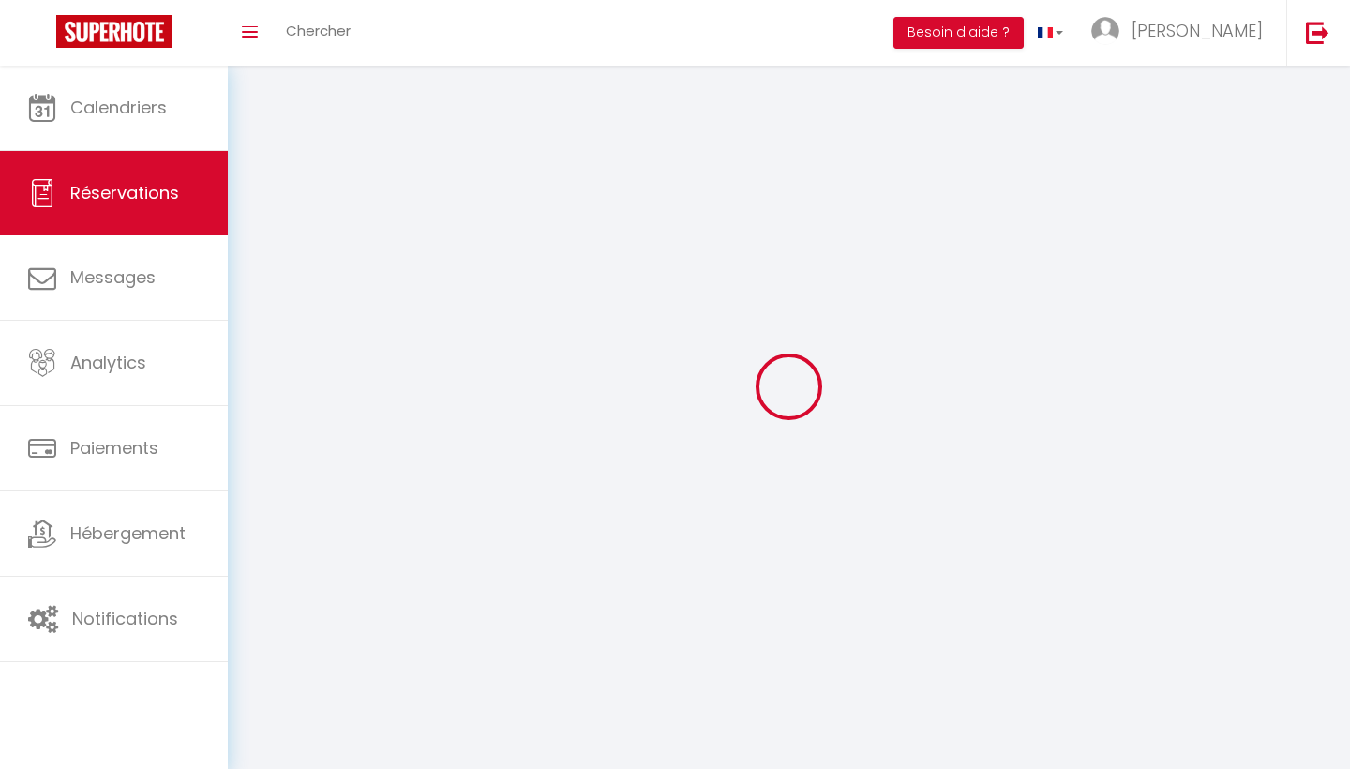
select select
checkbox input "false"
select select
select select "54"
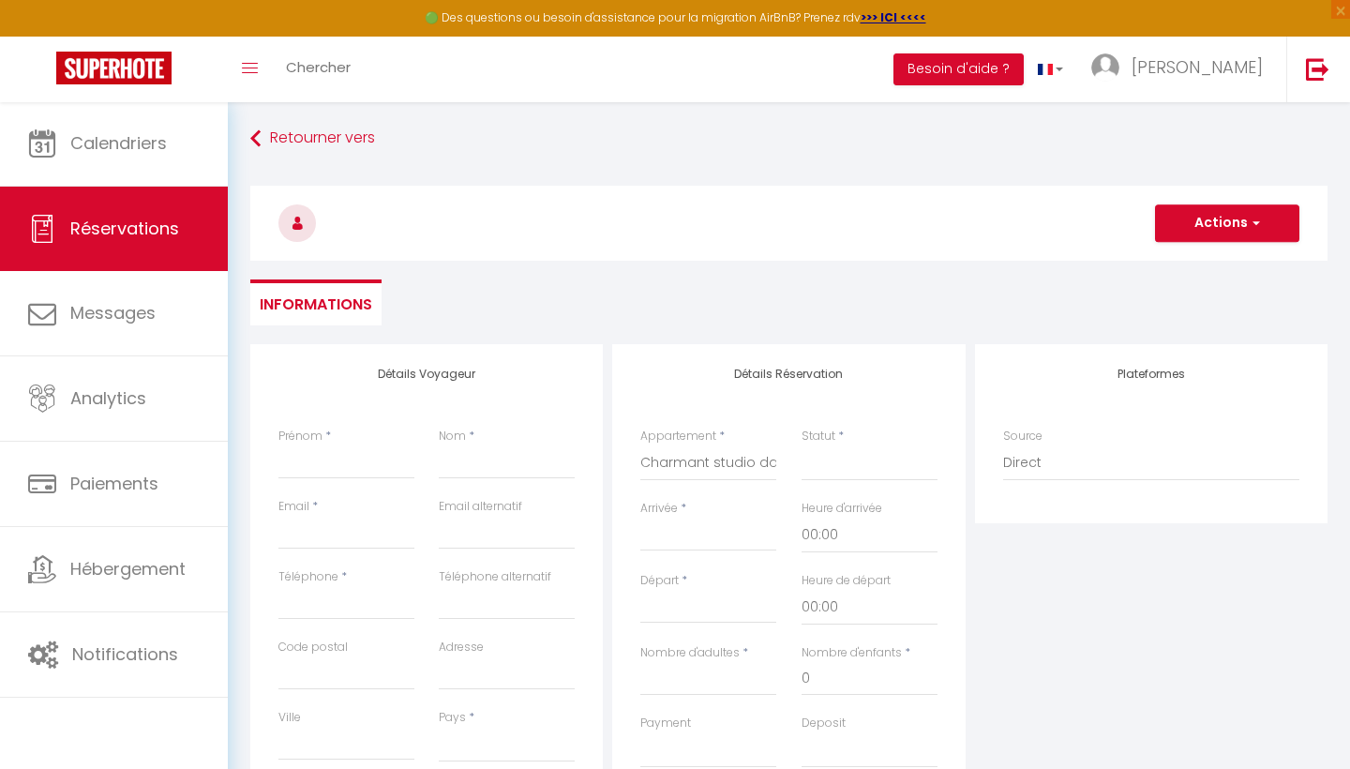
select select
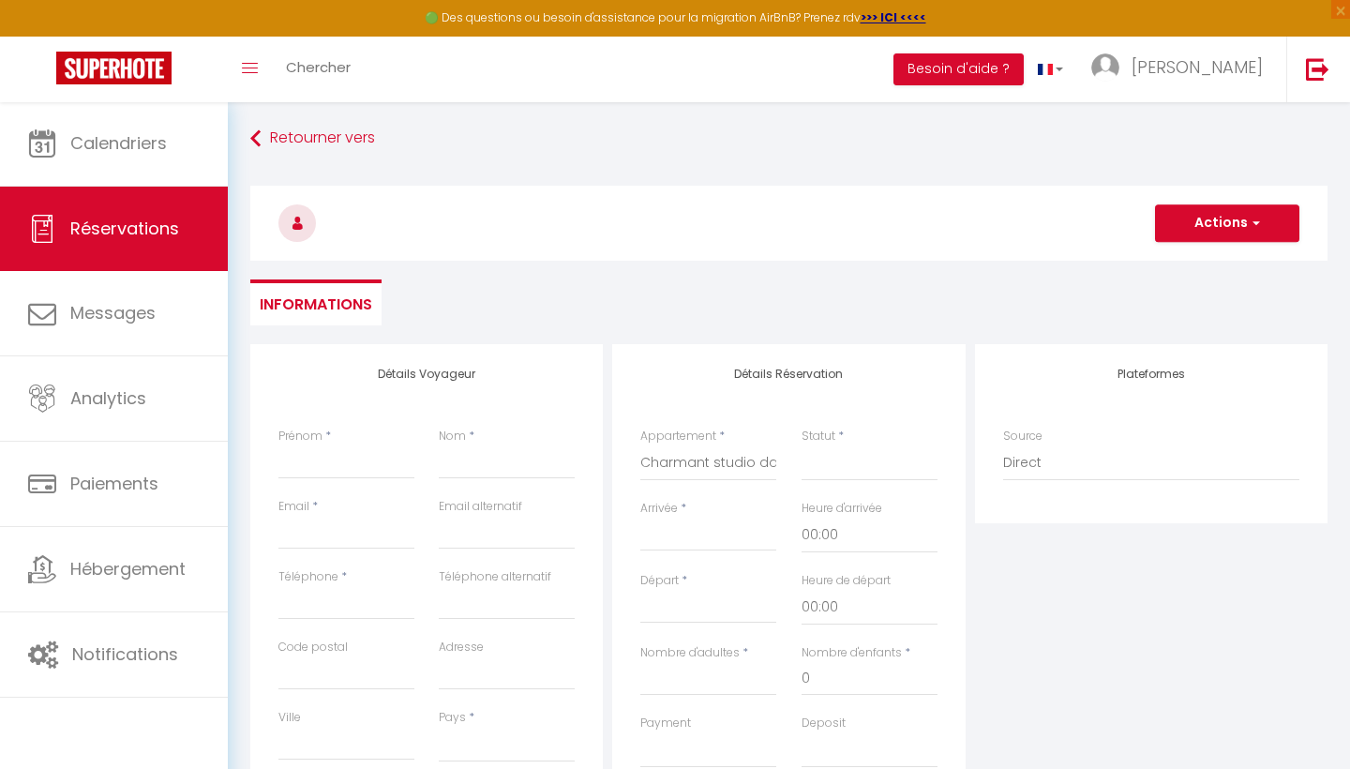
select select
checkbox input "false"
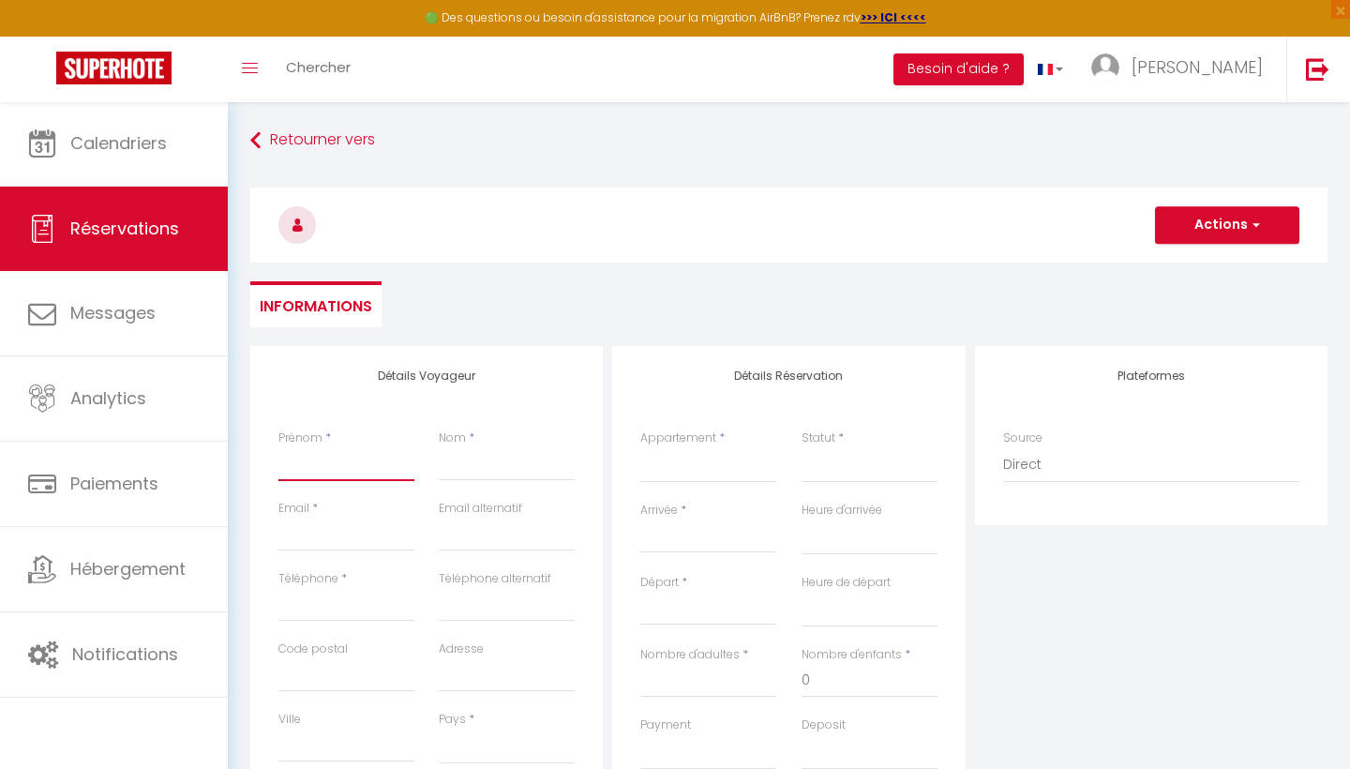
type input "F"
select select
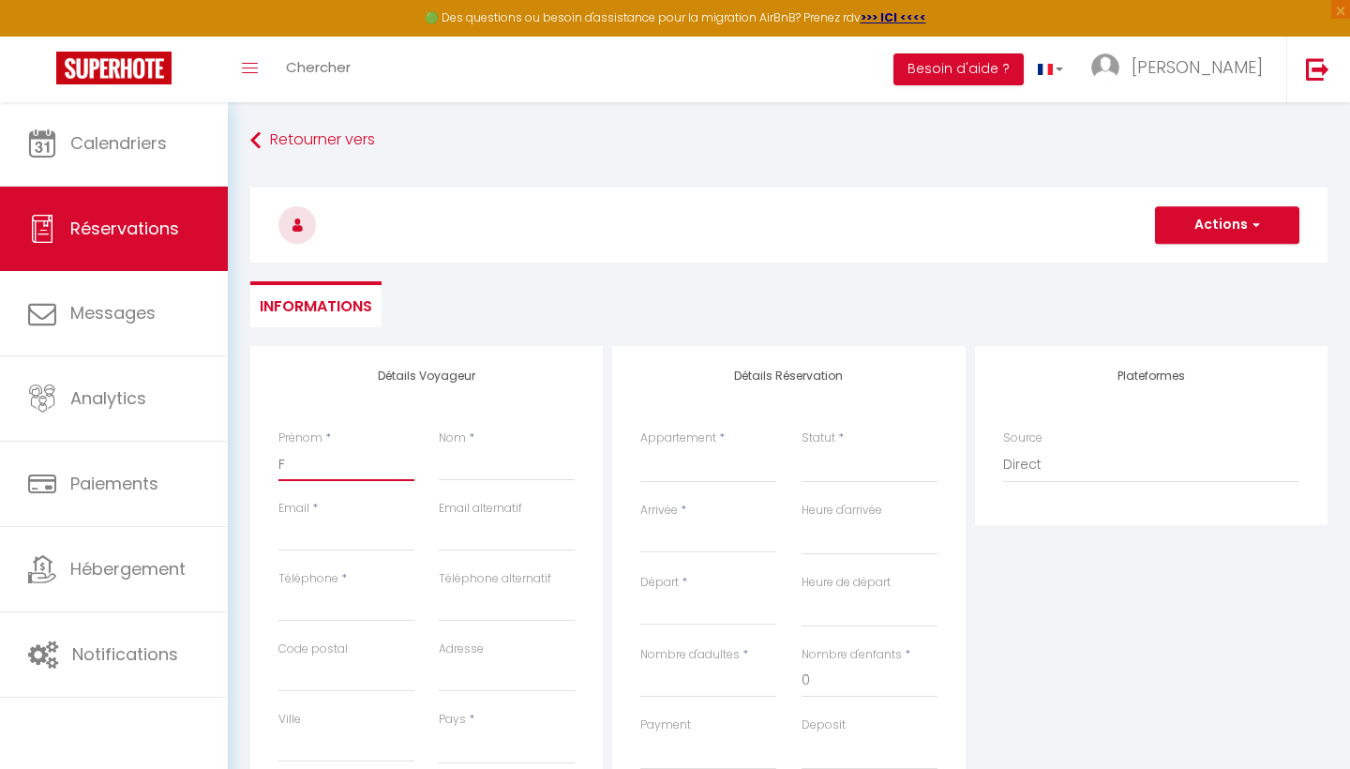
select select
checkbox input "false"
type input "Fl"
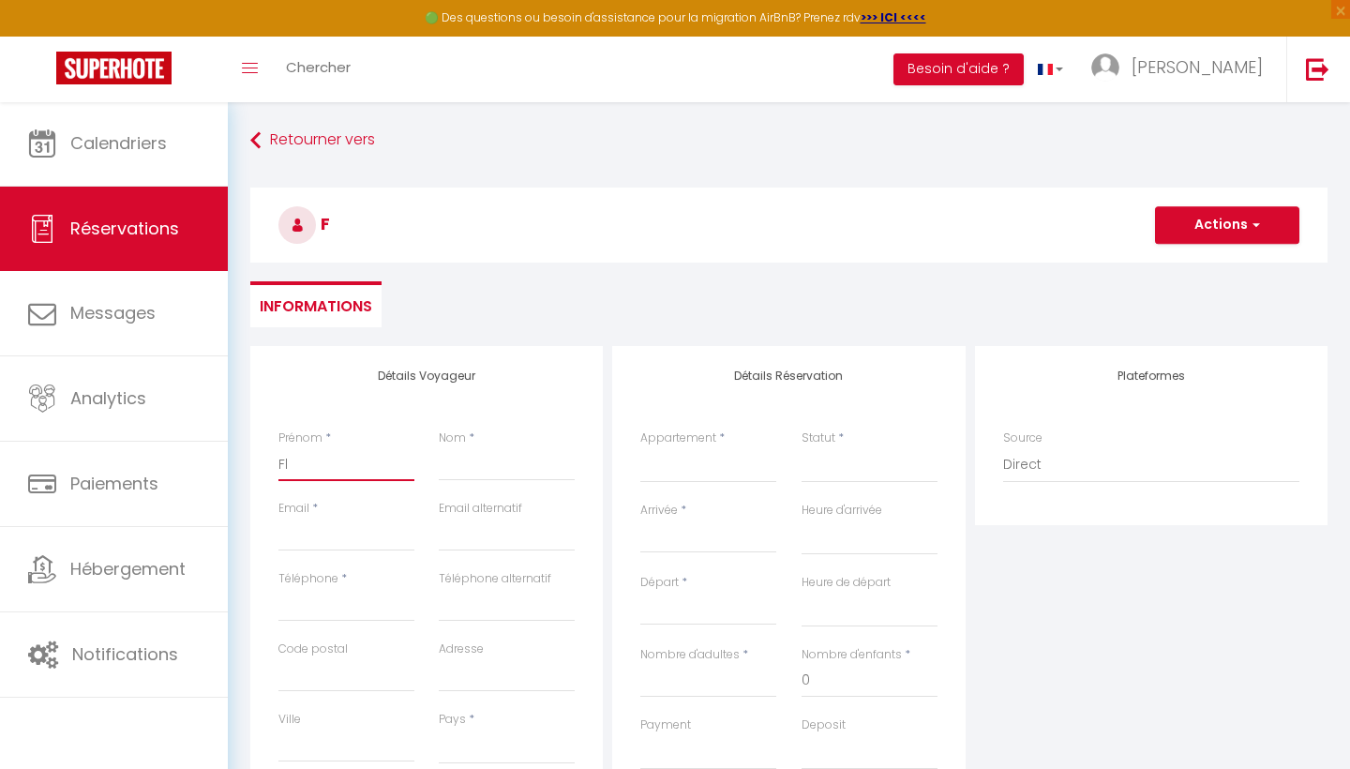
select select
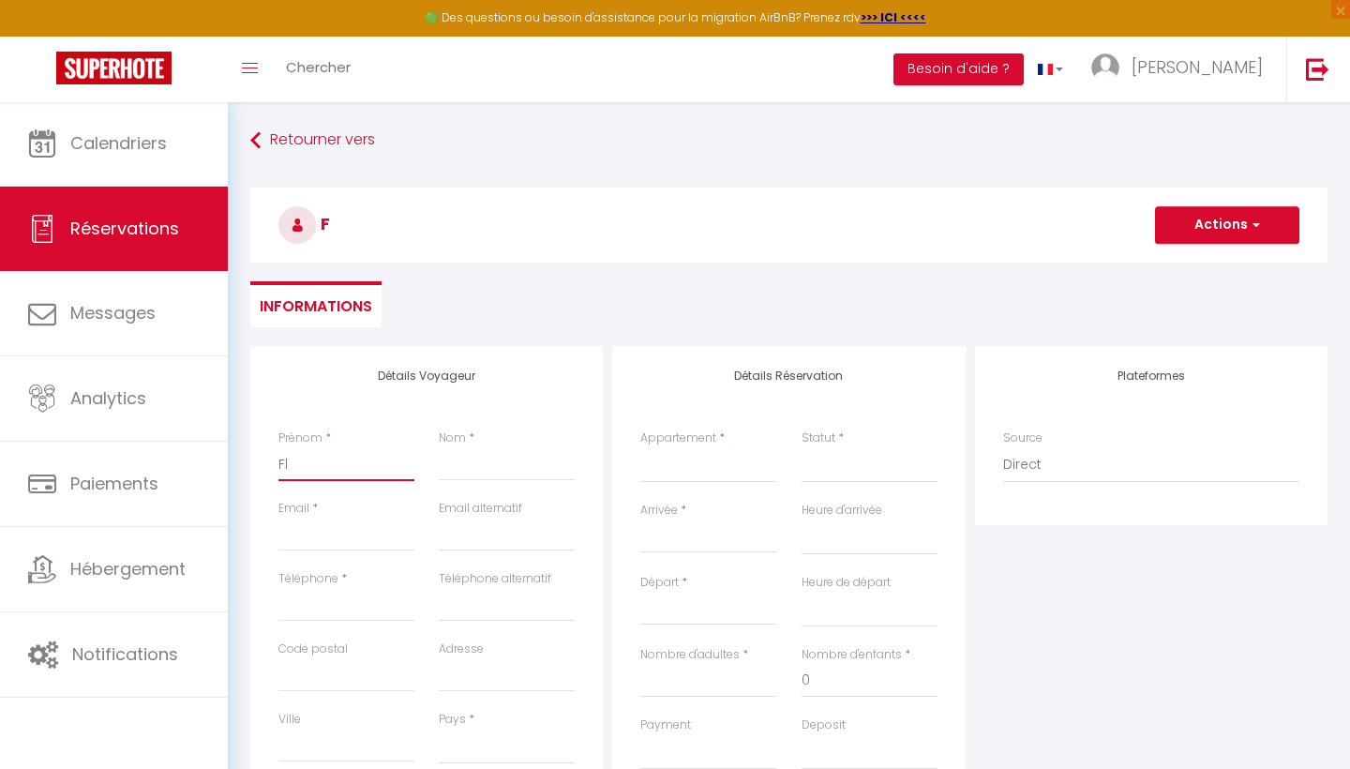
select select
checkbox input "false"
type input "Flo"
select select
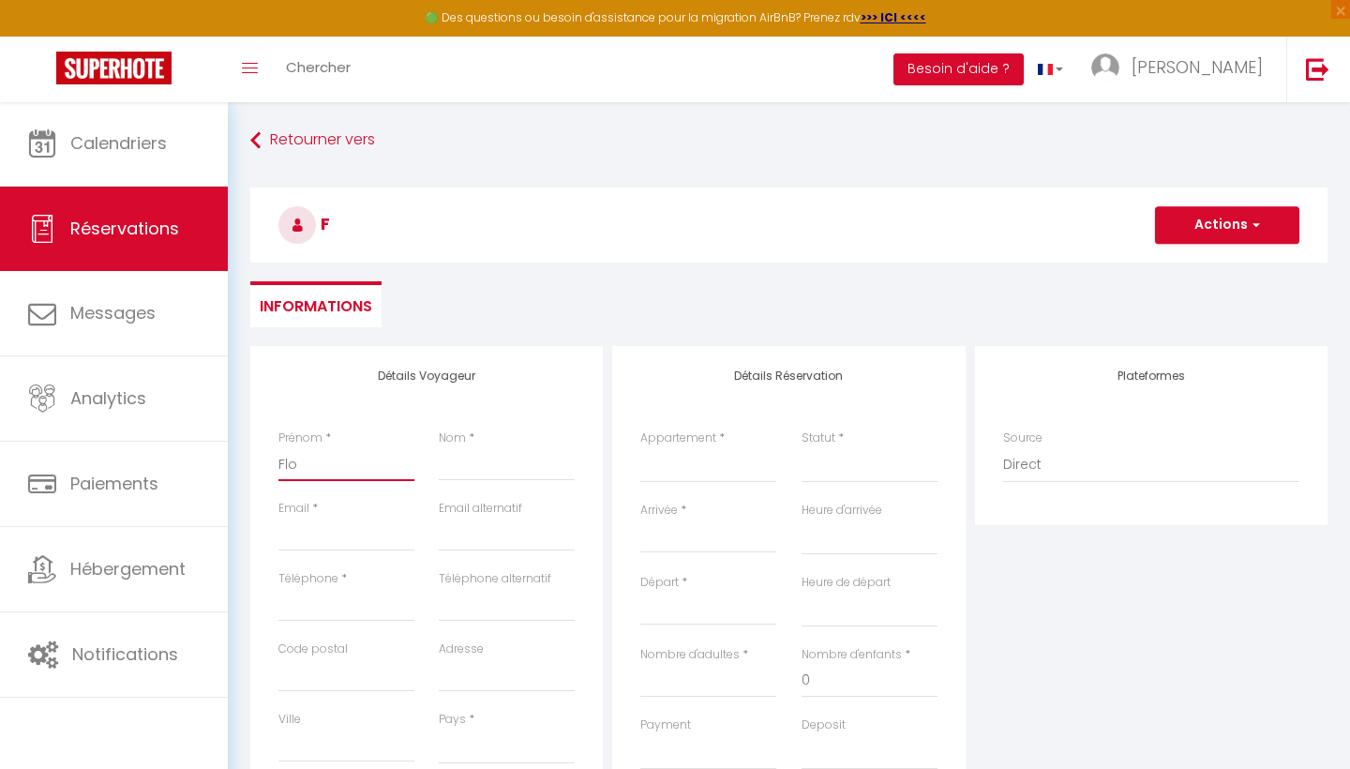
select select
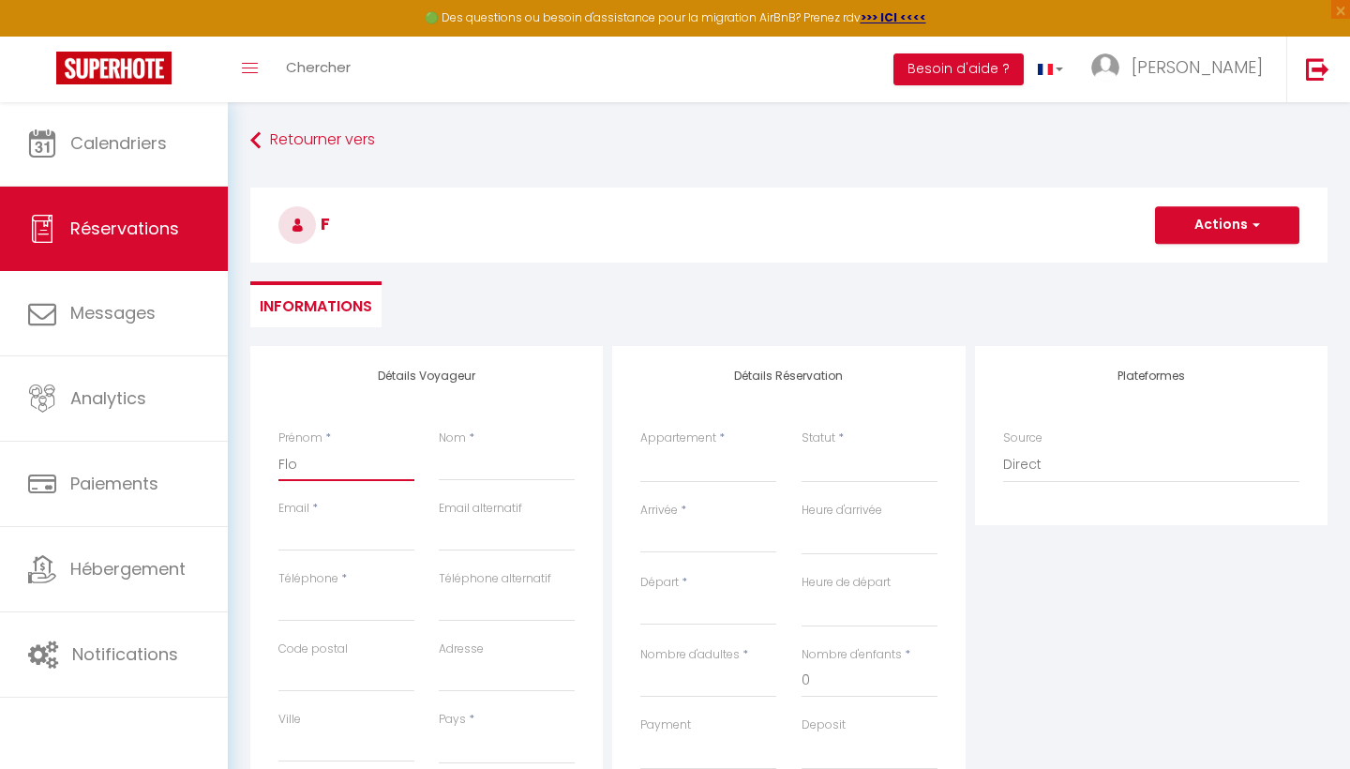
select select
checkbox input "false"
type input "Flor"
select select
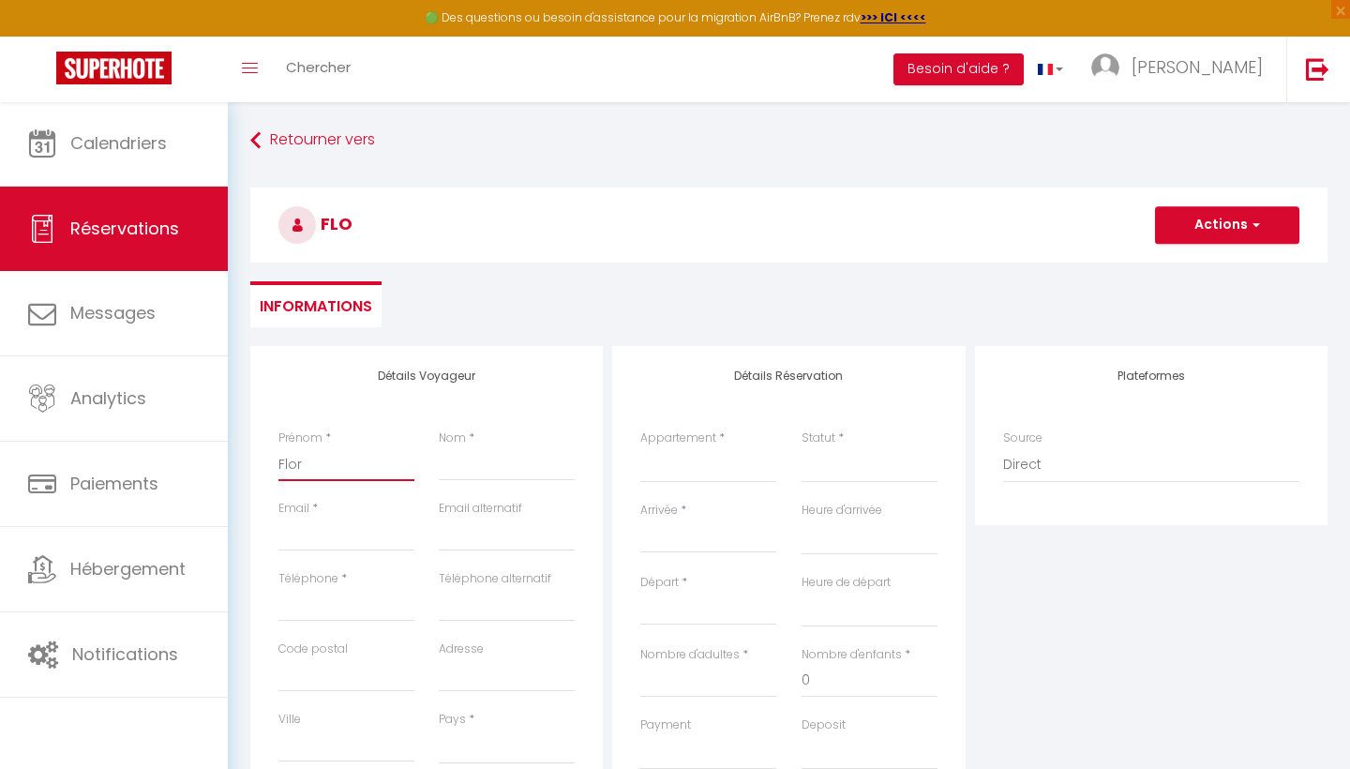
select select
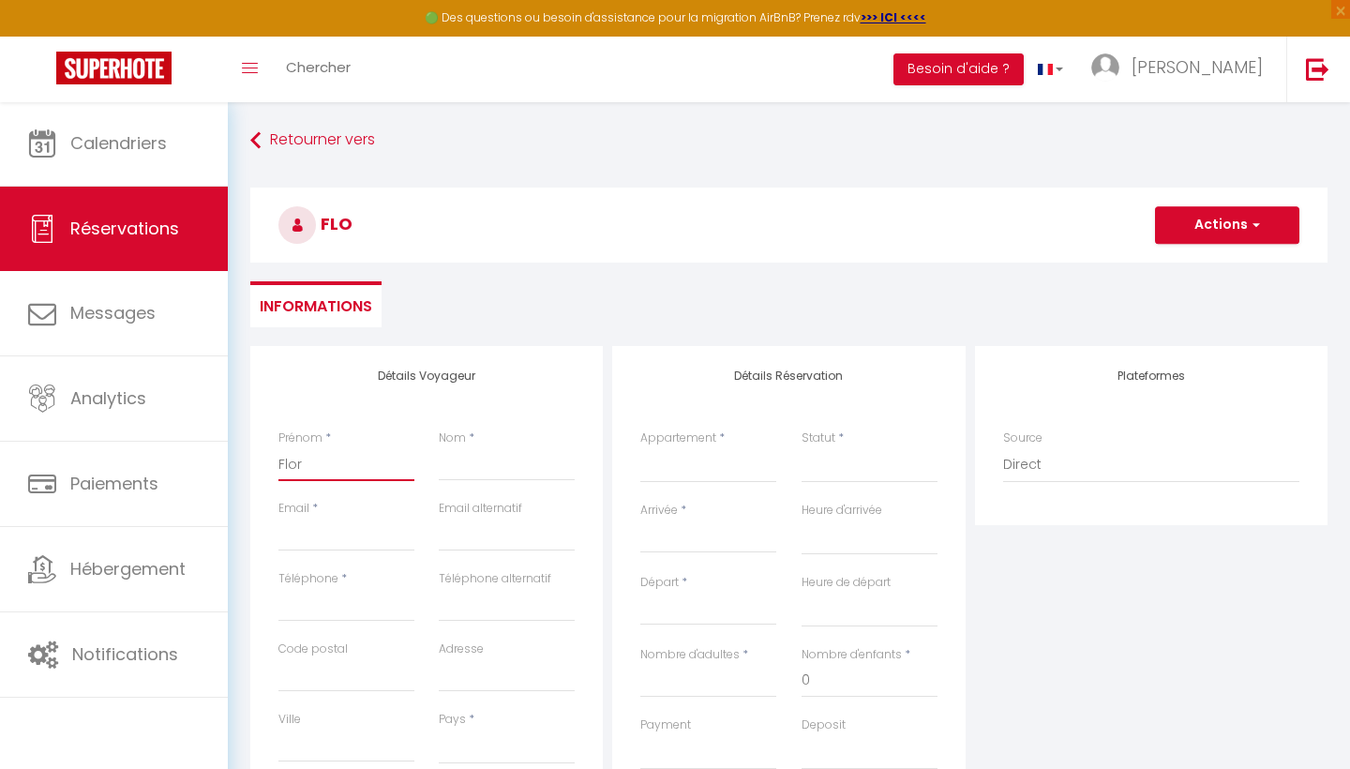
checkbox input "false"
type input "Flori"
select select
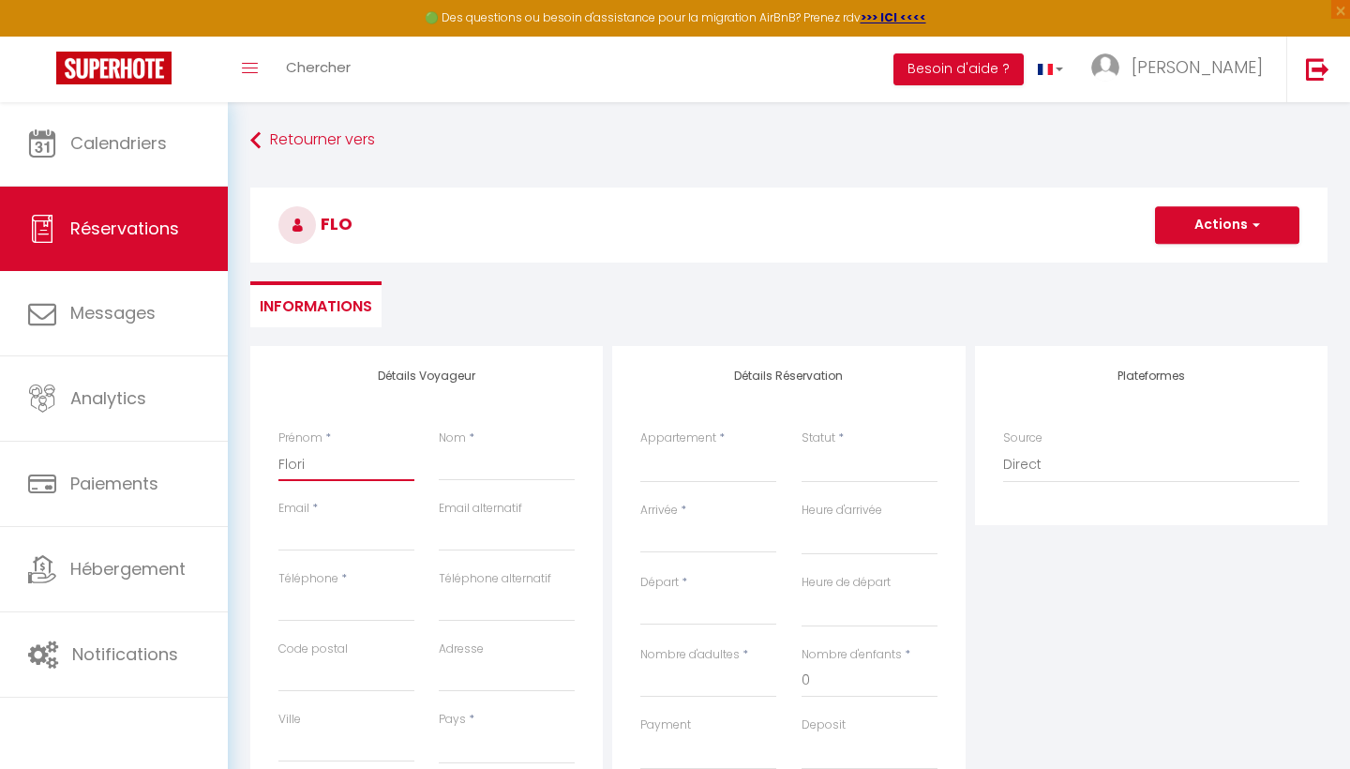
select select
checkbox input "false"
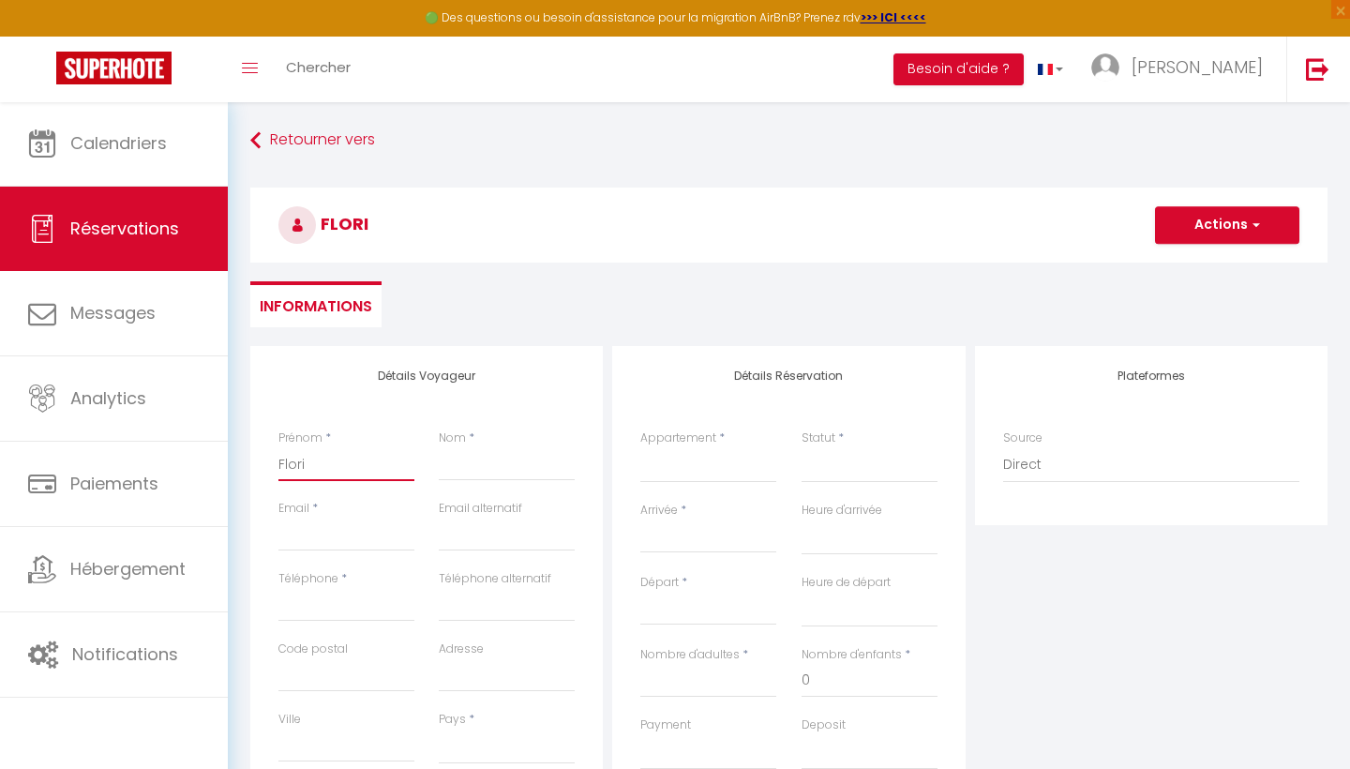
type input "Floria"
select select
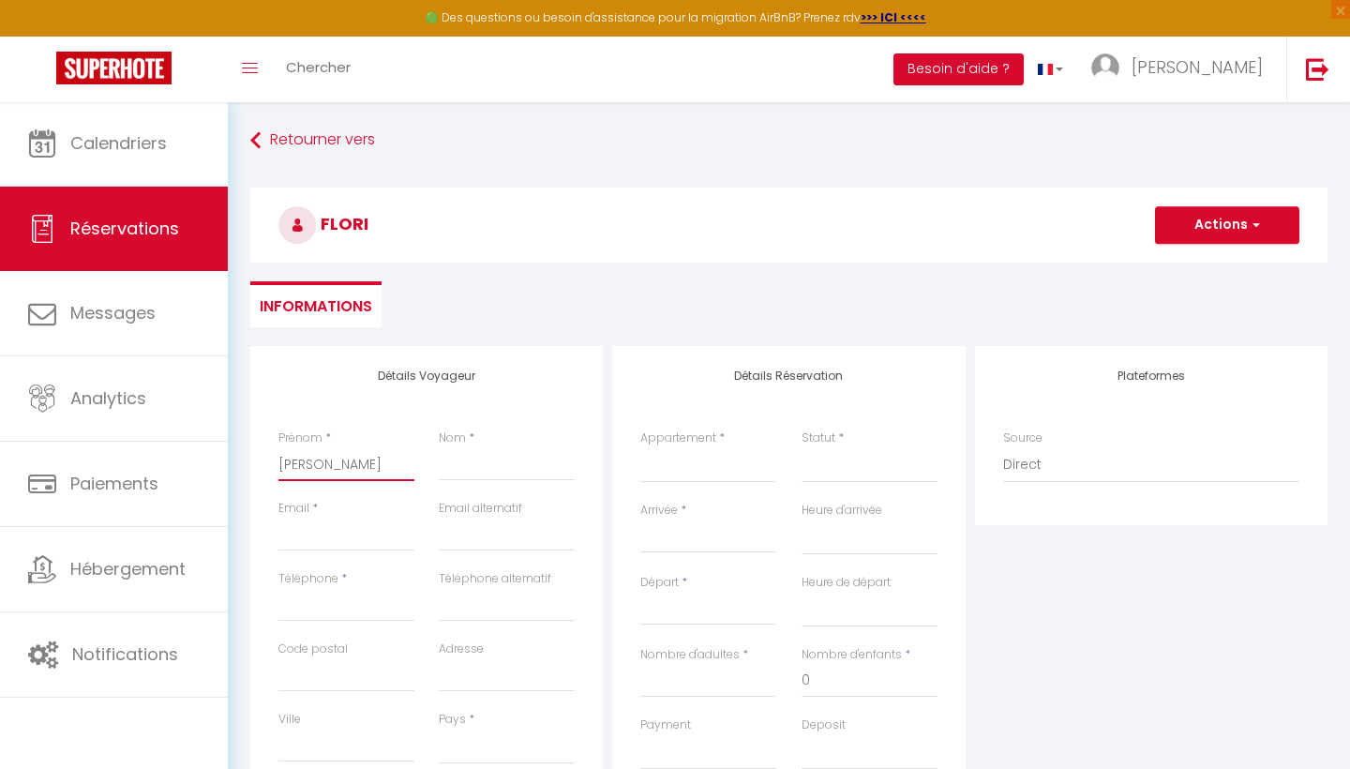
select select
checkbox input "false"
type input "[PERSON_NAME]"
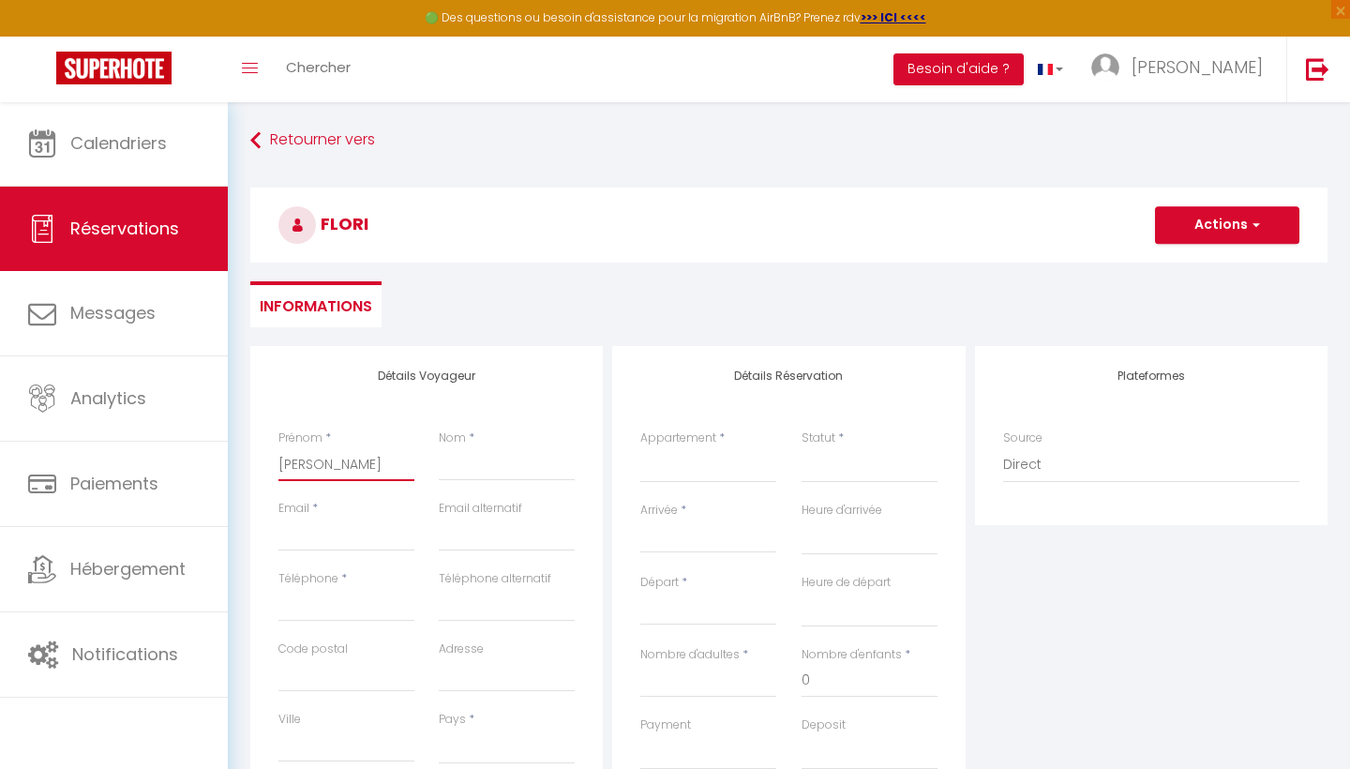
select select
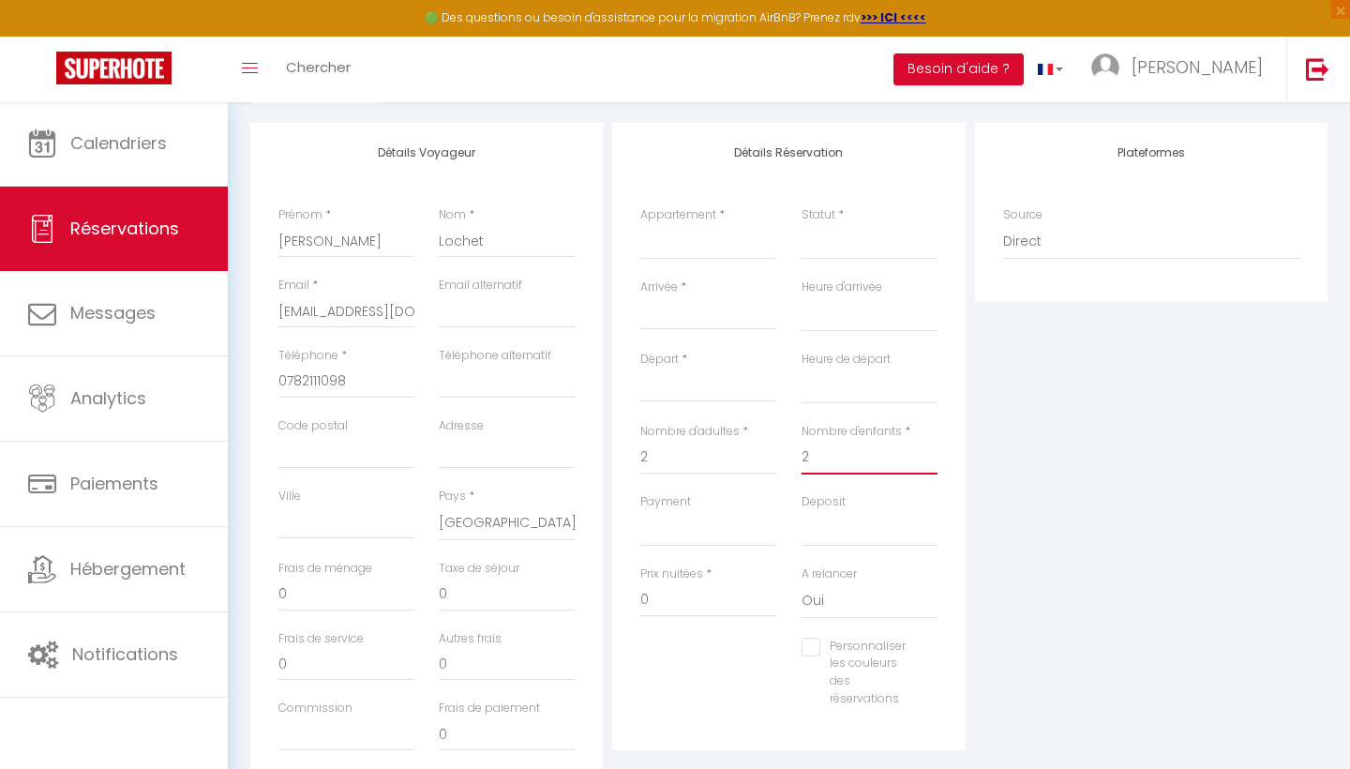
scroll to position [215, 0]
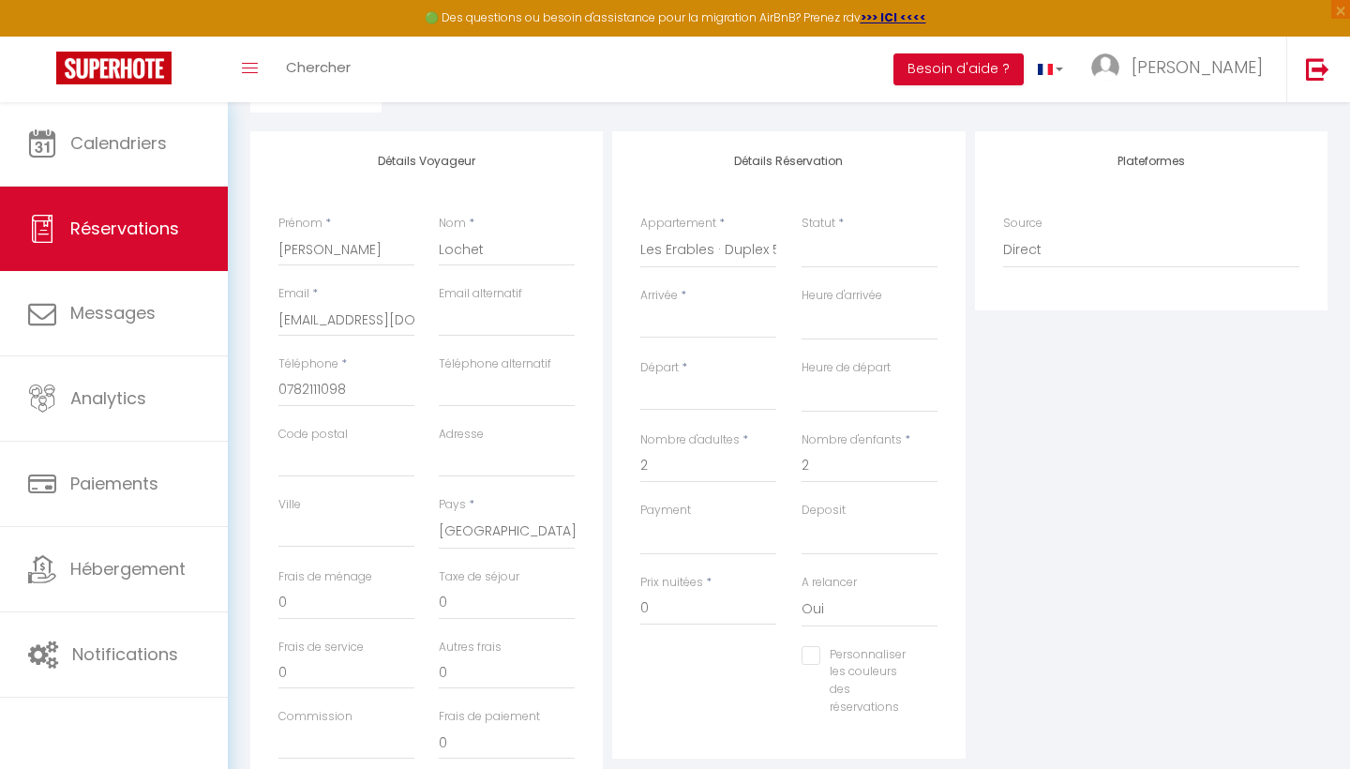
click at [710, 320] on input "Arrivée" at bounding box center [708, 323] width 136 height 24
click at [674, 318] on input "Arrivée" at bounding box center [708, 323] width 136 height 24
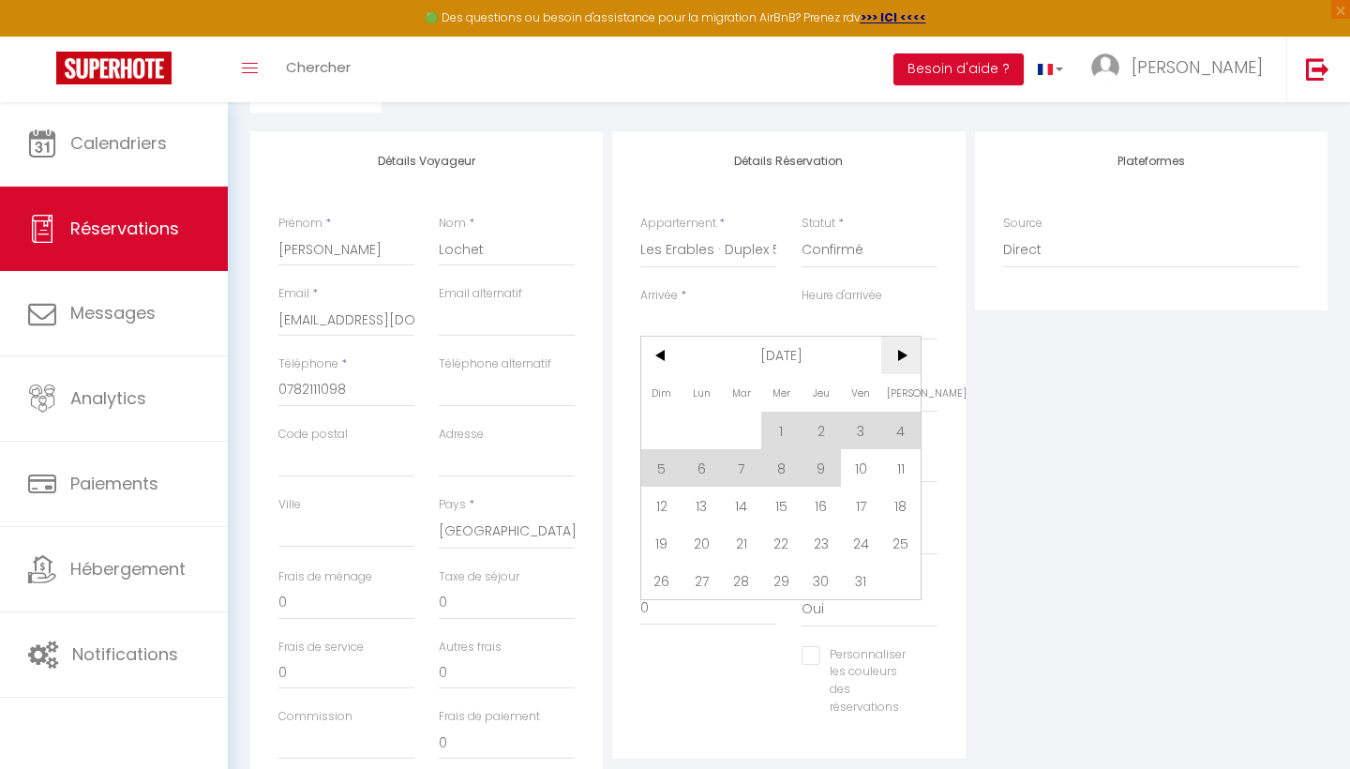
click at [898, 350] on span ">" at bounding box center [901, 356] width 40 height 38
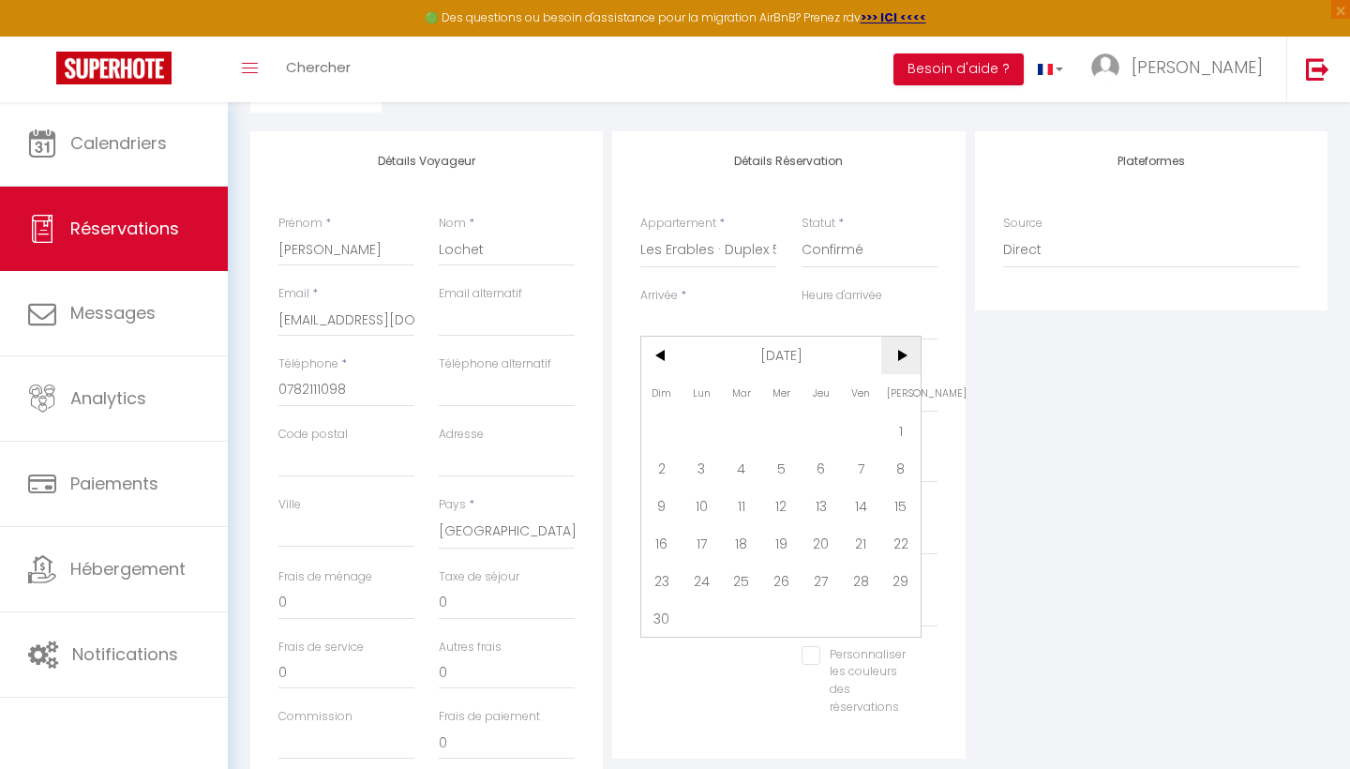
click at [898, 350] on span ">" at bounding box center [901, 356] width 40 height 38
click at [852, 476] on span "9" at bounding box center [861, 468] width 40 height 38
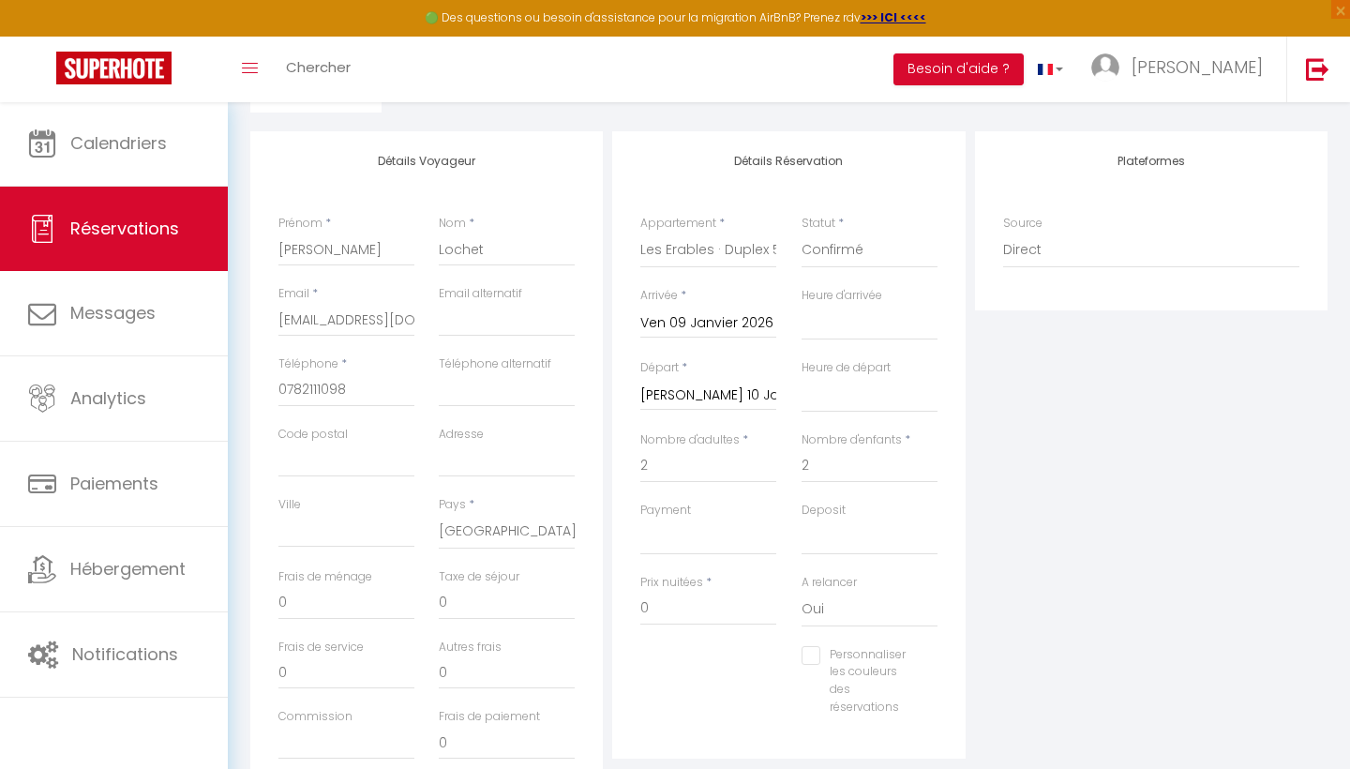
click at [757, 398] on input "Sam 10 Janvier 2026" at bounding box center [708, 395] width 136 height 24
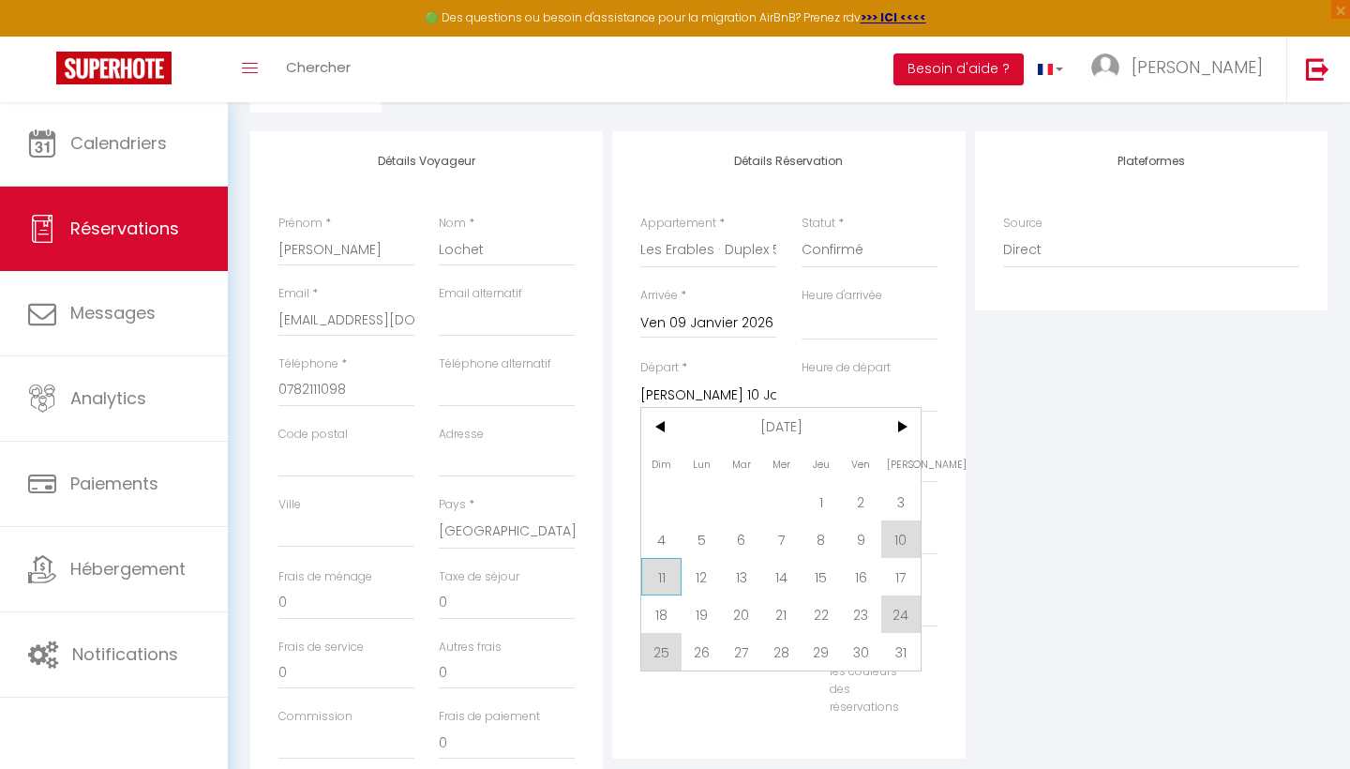
click at [655, 579] on span "11" at bounding box center [661, 577] width 40 height 38
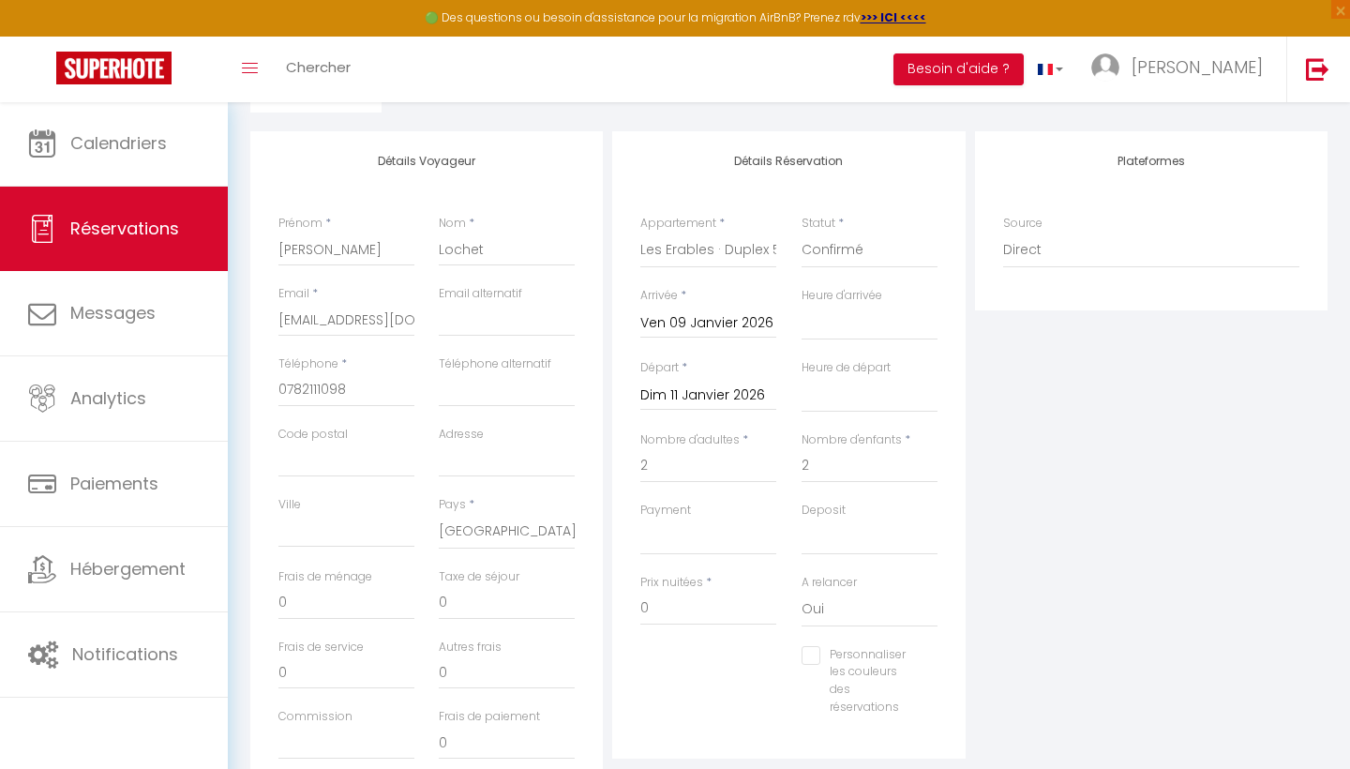
click at [664, 577] on label "Prix nuitées" at bounding box center [671, 583] width 63 height 18
click at [664, 592] on input "0" at bounding box center [708, 609] width 136 height 34
click at [647, 605] on input "0468" at bounding box center [708, 609] width 136 height 34
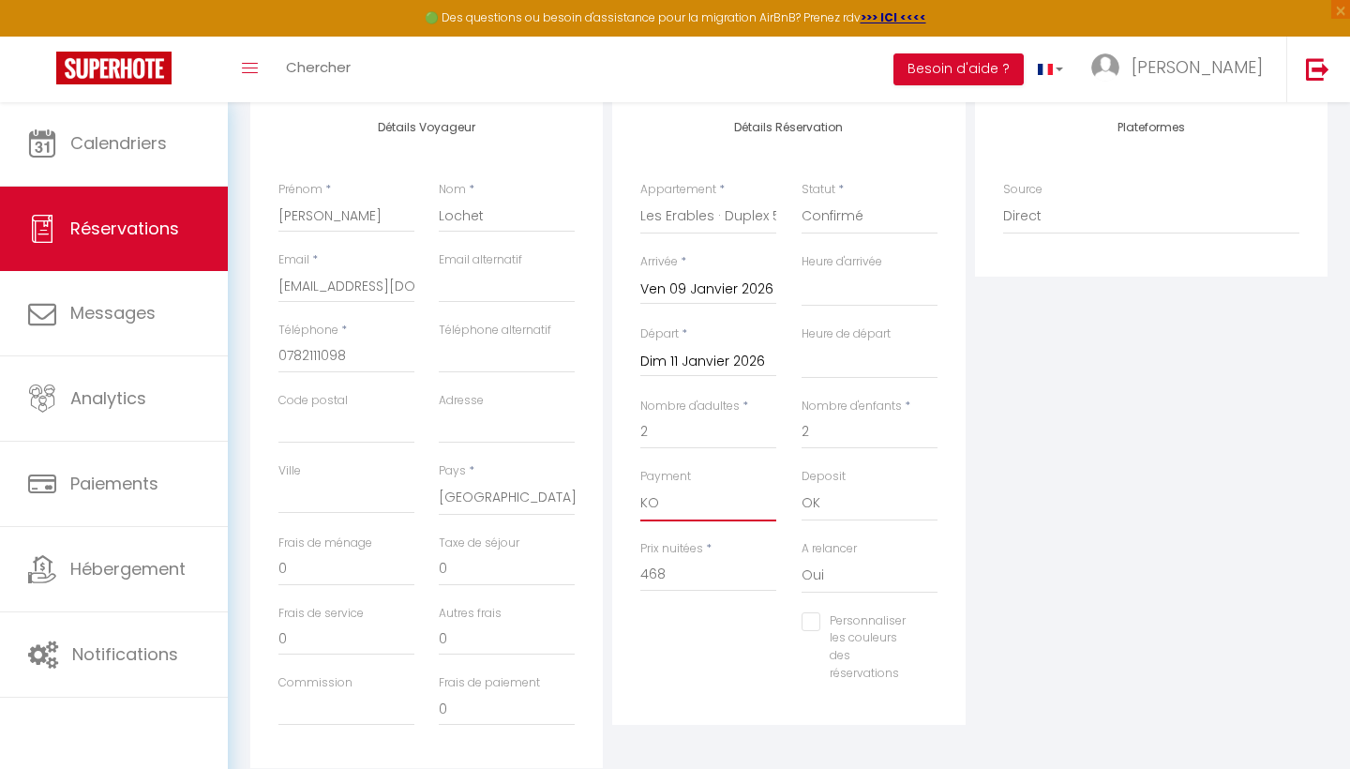
scroll to position [253, 0]
click at [688, 702] on div "Détails Réservation Appartement * Charmant studio dans le Vieux Nice Les Mimosa…" at bounding box center [788, 406] width 353 height 627
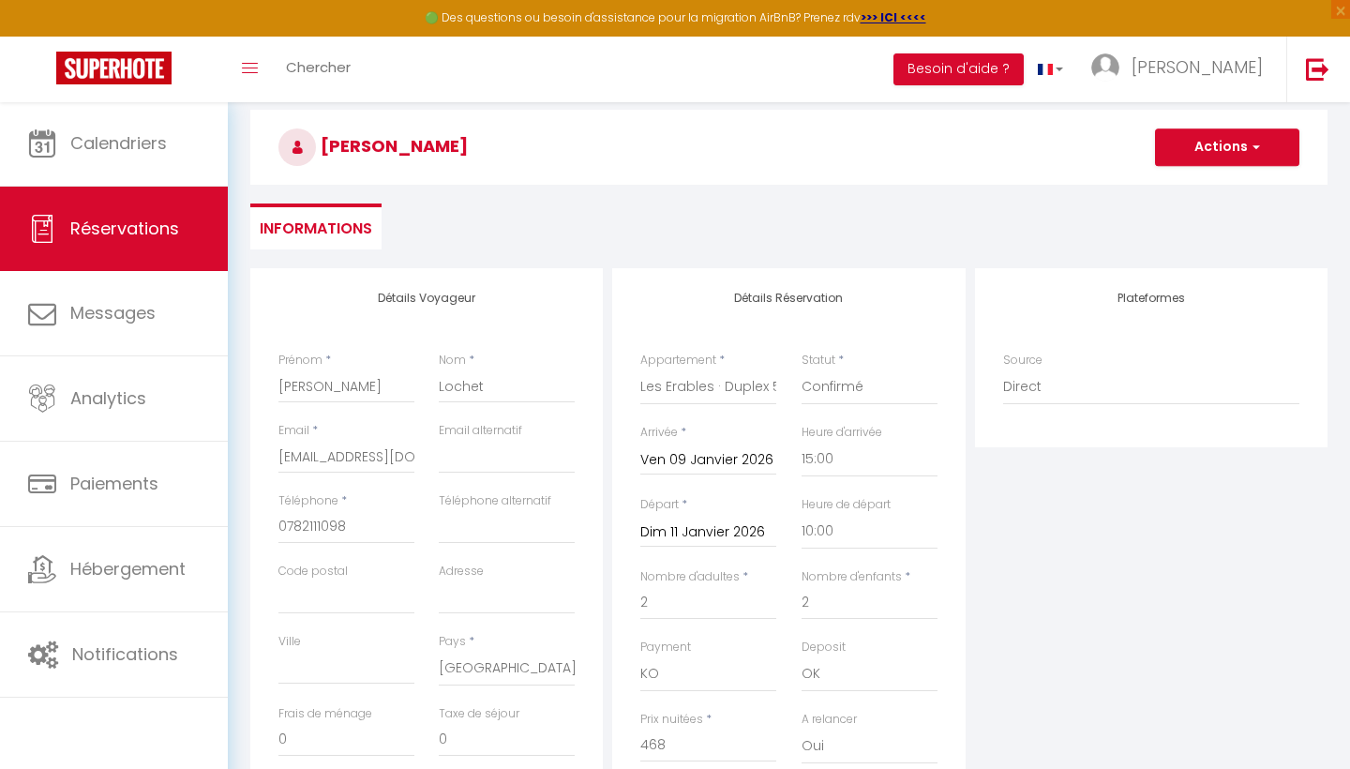
scroll to position [55, 0]
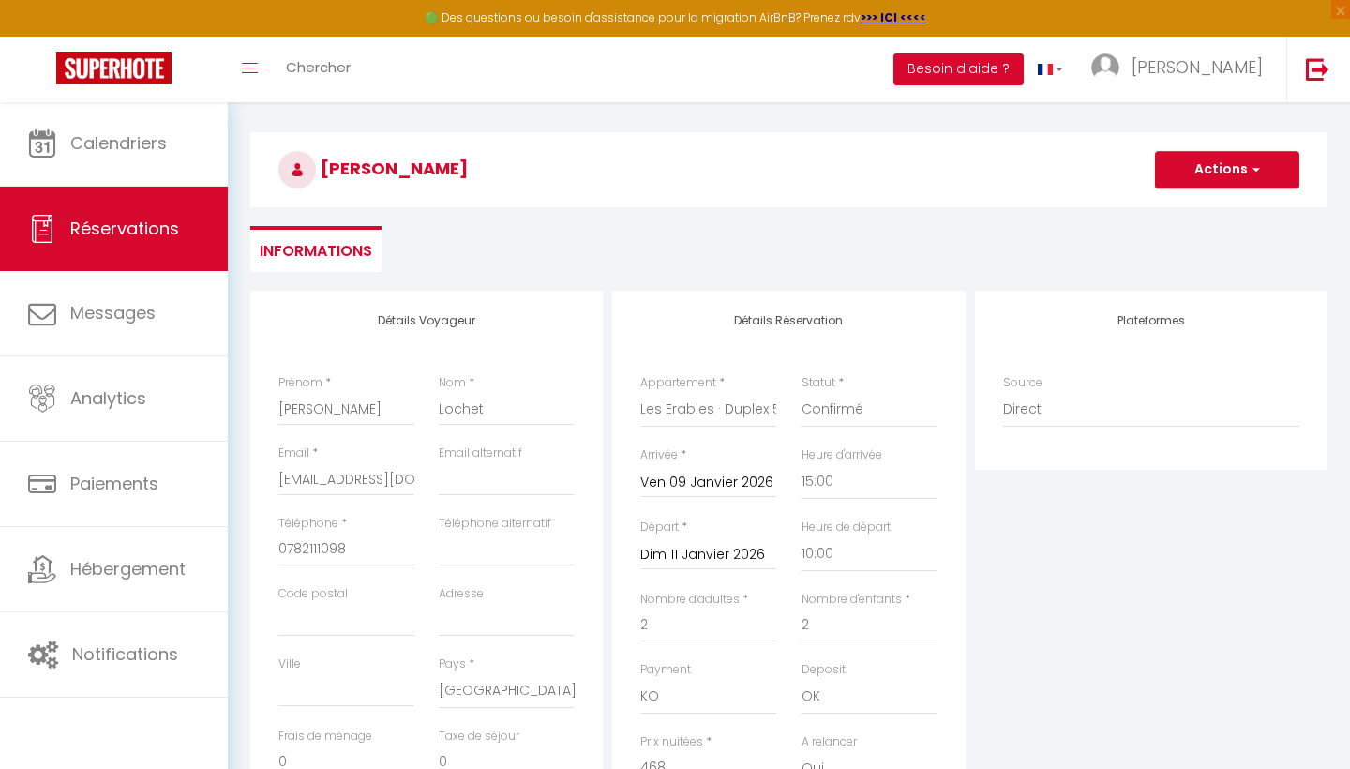
click at [1195, 172] on button "Actions" at bounding box center [1227, 170] width 144 height 38
click at [1193, 207] on link "Enregistrer" at bounding box center [1209, 211] width 148 height 24
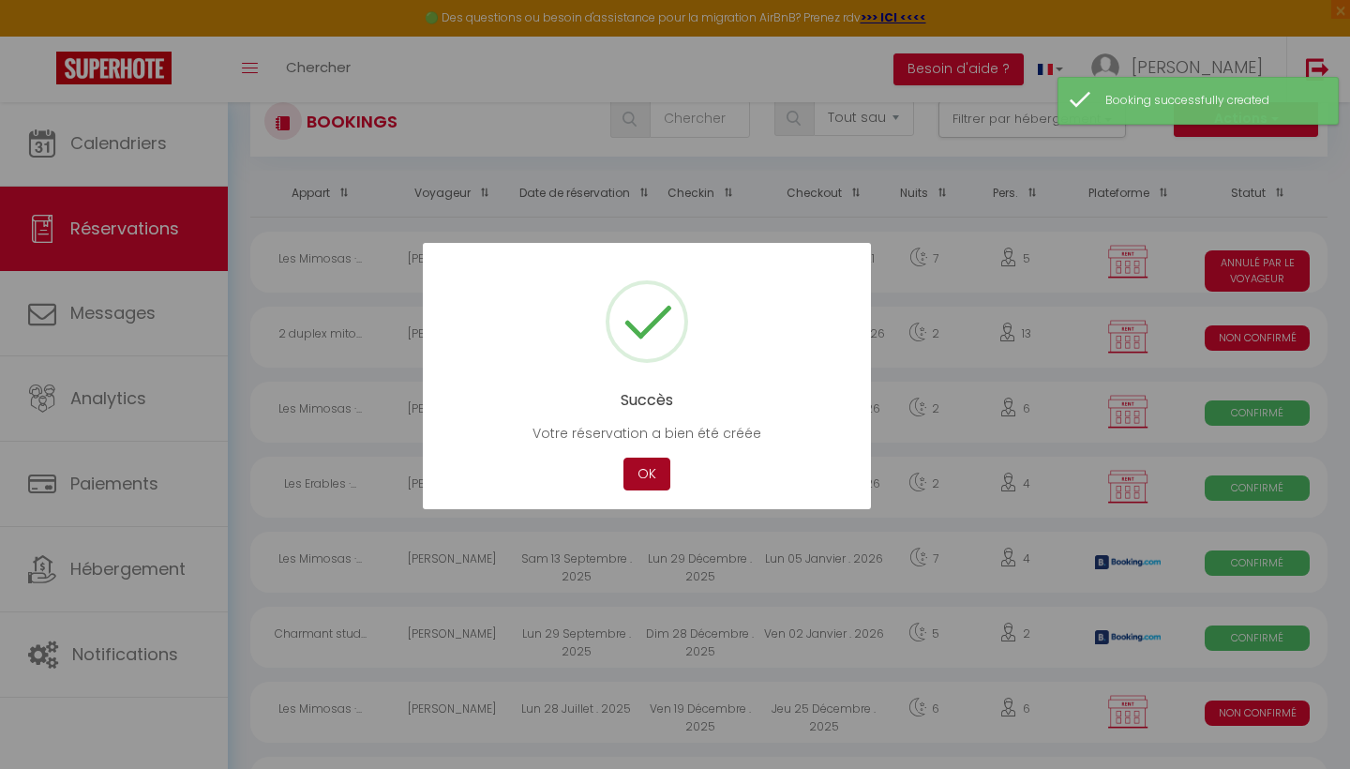
click at [655, 470] on button "OK" at bounding box center [647, 474] width 47 height 33
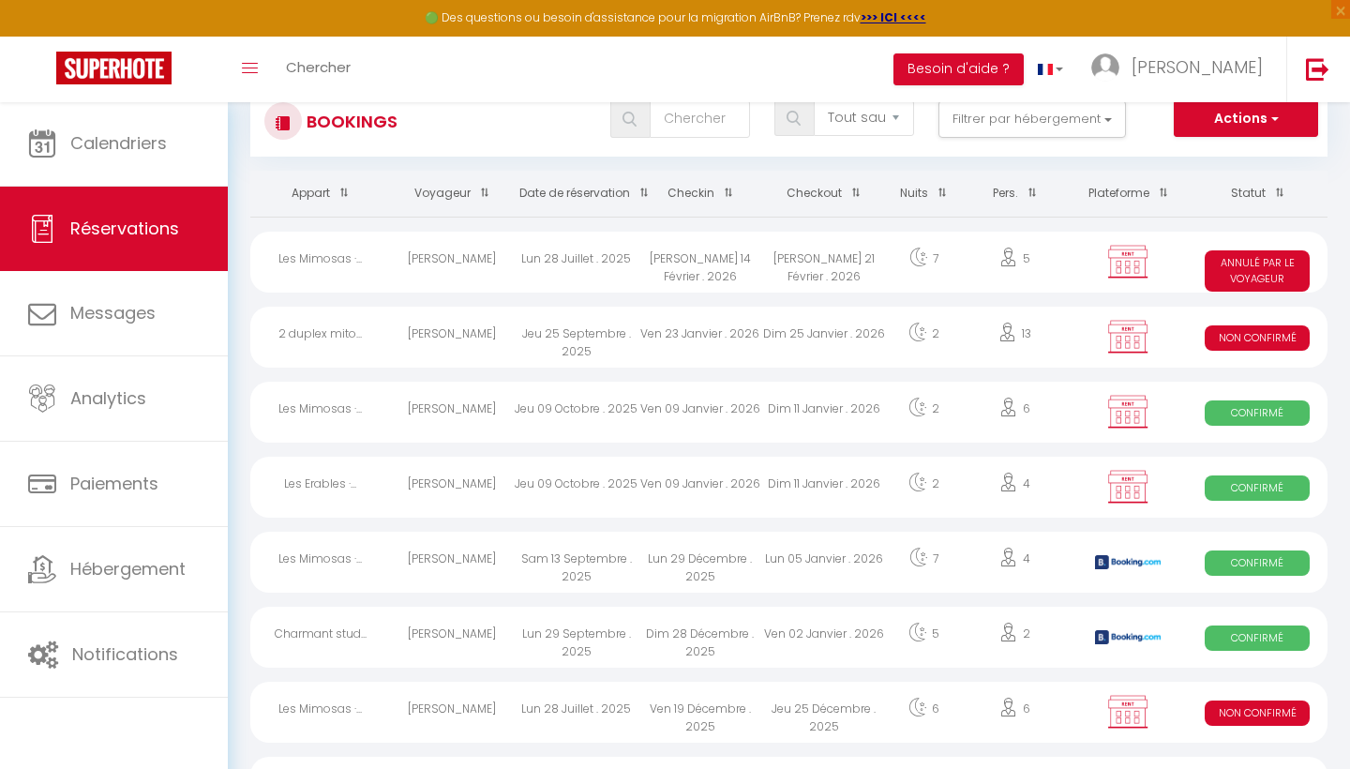
click at [538, 479] on div "Jeu 09 Octobre . 2025" at bounding box center [577, 487] width 124 height 61
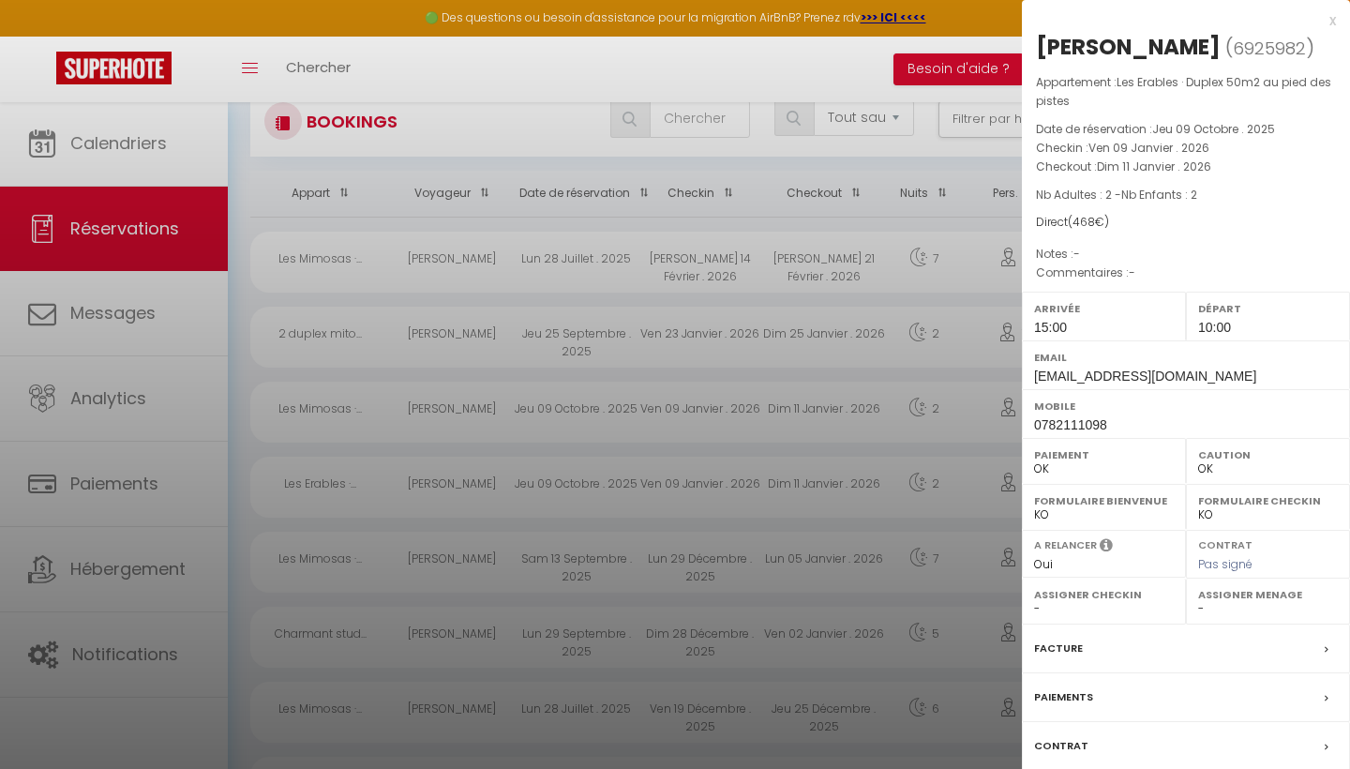
click at [1089, 749] on div "Contrat" at bounding box center [1186, 746] width 328 height 49
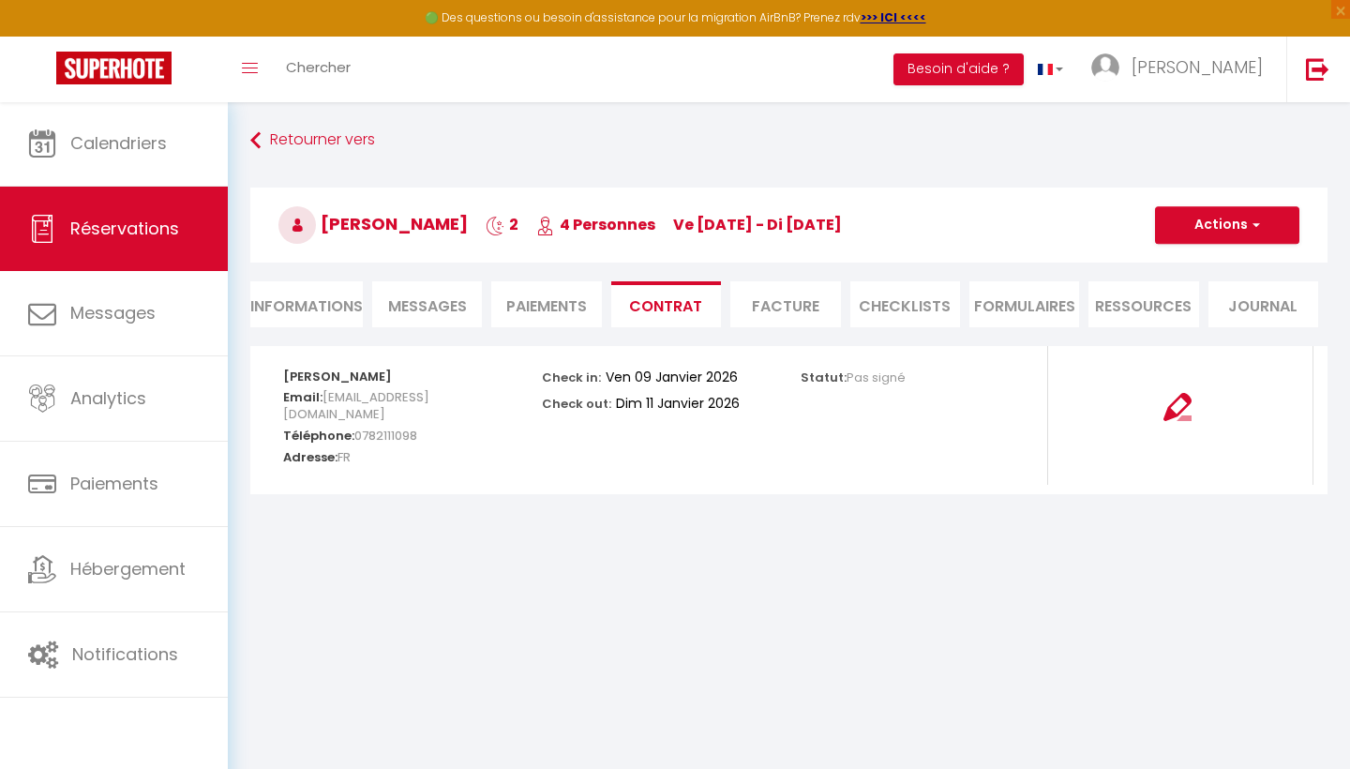
click at [1181, 404] on img at bounding box center [1178, 407] width 28 height 28
click at [1255, 225] on span "button" at bounding box center [1253, 225] width 11 height 17
click at [1225, 263] on link "Voir le contrat" at bounding box center [1214, 266] width 158 height 24
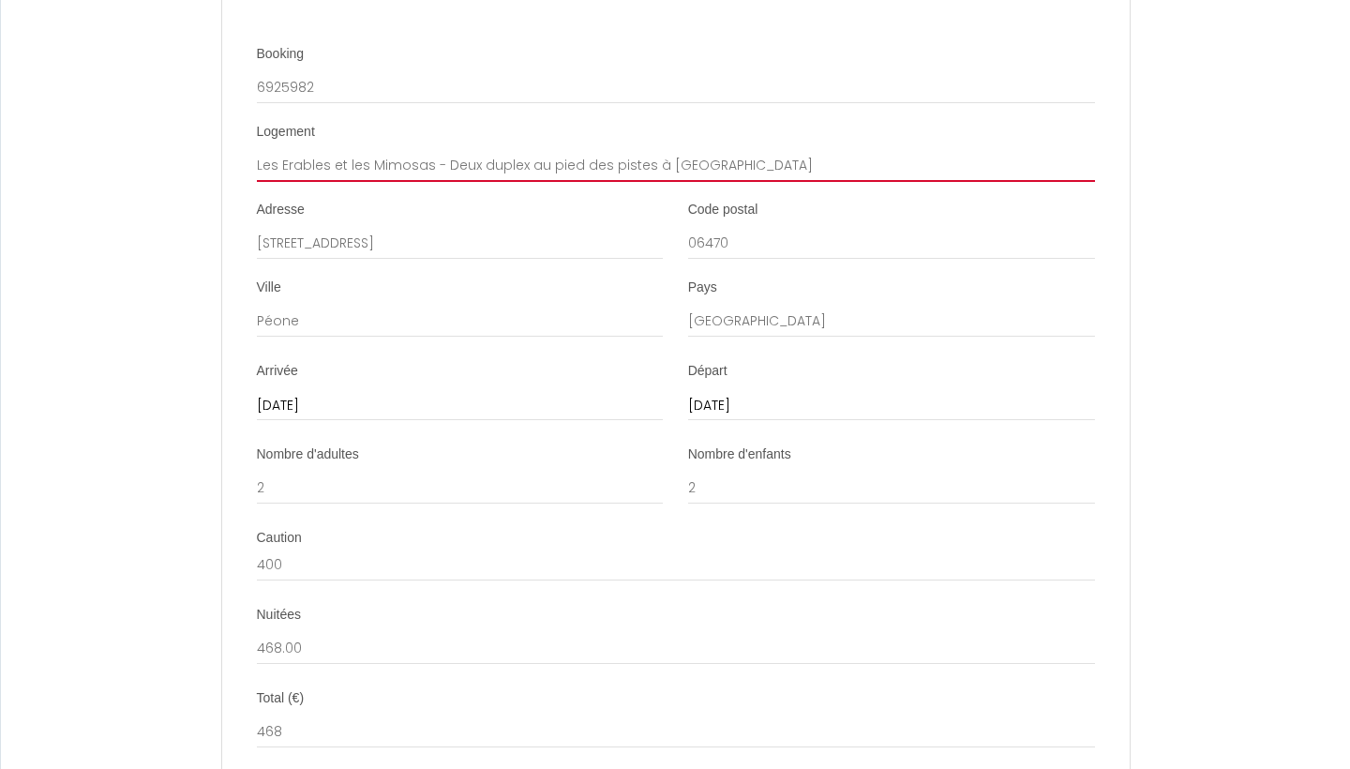
scroll to position [3405, 0]
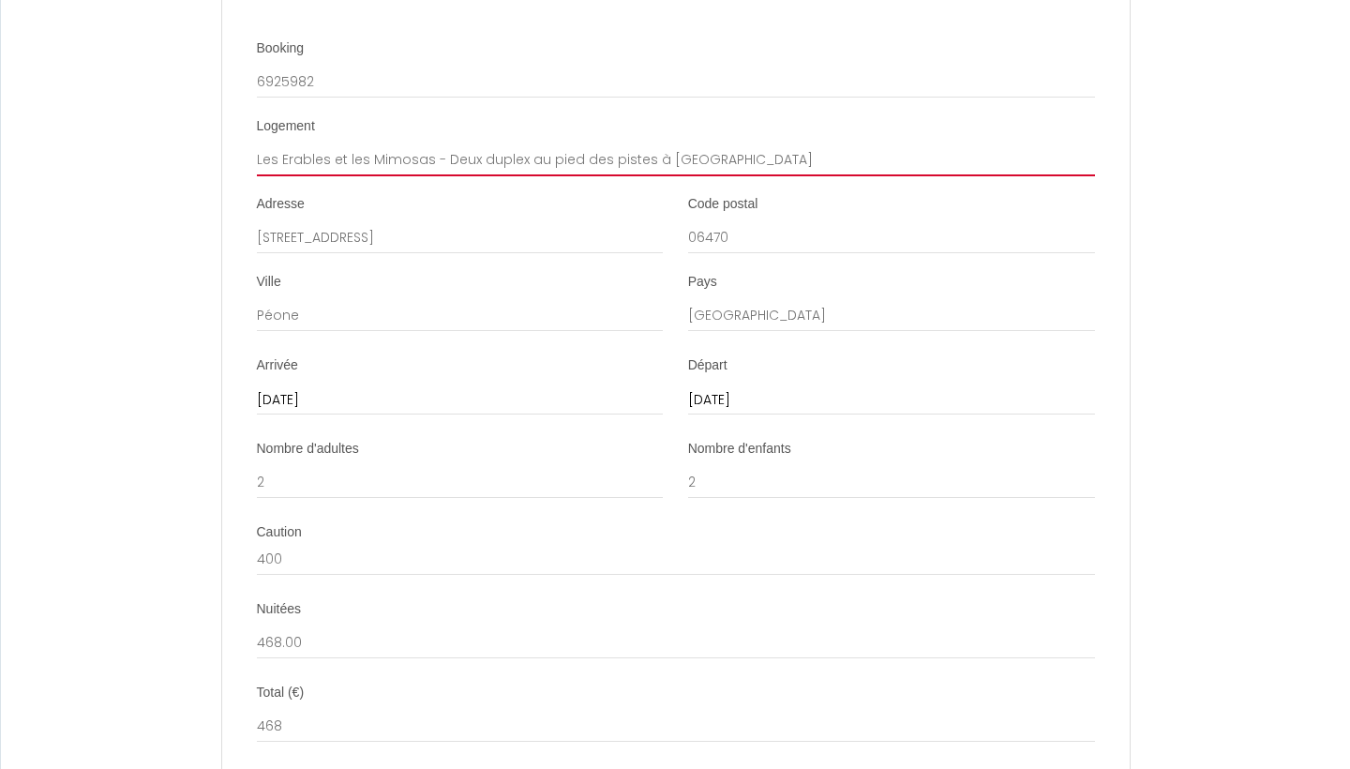
type input "Les Erables et les Mimosas - Deux duplex au pied des pistes à Valberg"
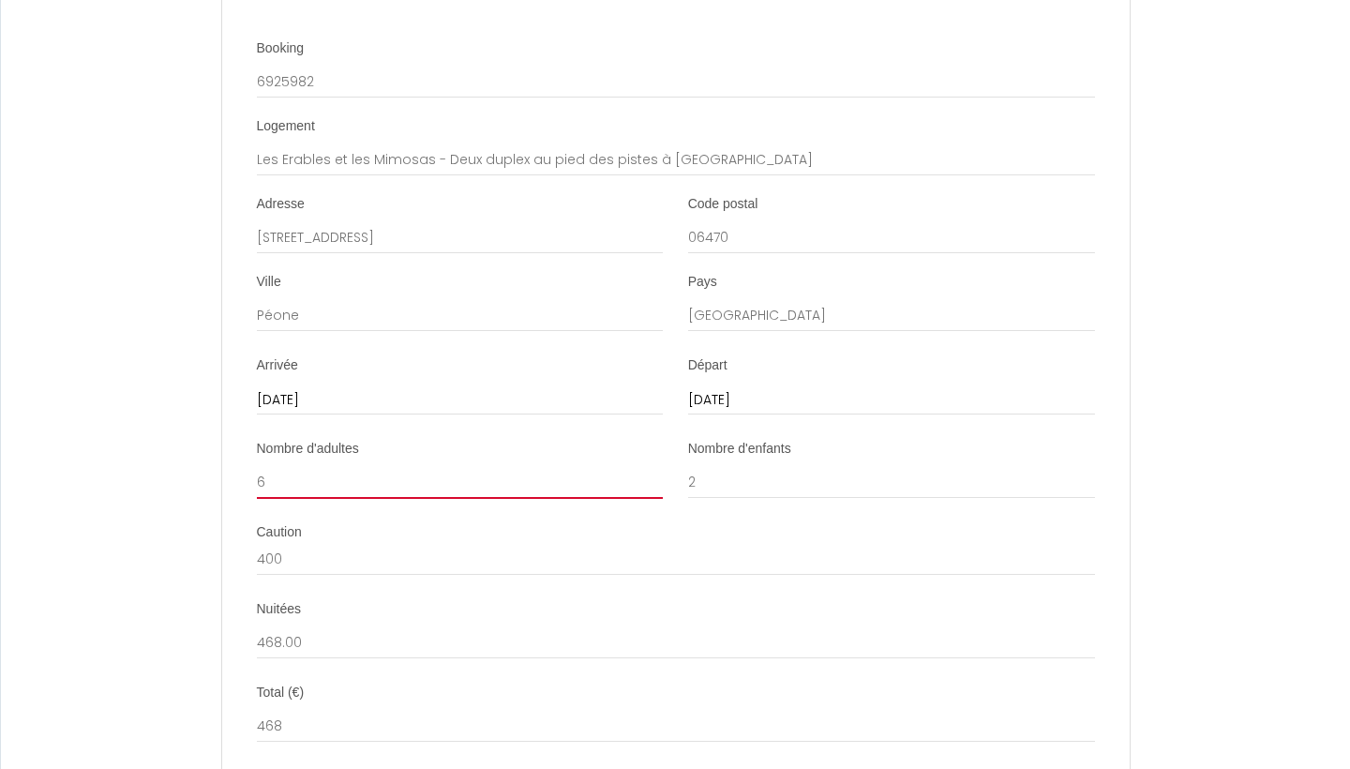
type input "6"
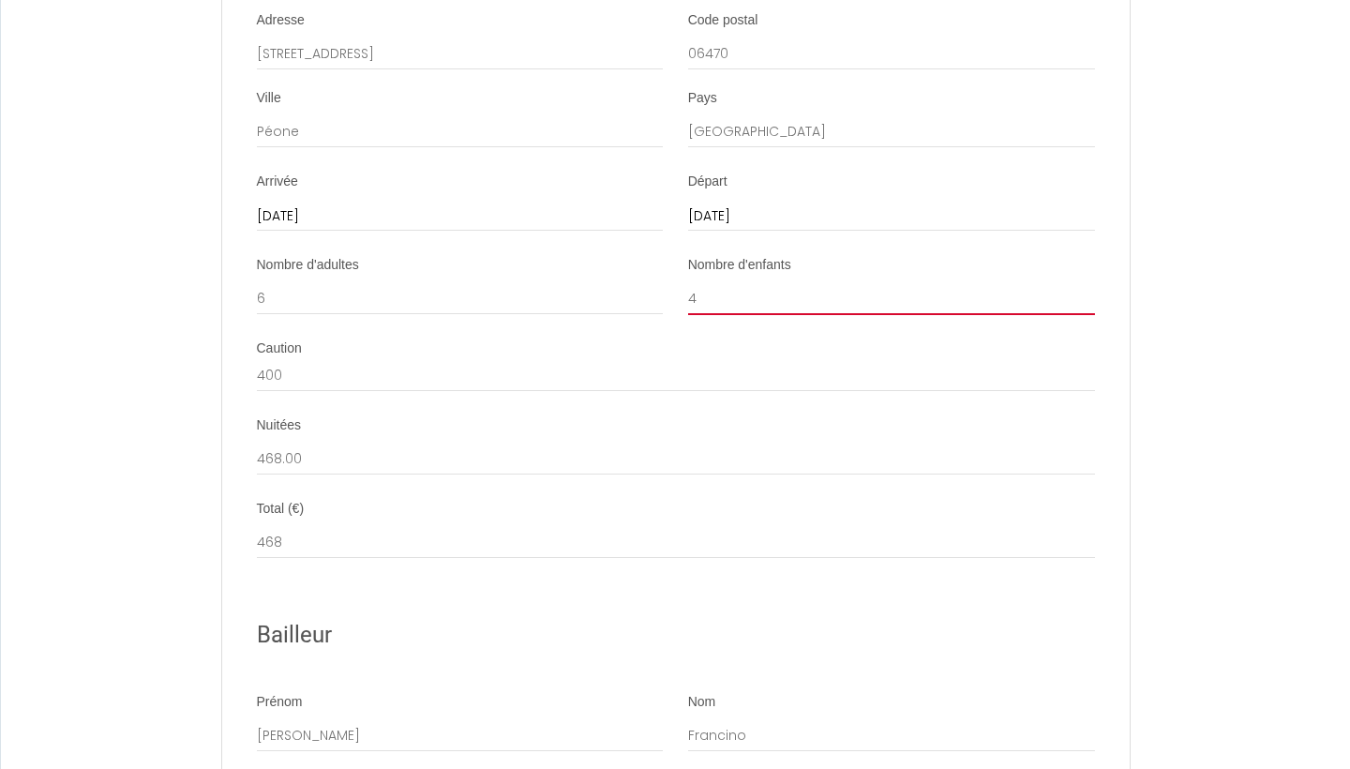
scroll to position [3592, 0]
type input "4"
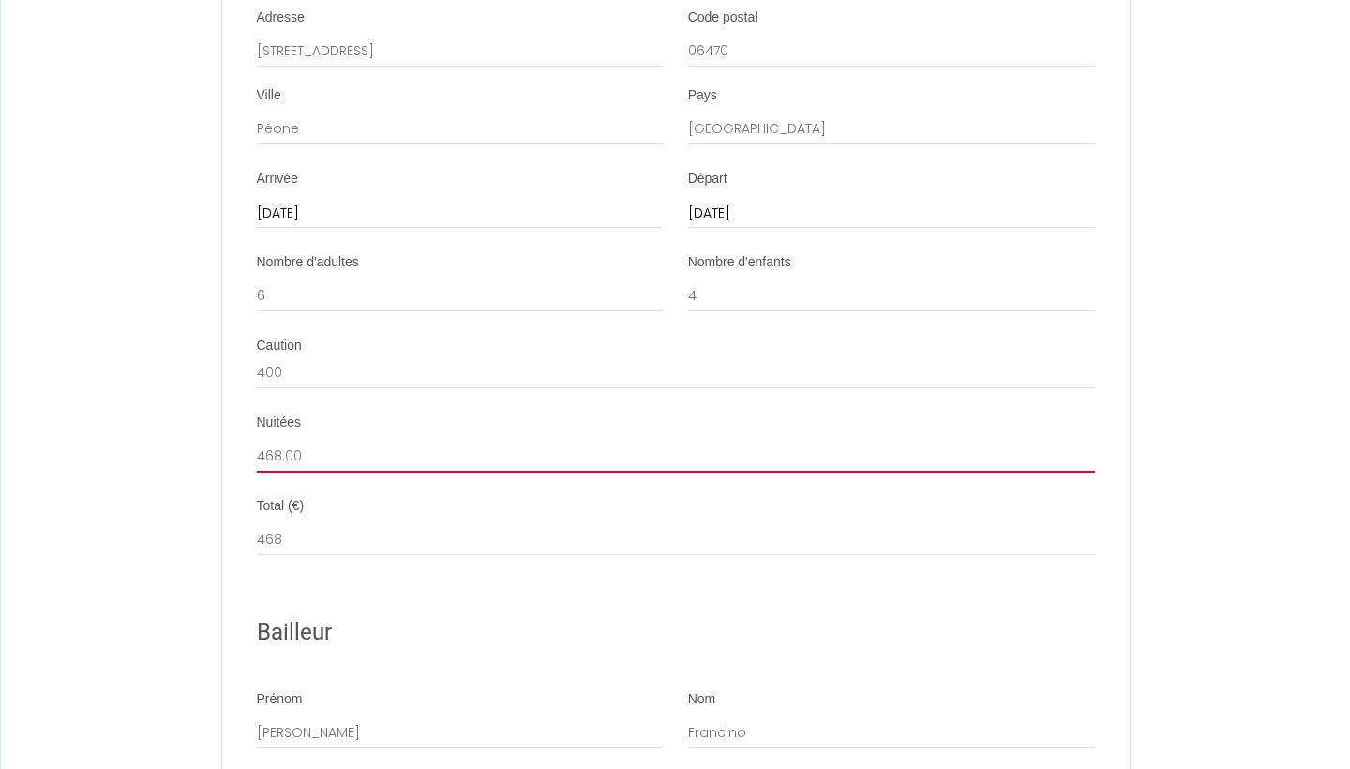
click at [481, 439] on input "468.00" at bounding box center [676, 456] width 838 height 34
type input "1200"
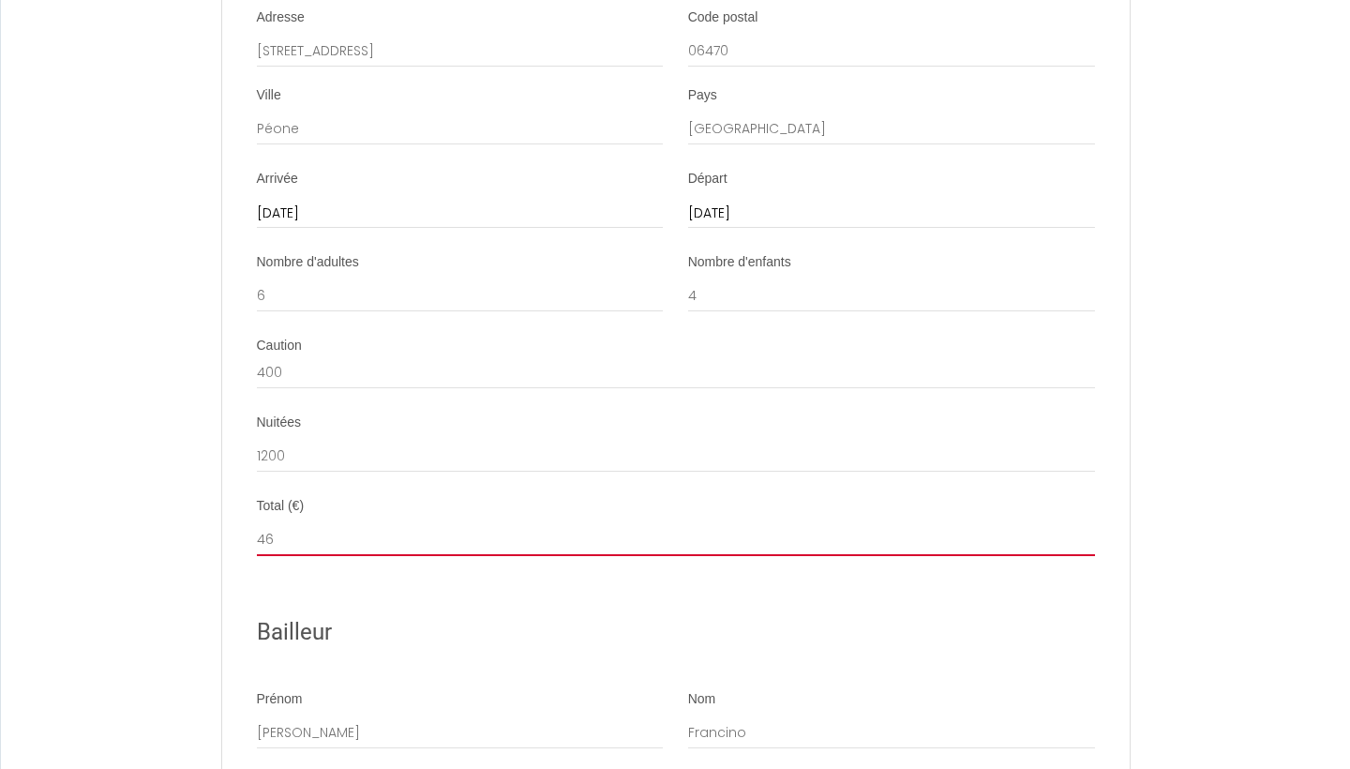
type input "4"
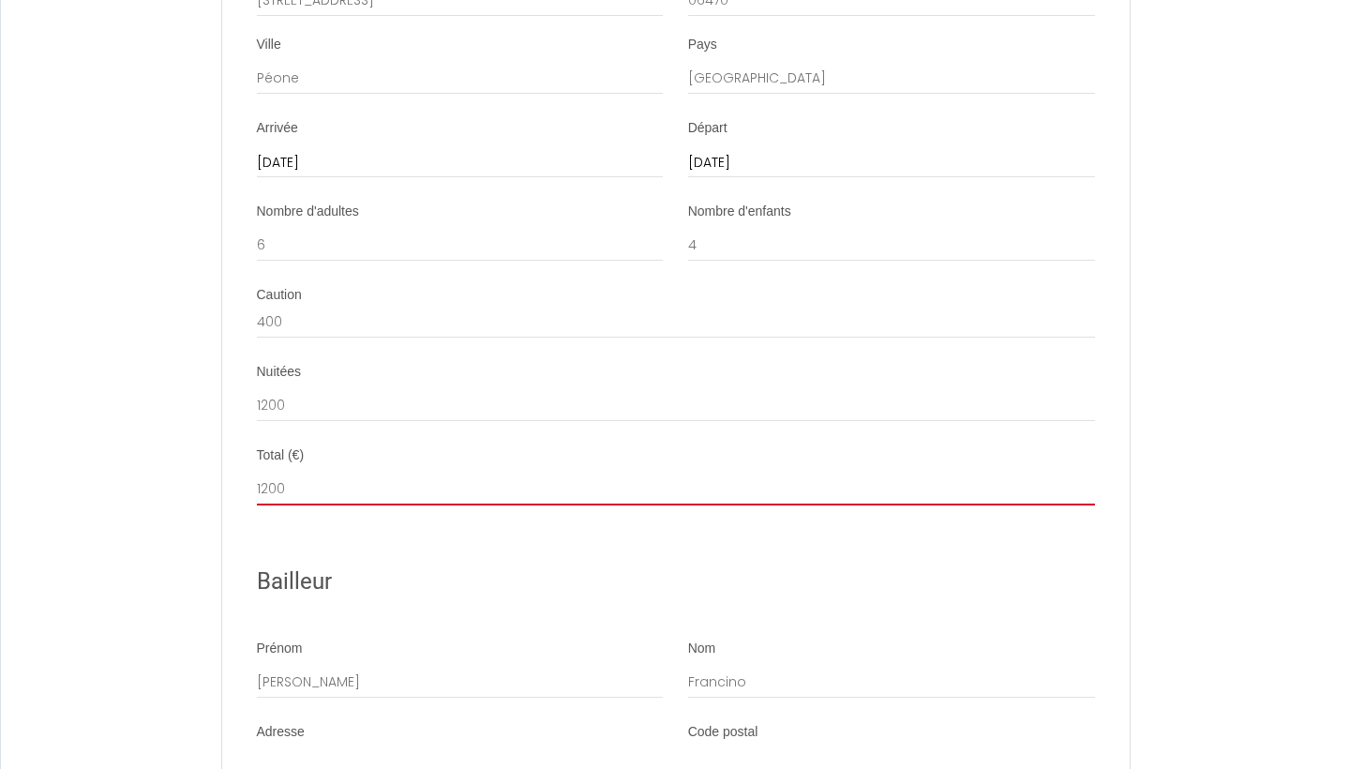
scroll to position [3643, 0]
type input "1200"
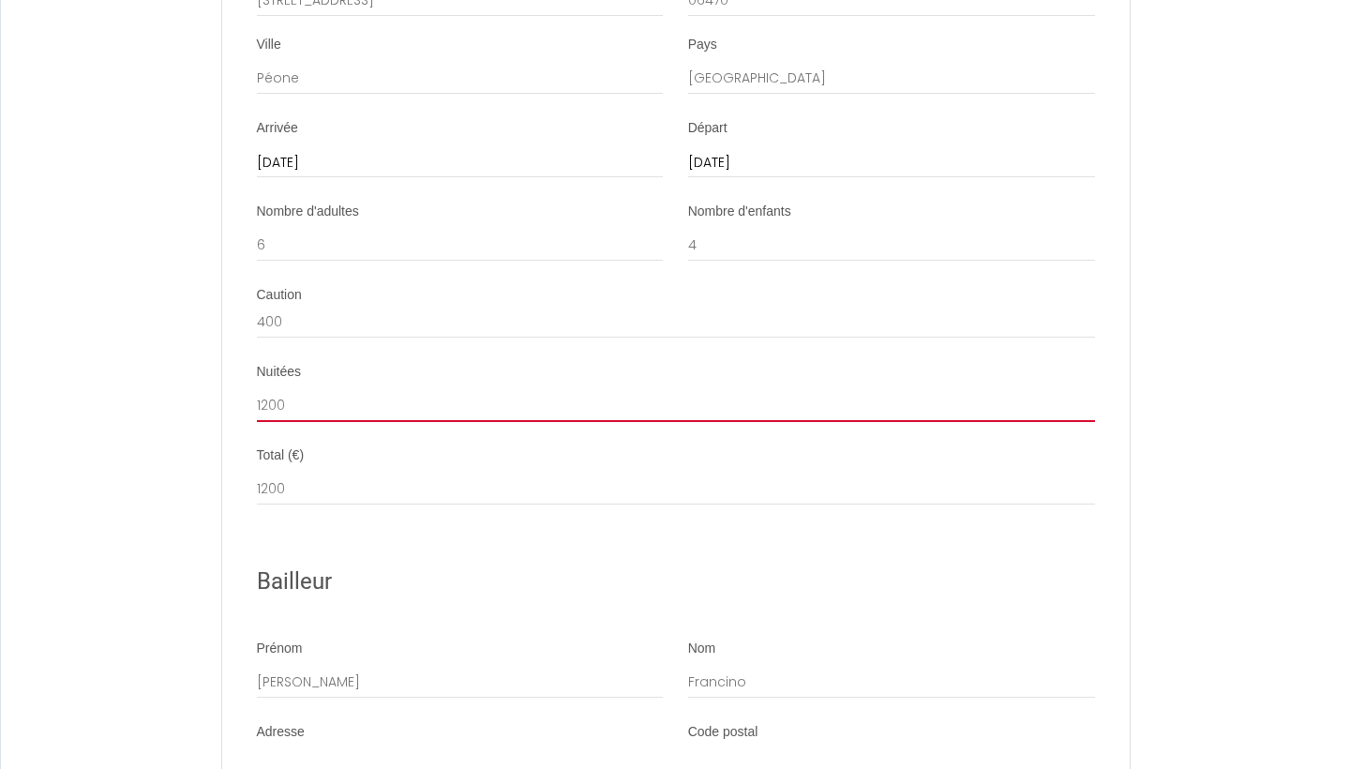
click at [342, 388] on input "1200" at bounding box center [676, 405] width 838 height 34
type input "1200"
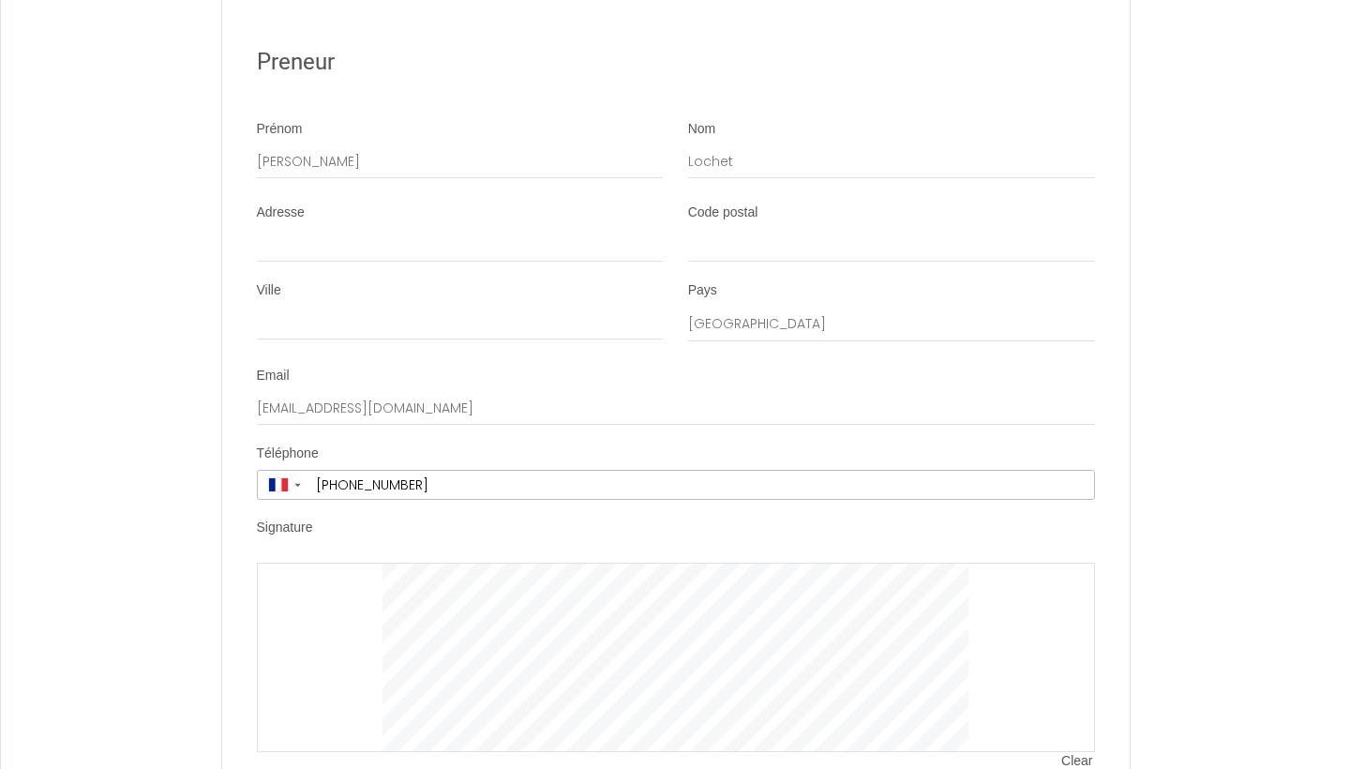
scroll to position [4521, 0]
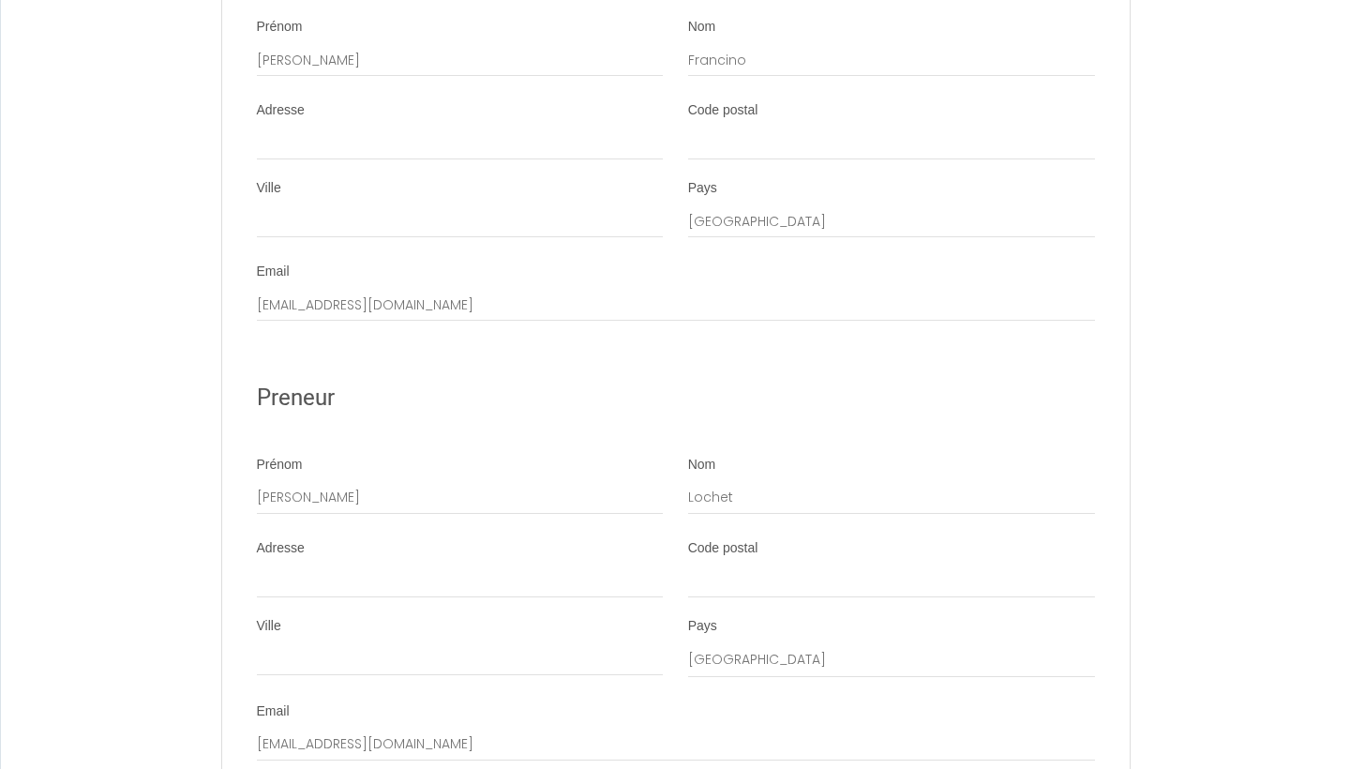
scroll to position [4205, 0]
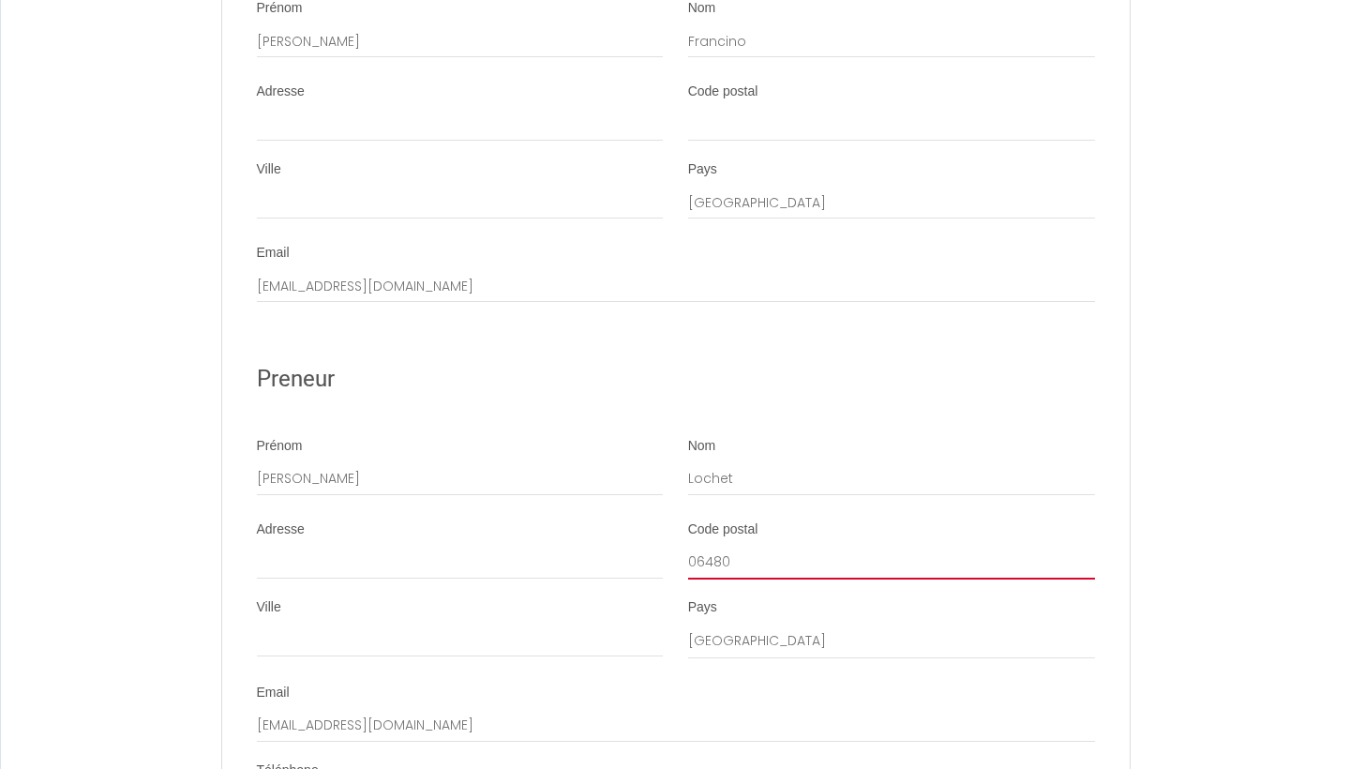
type input "06480"
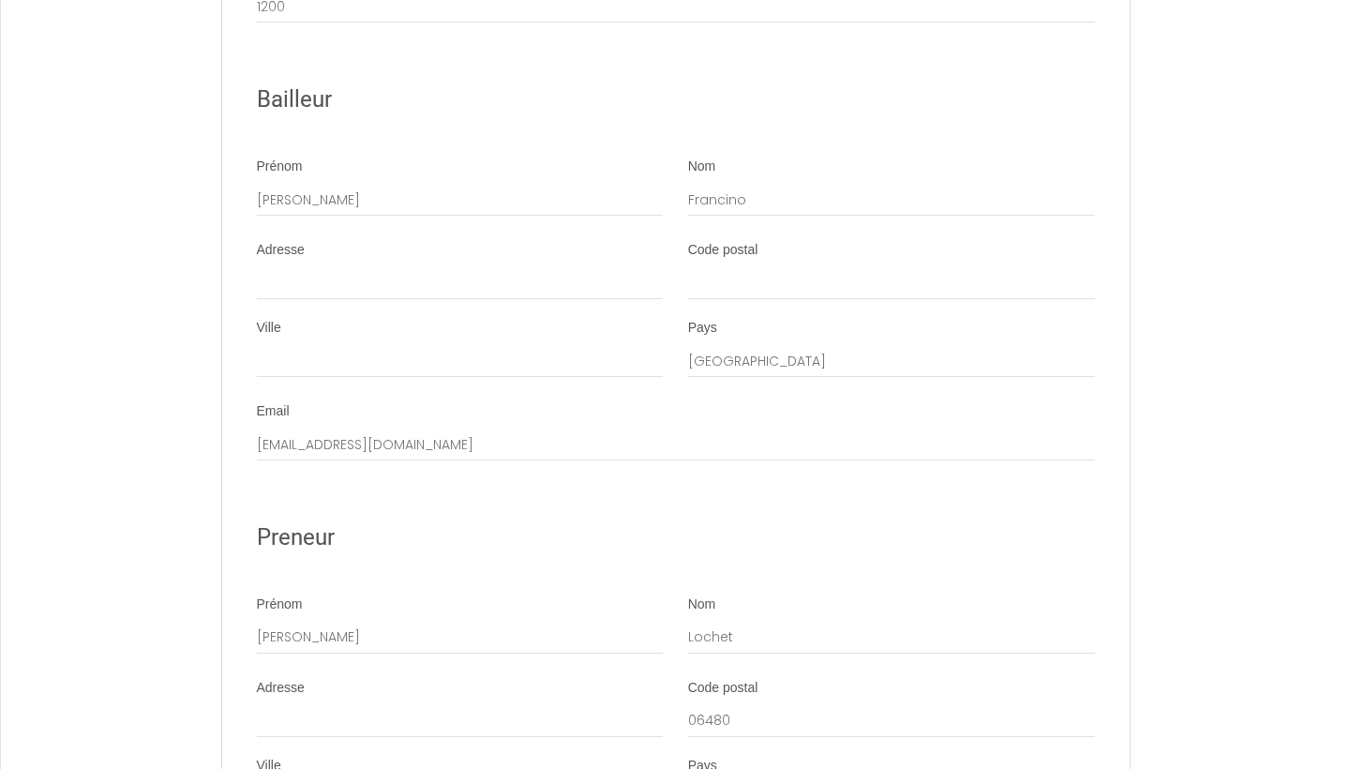
scroll to position [3960, 0]
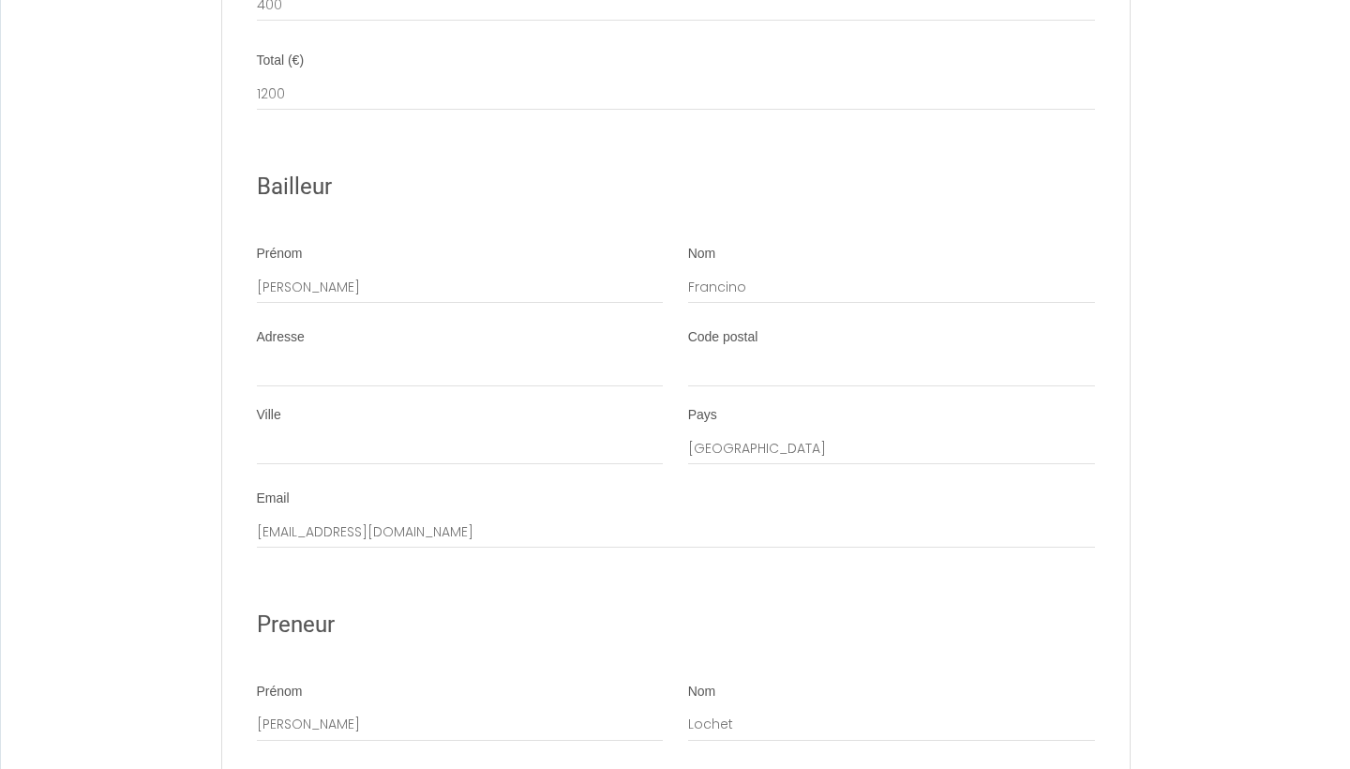
type input "La Colle-sur-Loup"
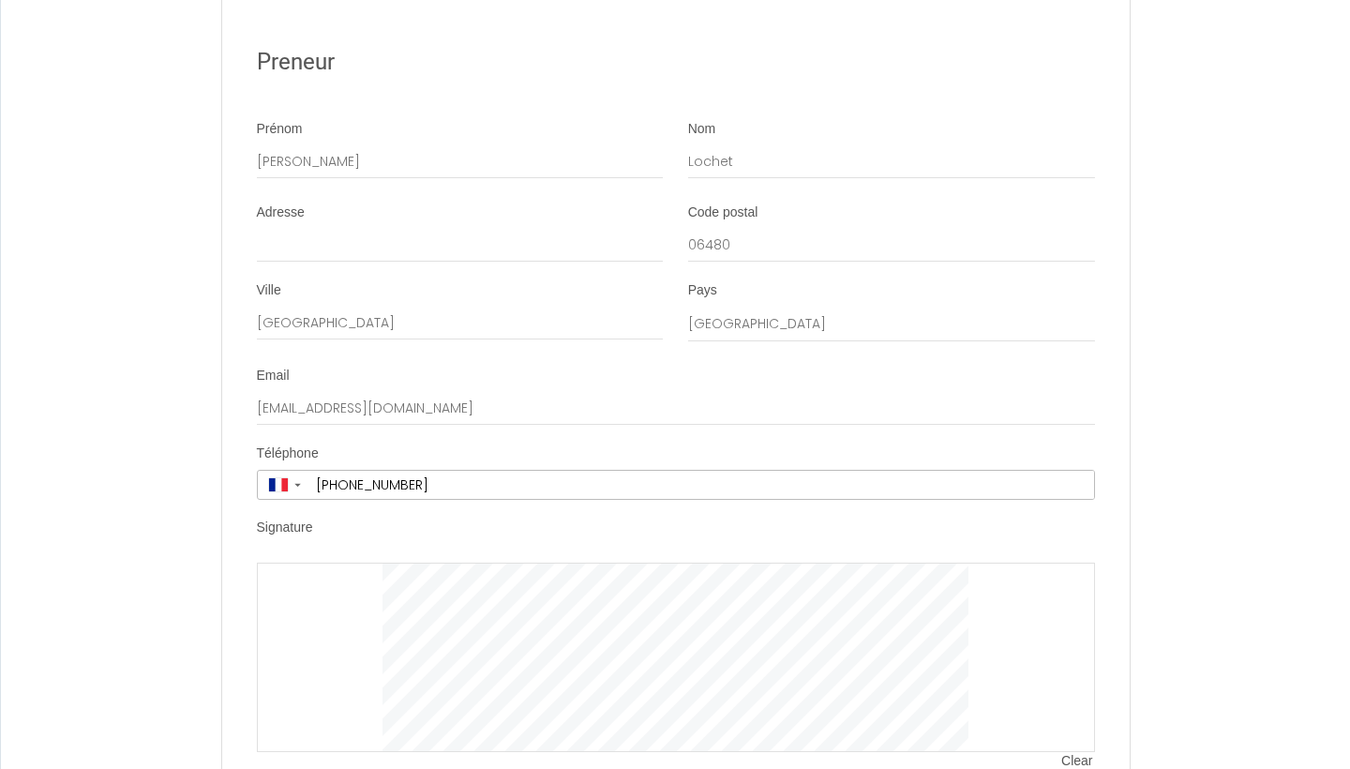
scroll to position [4521, 0]
type input "Cagnes-sur-Mer"
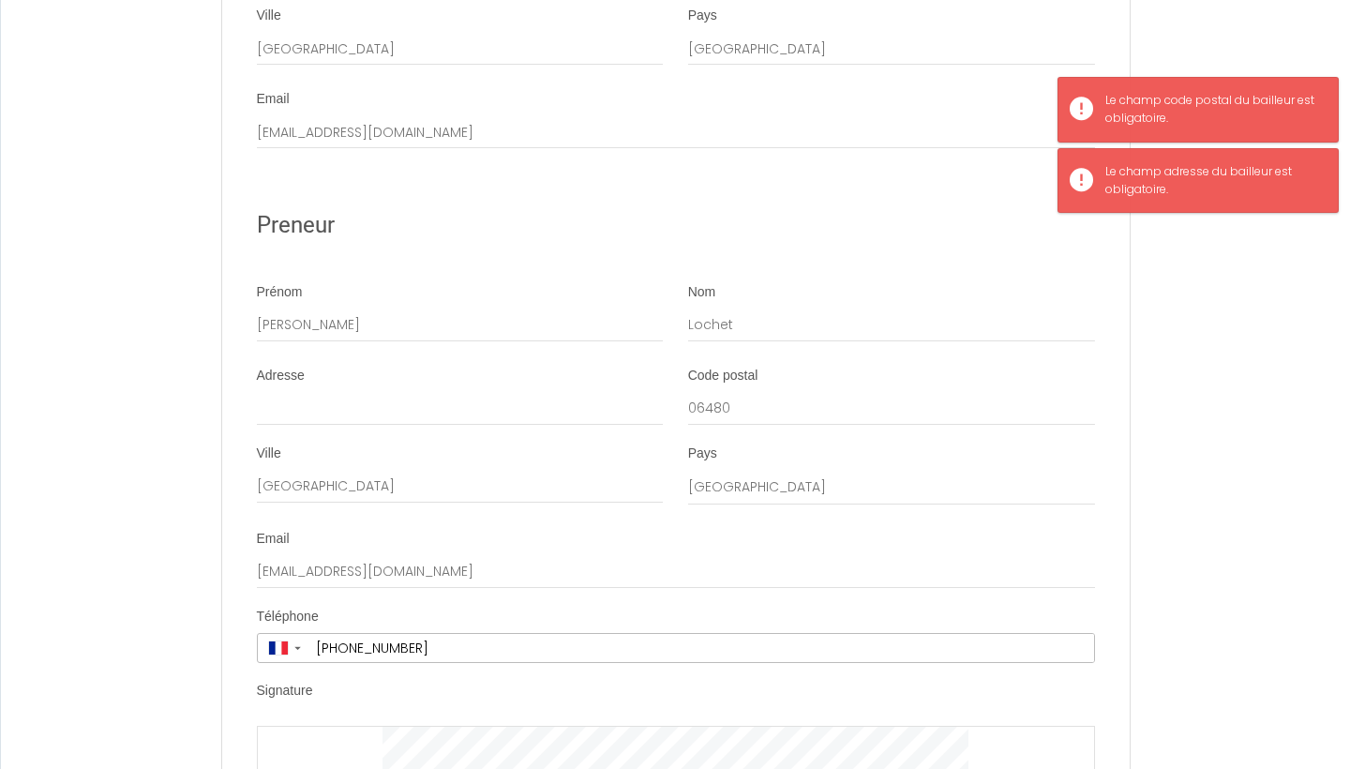
scroll to position [4327, 0]
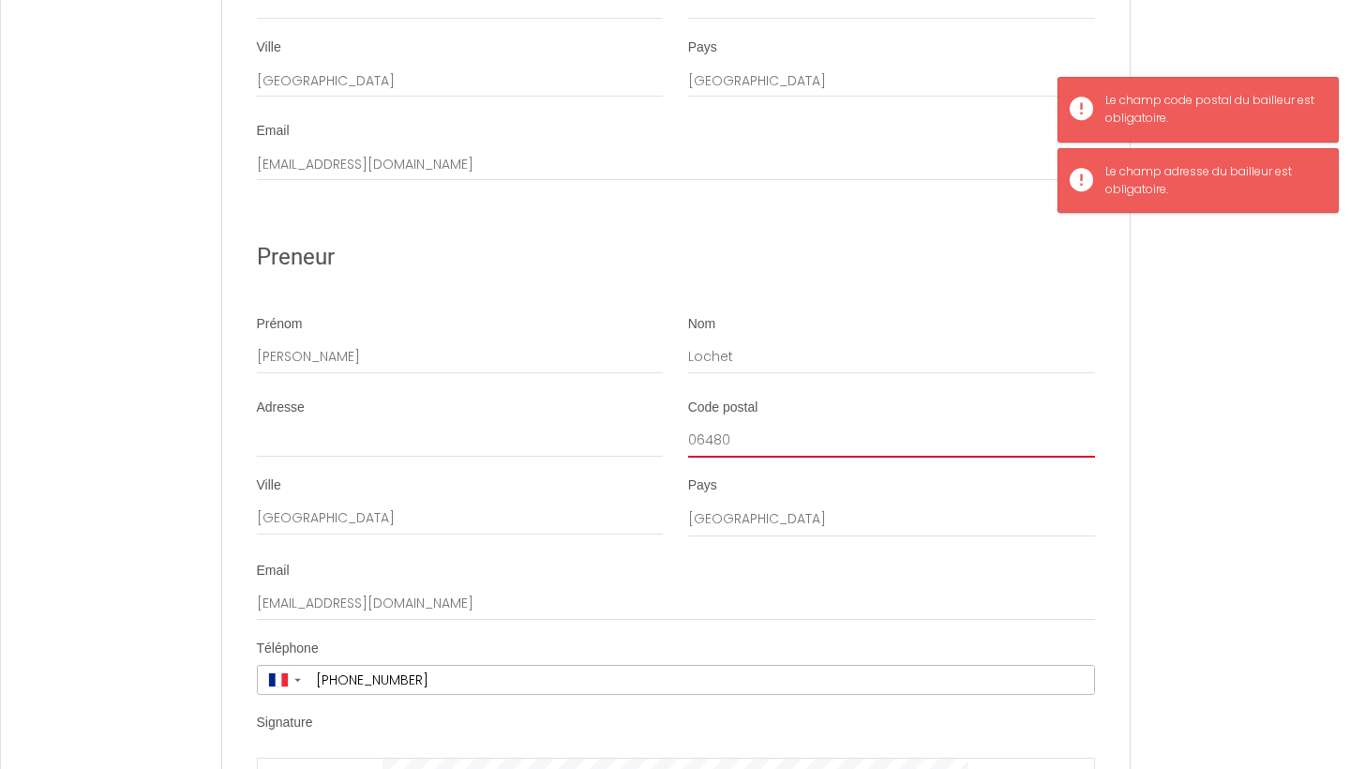
click at [737, 424] on input "06480" at bounding box center [891, 441] width 407 height 34
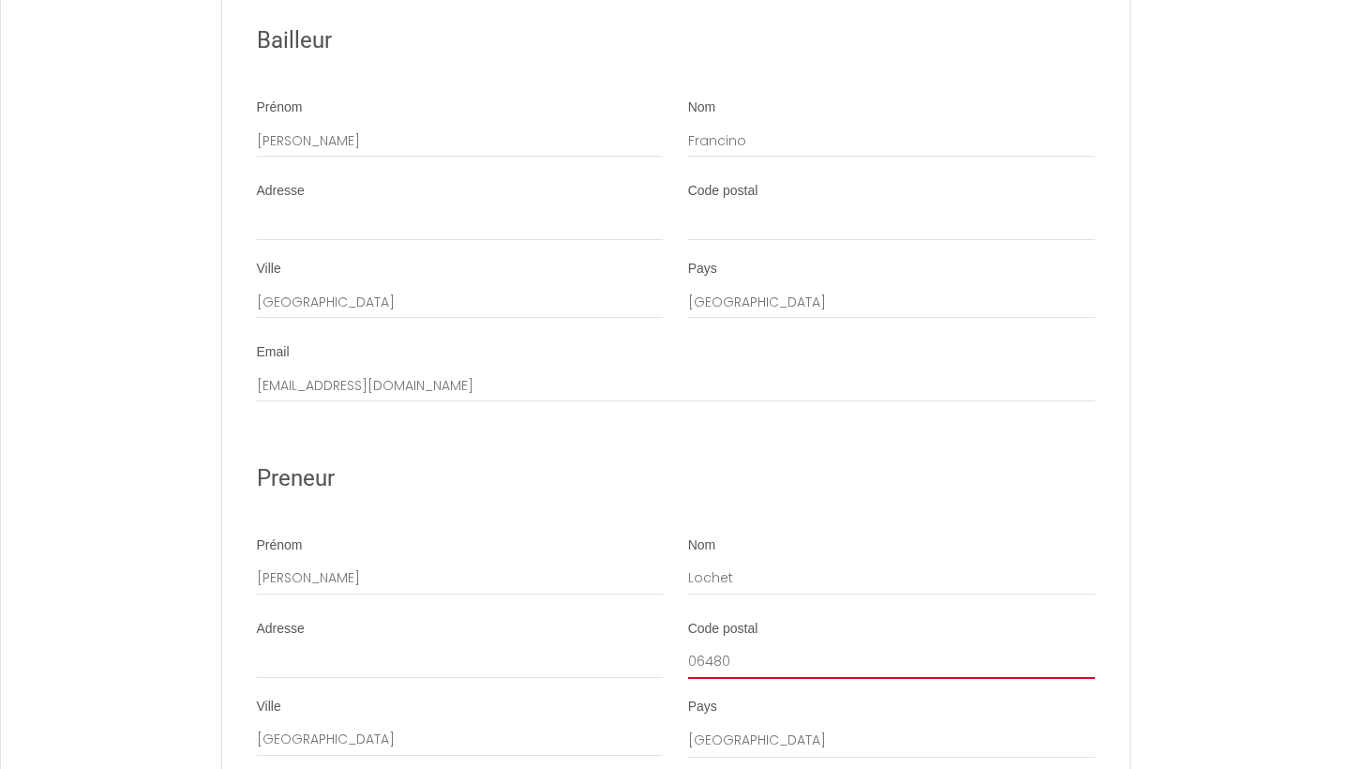
scroll to position [4197, 0]
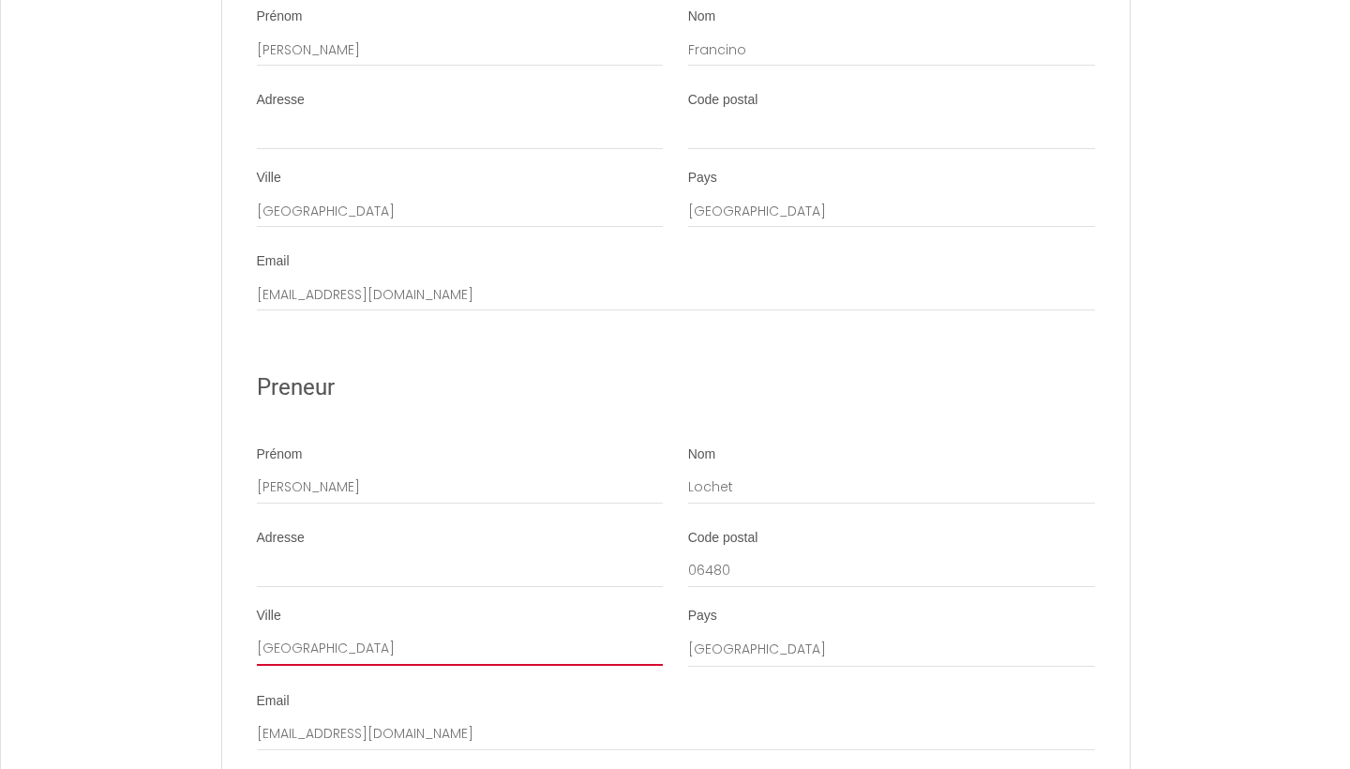
click at [493, 632] on input "La Colle-sur-Loup" at bounding box center [460, 649] width 407 height 34
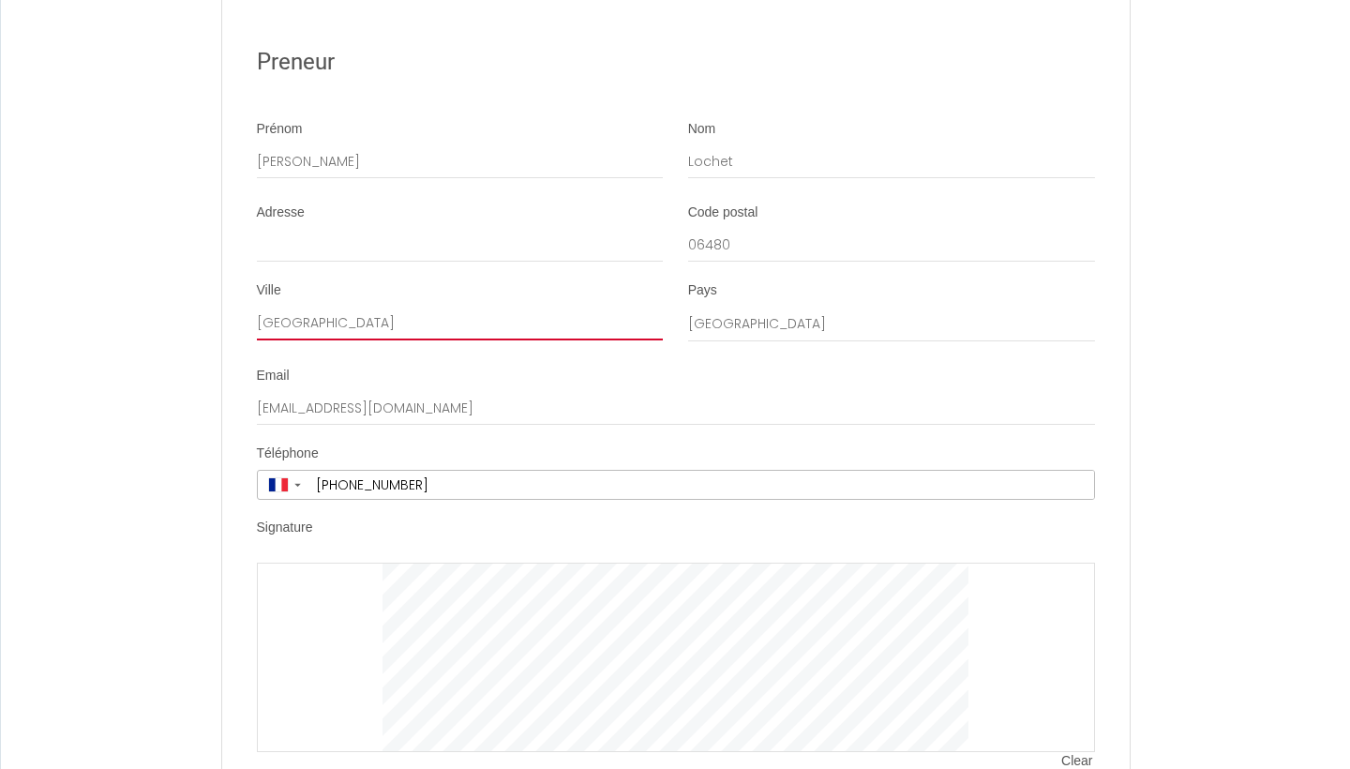
scroll to position [4521, 0]
